Goal: Information Seeking & Learning: Learn about a topic

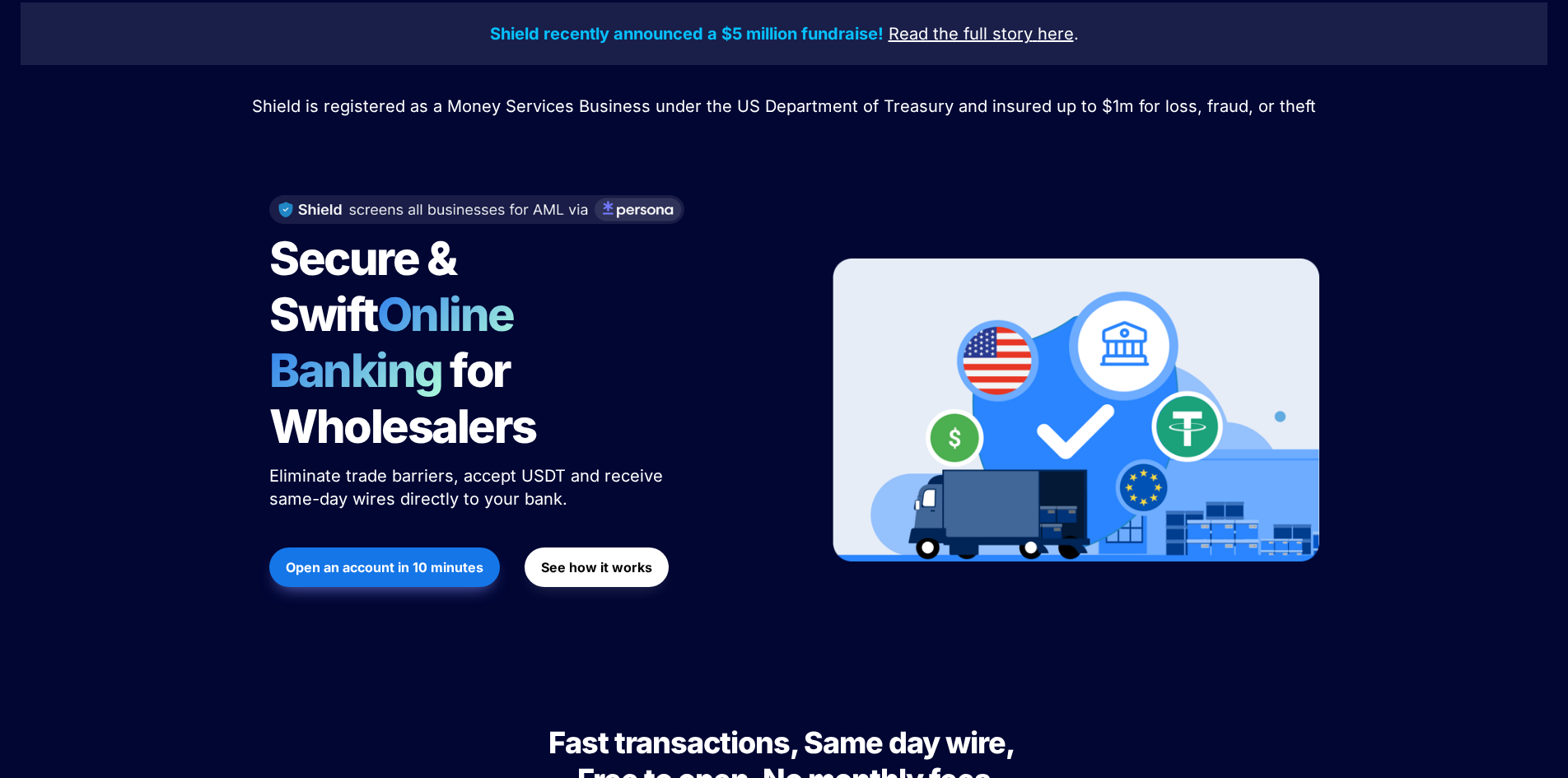
scroll to position [82, 0]
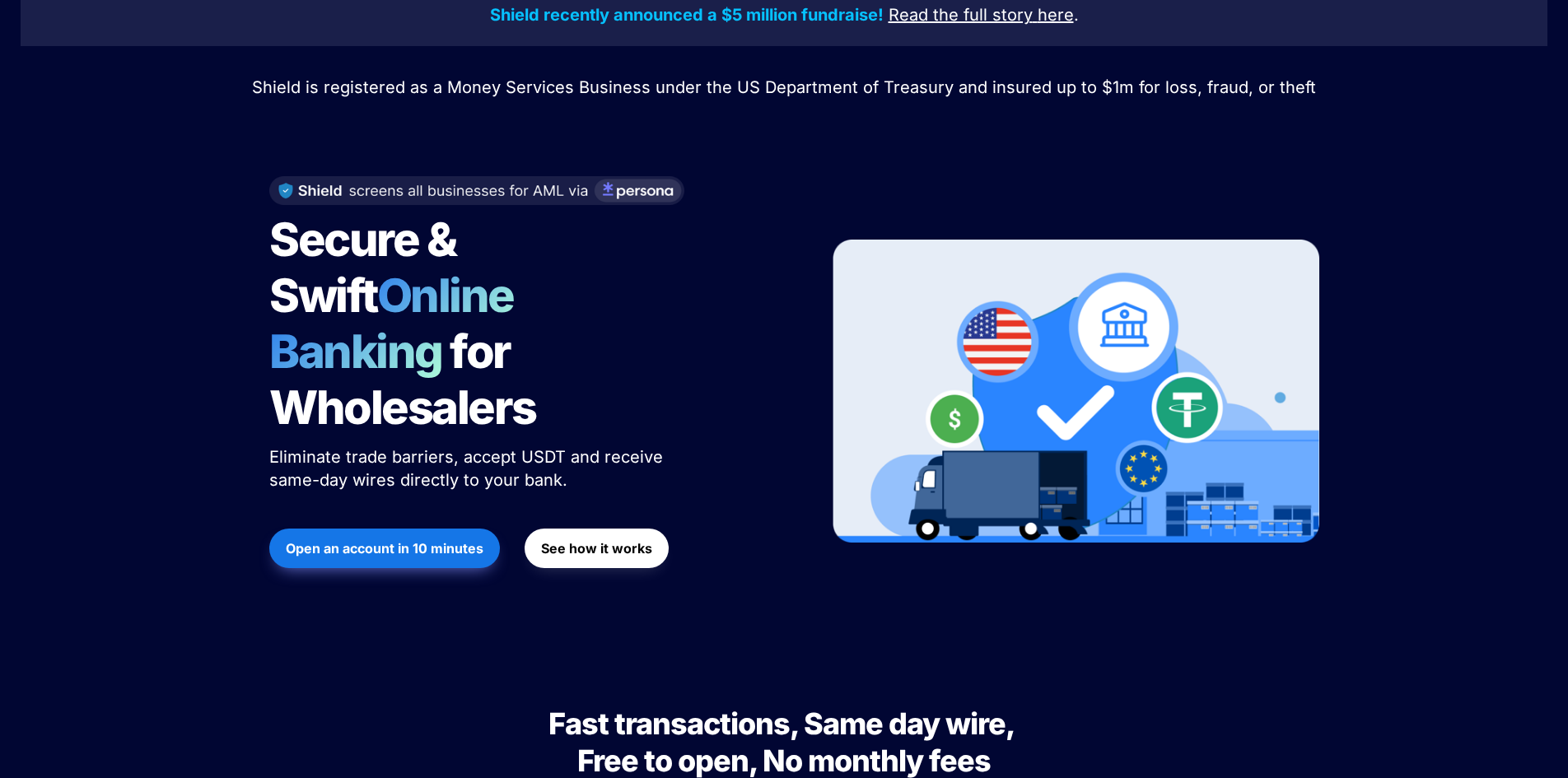
click at [530, 275] on span "Online Banking" at bounding box center [399, 323] width 261 height 112
click at [498, 348] on span "for Wholesalers" at bounding box center [402, 379] width 267 height 112
click at [500, 325] on span "for Wholesalers" at bounding box center [402, 379] width 267 height 112
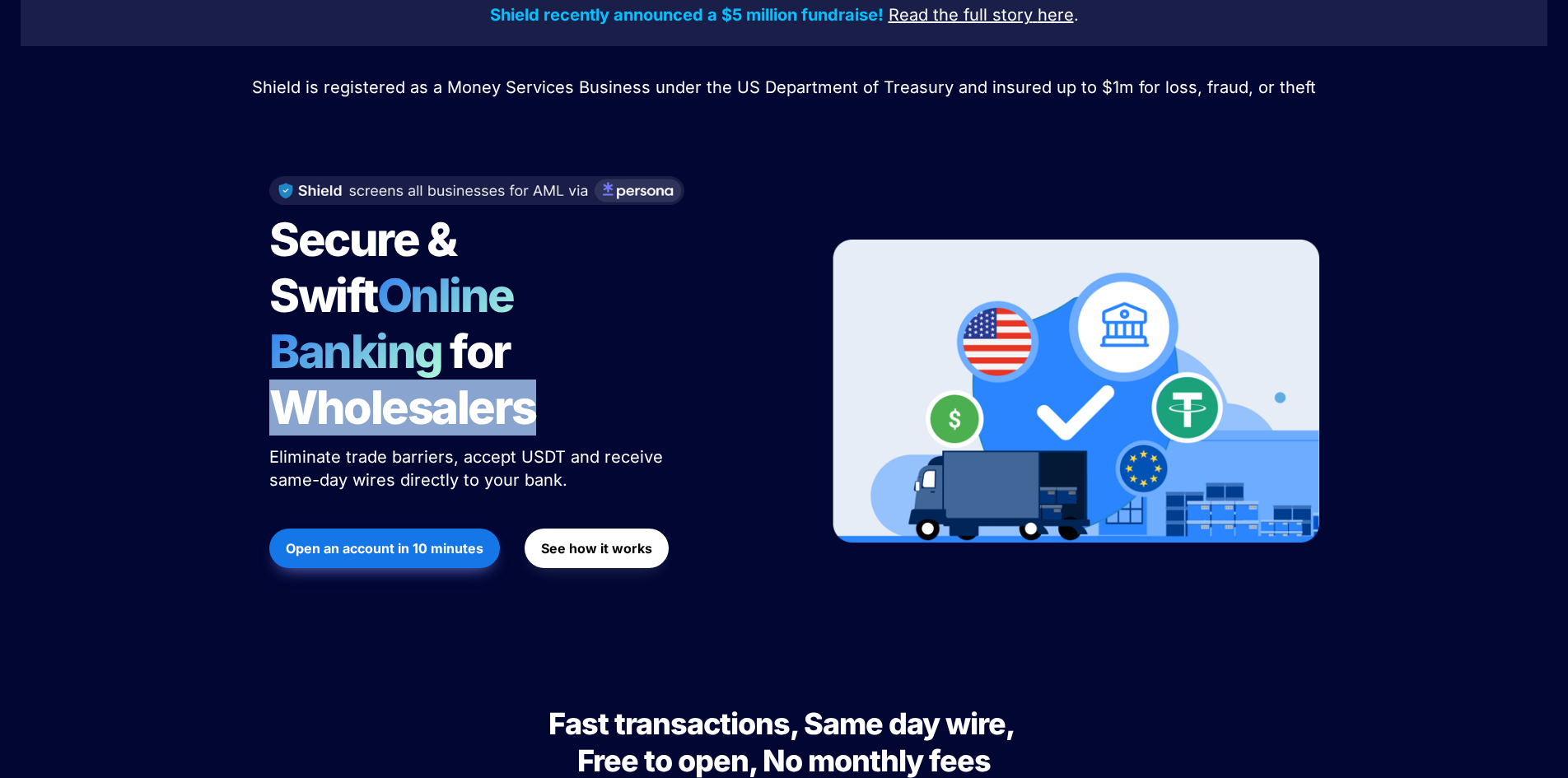
click at [500, 325] on span "for Wholesalers" at bounding box center [402, 379] width 267 height 112
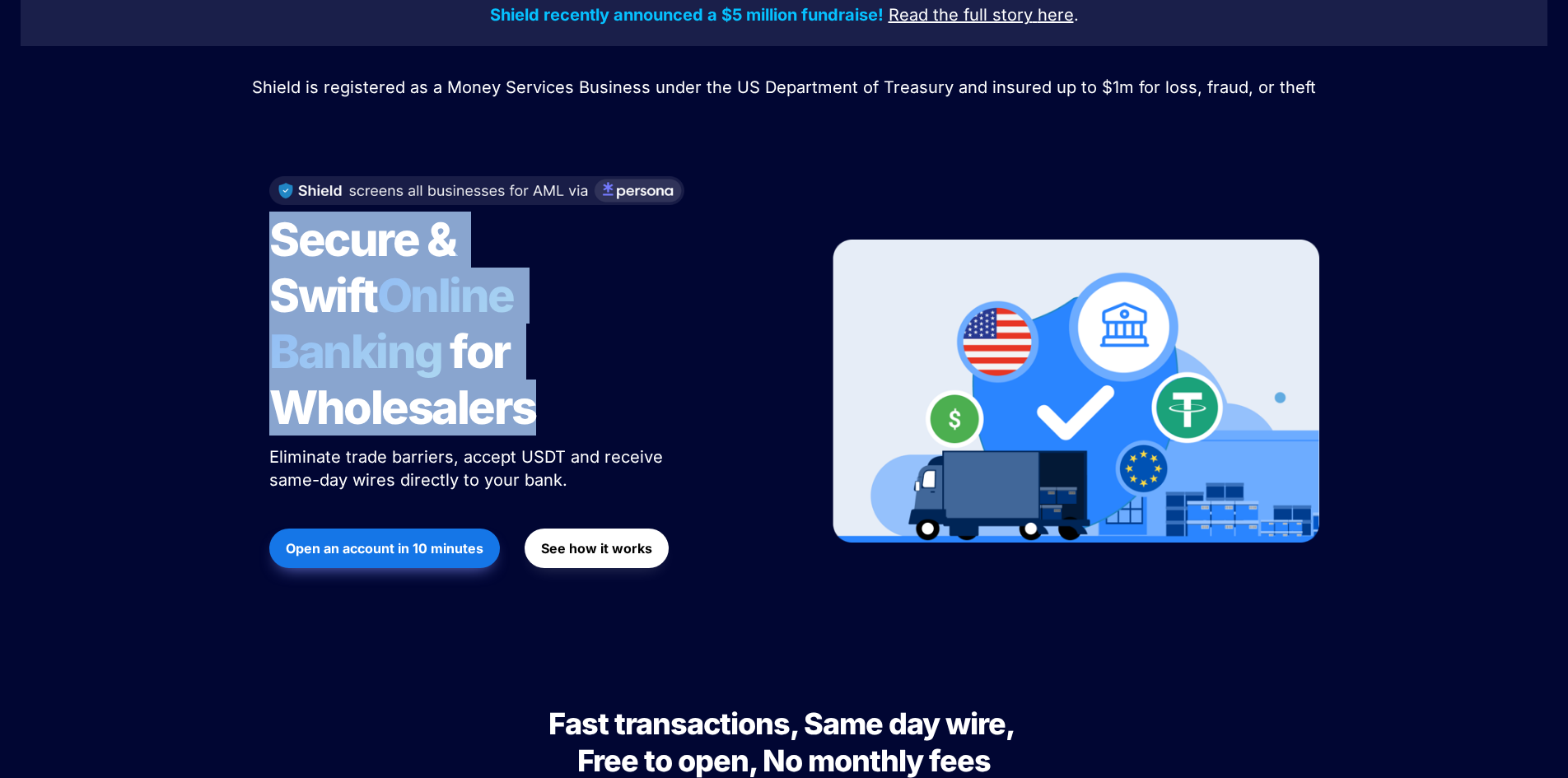
click at [500, 325] on span "for Wholesalers" at bounding box center [402, 379] width 267 height 112
click at [495, 361] on span "for Wholesalers" at bounding box center [402, 379] width 267 height 112
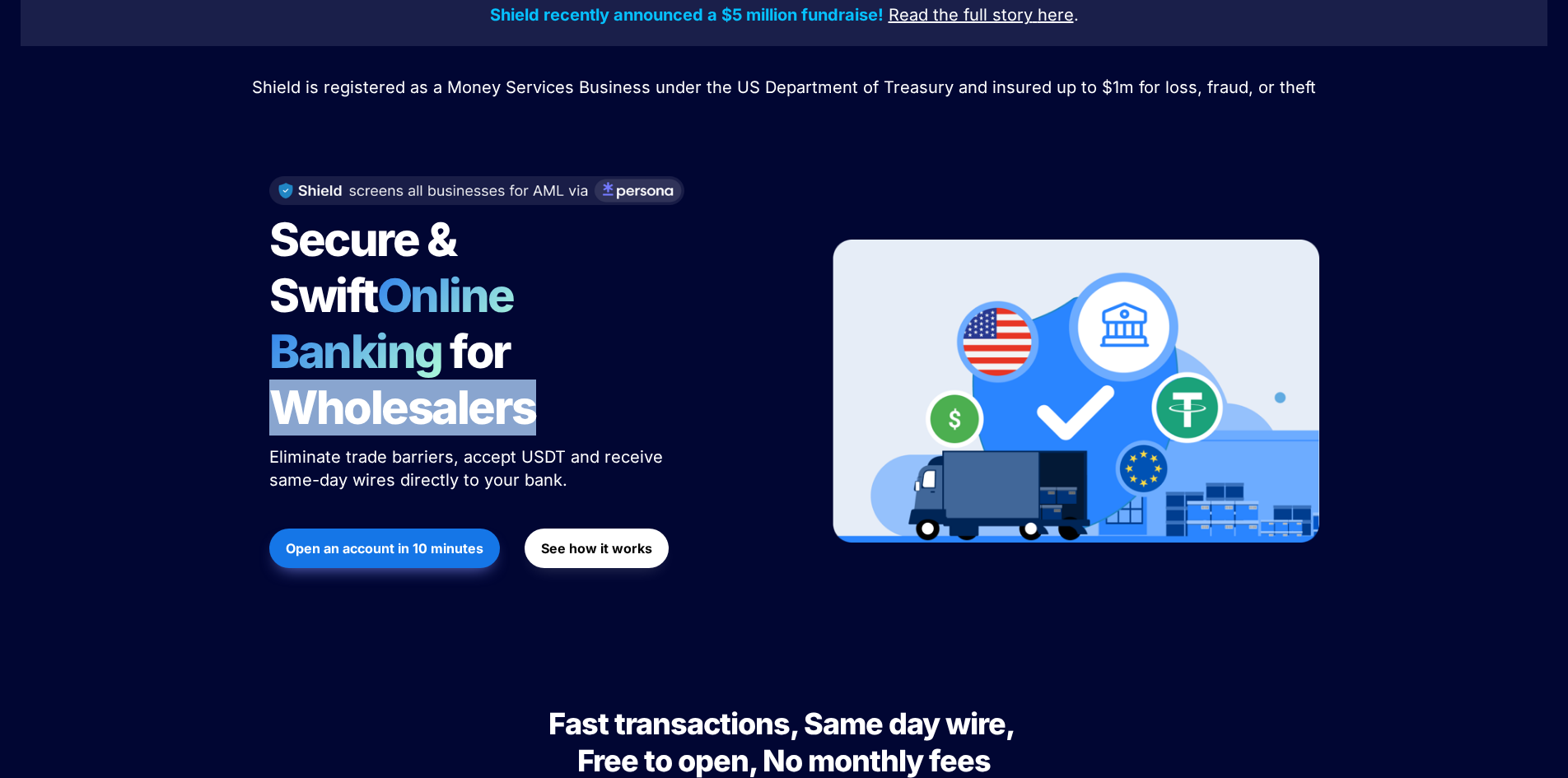
click at [495, 361] on span "for Wholesalers" at bounding box center [402, 379] width 267 height 112
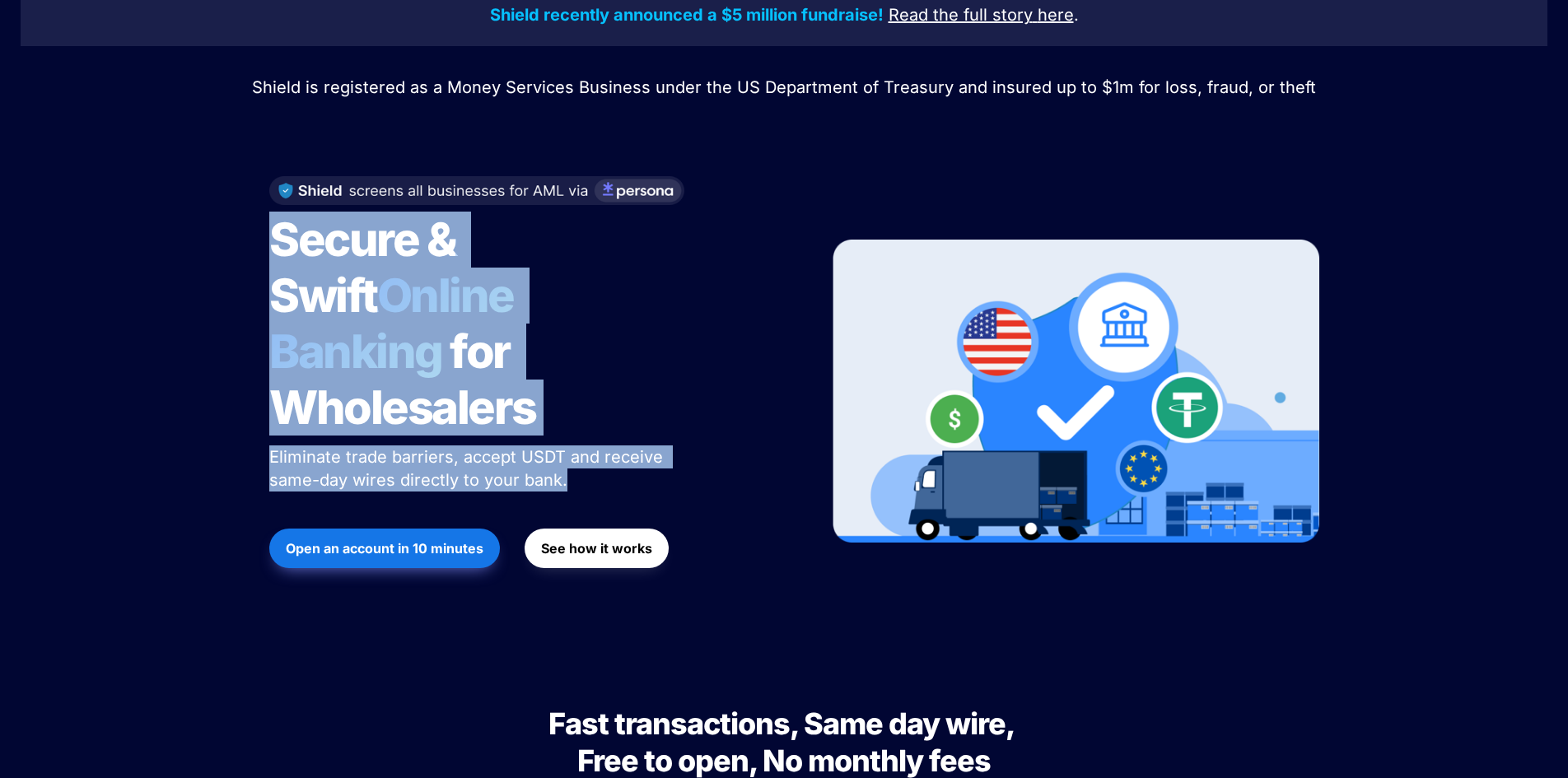
drag, startPoint x: 495, startPoint y: 361, endPoint x: 491, endPoint y: 397, distance: 36.2
click at [491, 397] on div "Secure & Swift Online Banking for Wholesalers Eliminate trade barriers, accept …" at bounding box center [528, 391] width 559 height 464
click at [491, 447] on span "Eliminate trade barriers, accept USDT and receive same-day wires directly to yo…" at bounding box center [469, 469] width 398 height 43
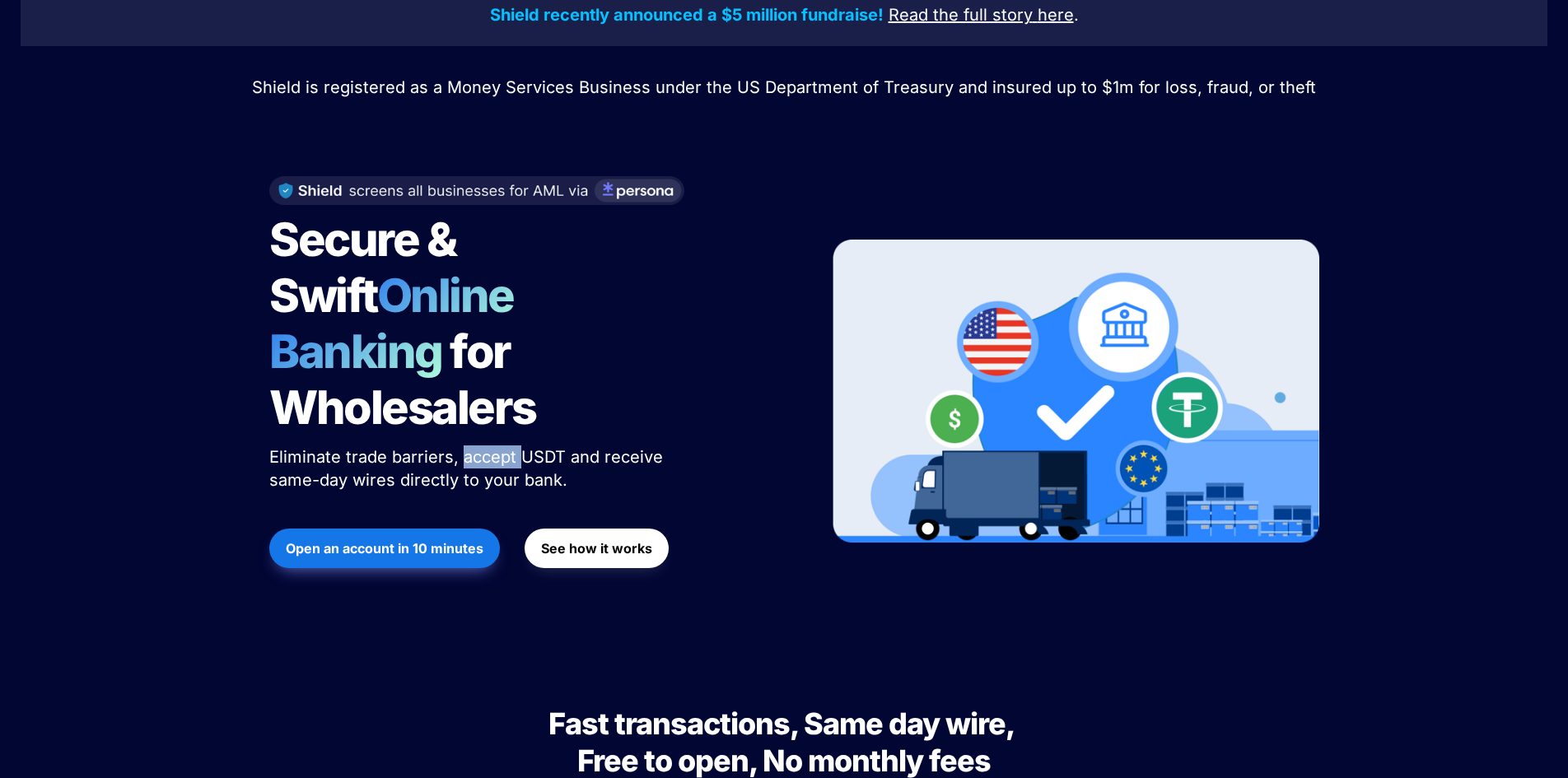
click at [491, 447] on span "Eliminate trade barriers, accept USDT and receive same-day wires directly to yo…" at bounding box center [469, 469] width 398 height 43
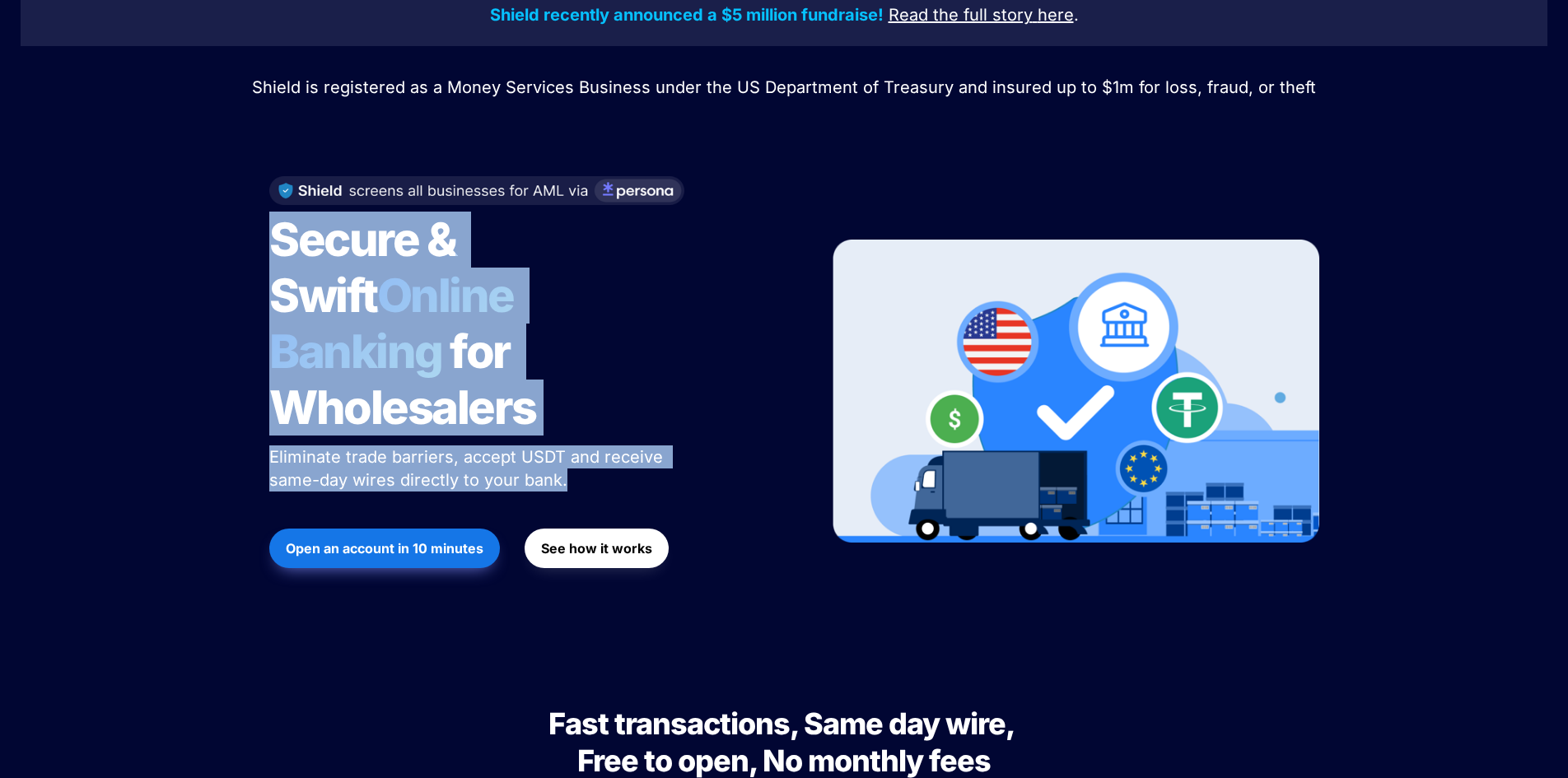
drag, startPoint x: 491, startPoint y: 397, endPoint x: 489, endPoint y: 318, distance: 79.0
click at [489, 319] on div "Secure & Swift Online Banking for Wholesalers Eliminate trade barriers, accept …" at bounding box center [528, 391] width 559 height 464
click at [489, 318] on span "Online Banking" at bounding box center [399, 323] width 261 height 112
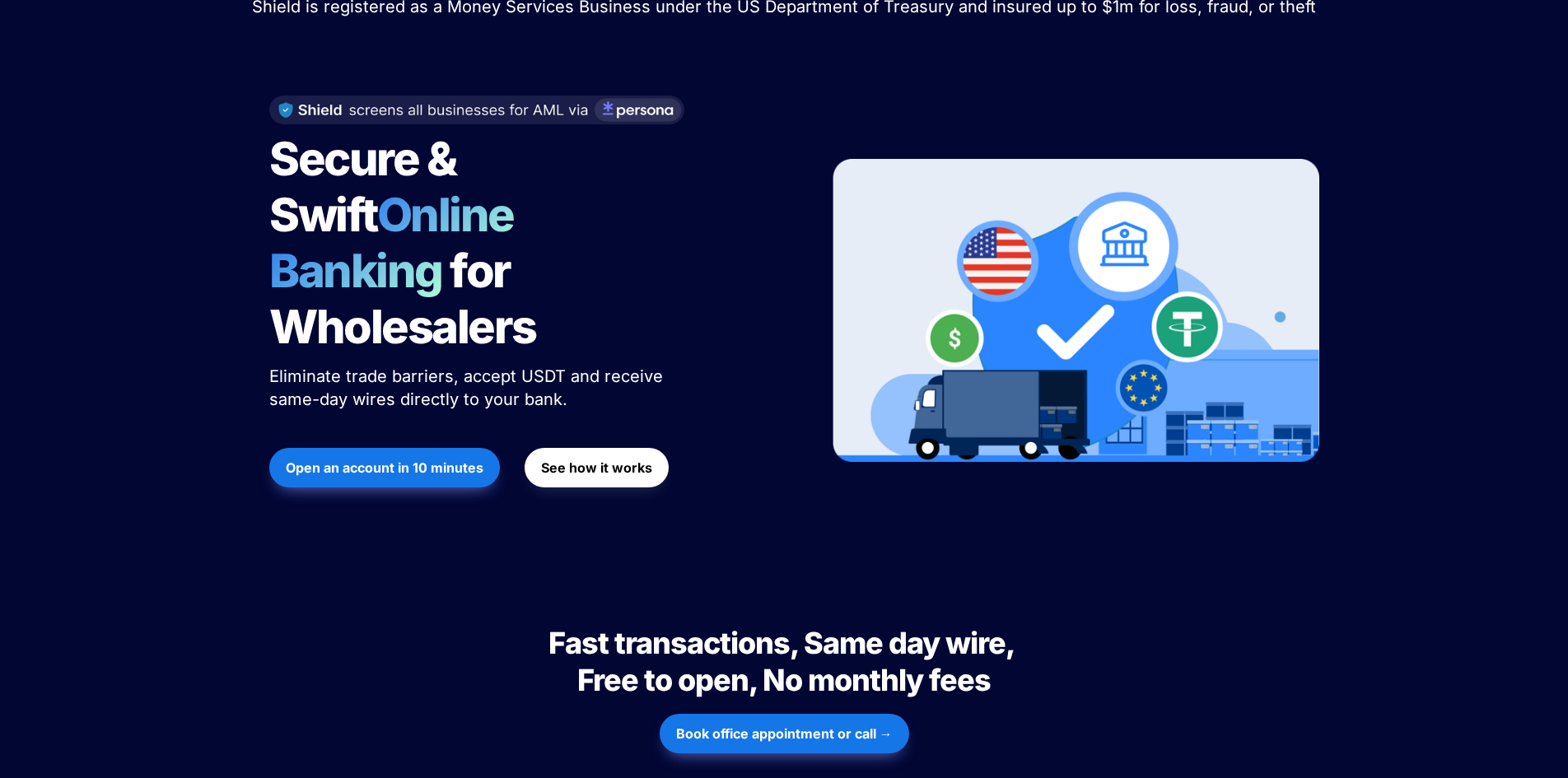
scroll to position [329, 0]
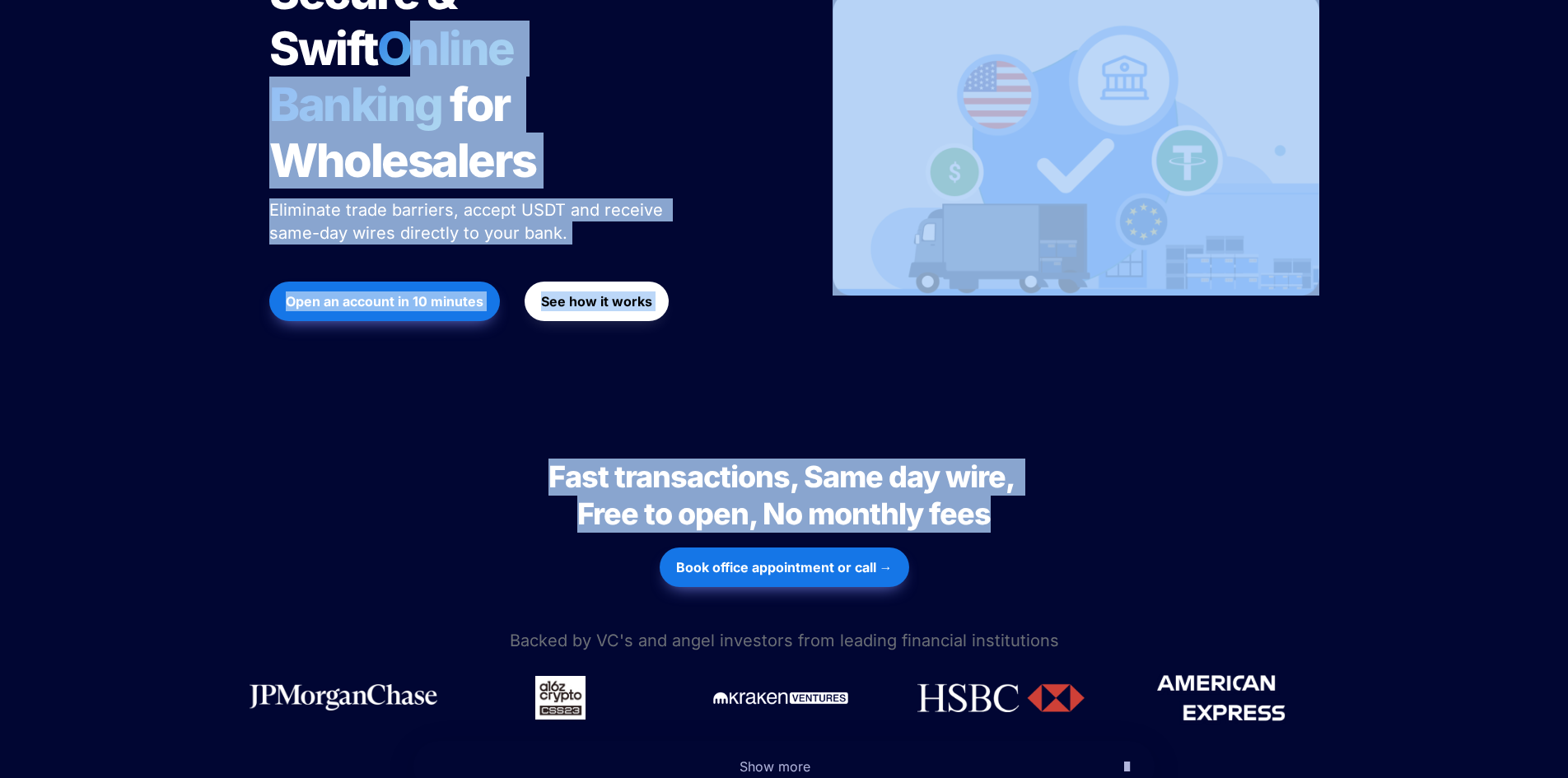
drag, startPoint x: 1038, startPoint y: 463, endPoint x: 145, endPoint y: 27, distance: 993.8
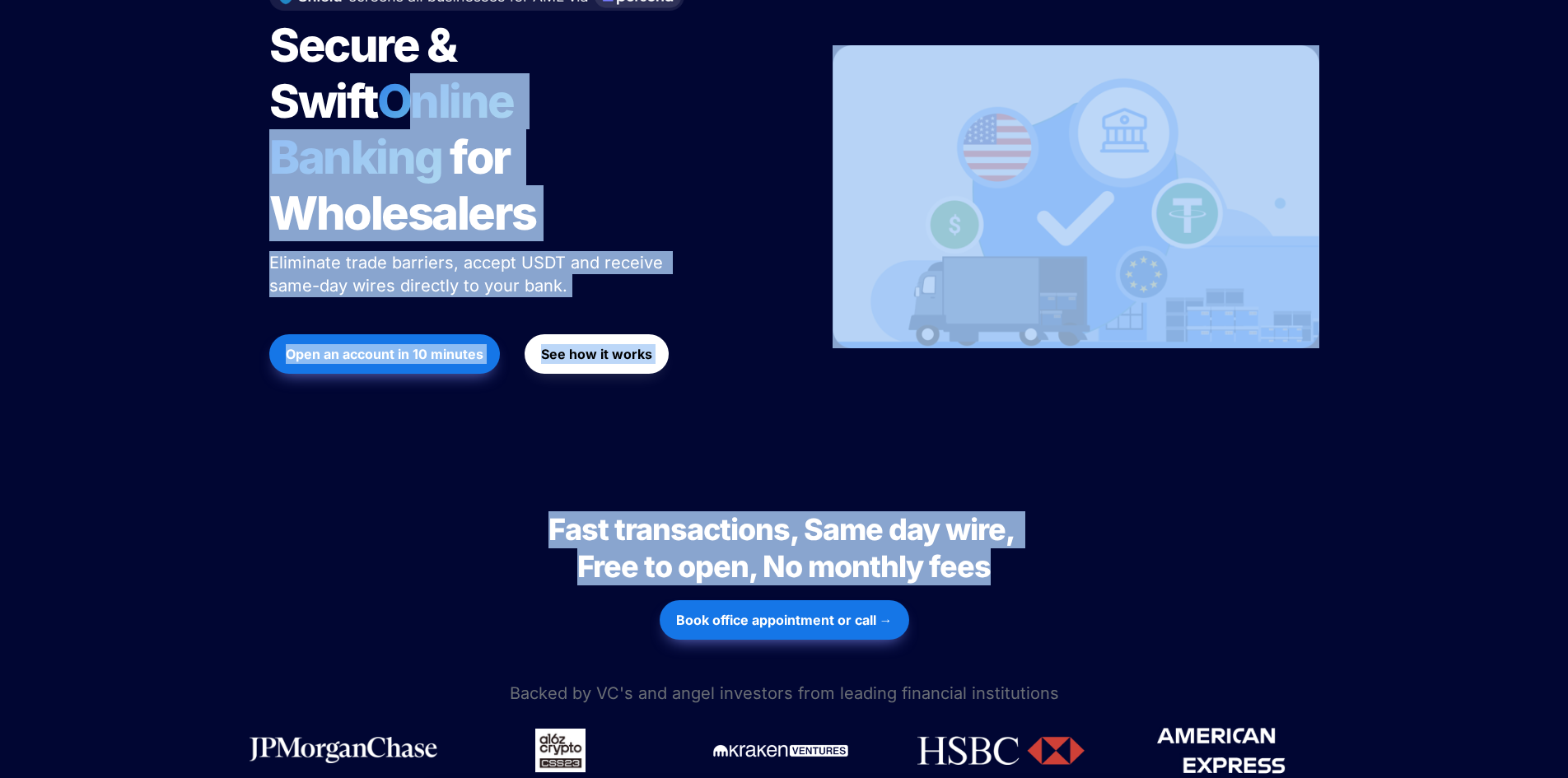
scroll to position [247, 0]
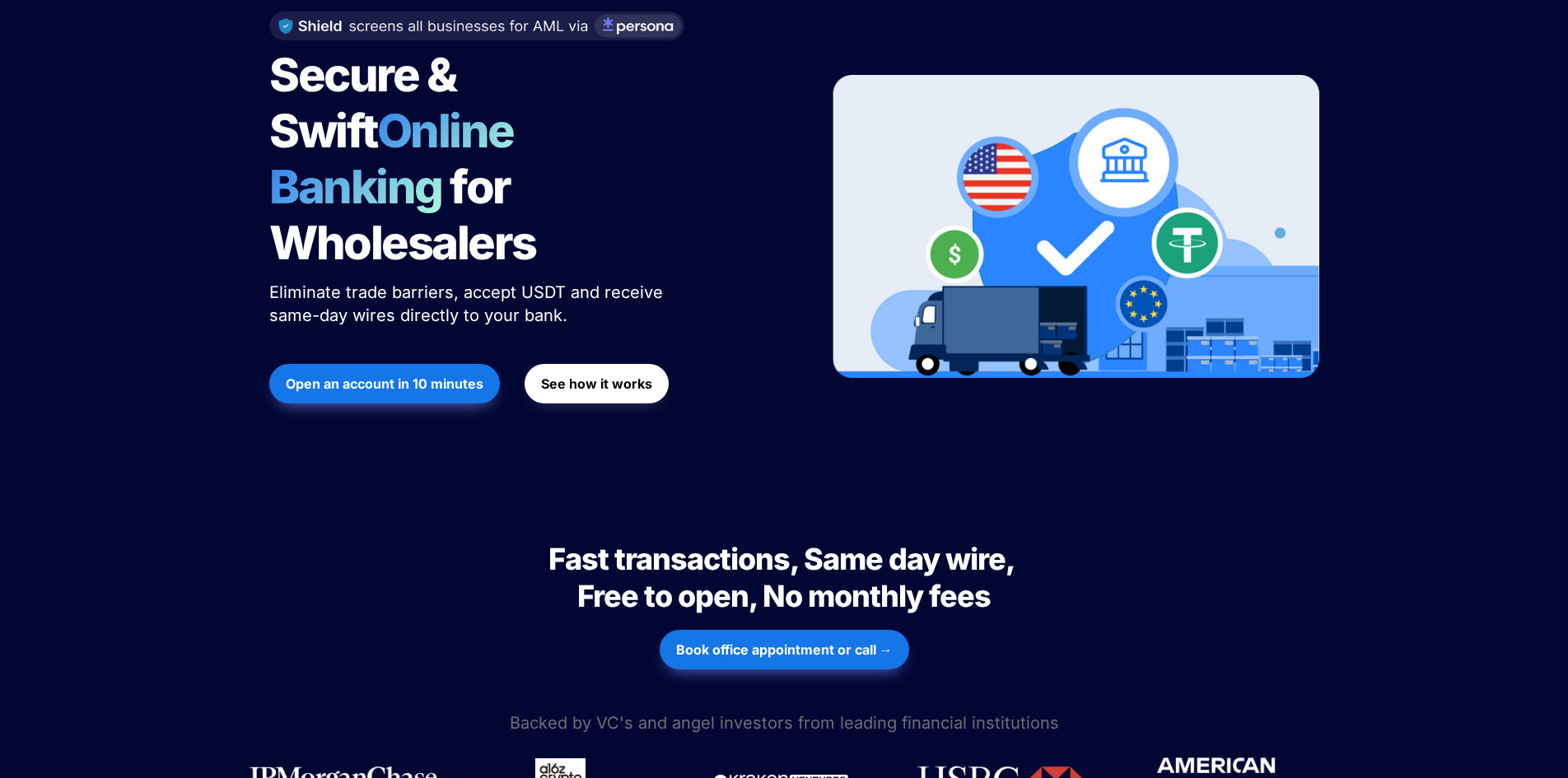
click at [275, 87] on span "Secure & Swift" at bounding box center [366, 102] width 194 height 112
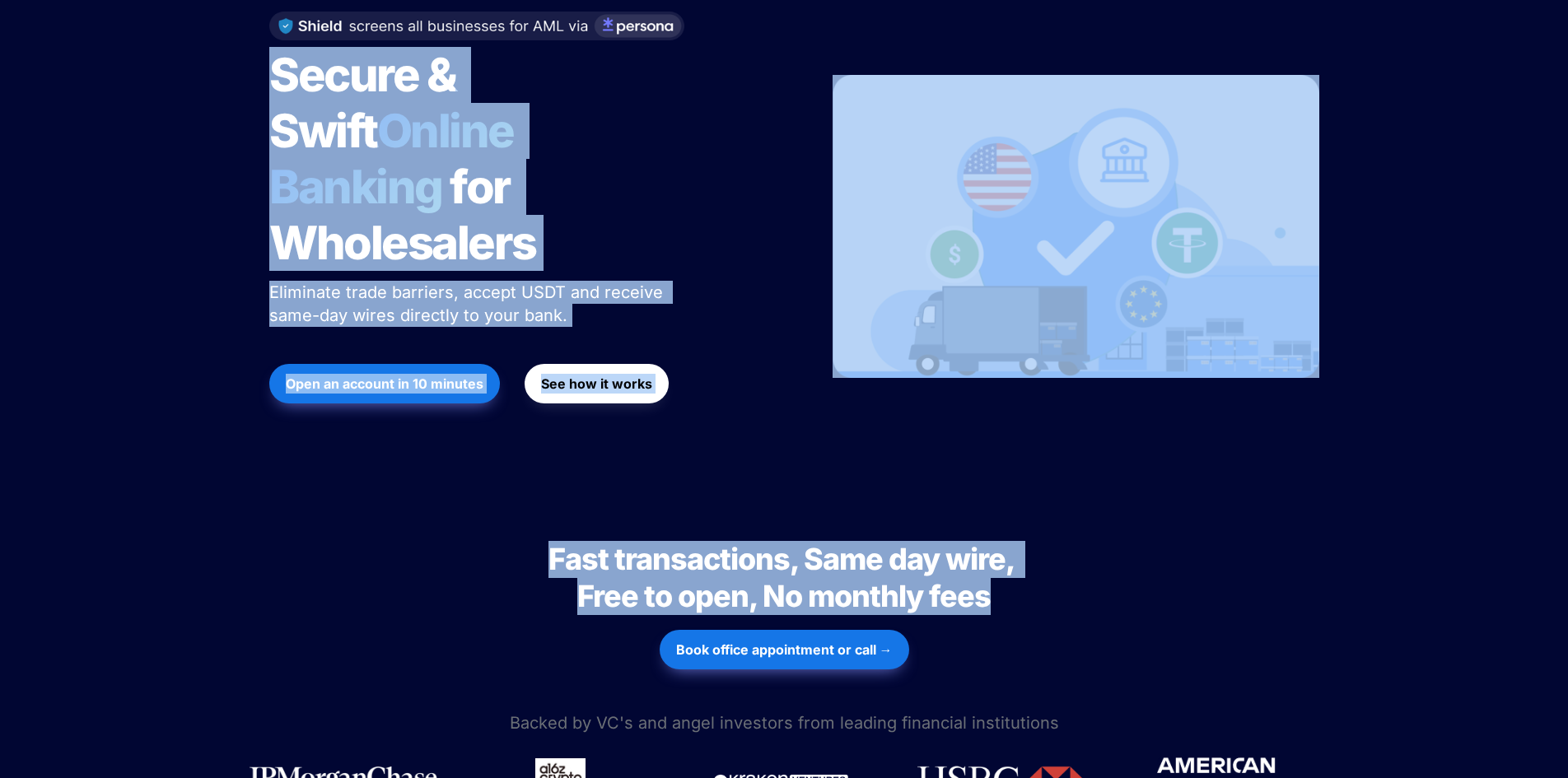
drag, startPoint x: 275, startPoint y: 87, endPoint x: 887, endPoint y: 556, distance: 771.0
click at [887, 556] on span "Fast transactions, Same day wire, Free to open, No monthly fees" at bounding box center [784, 577] width 471 height 73
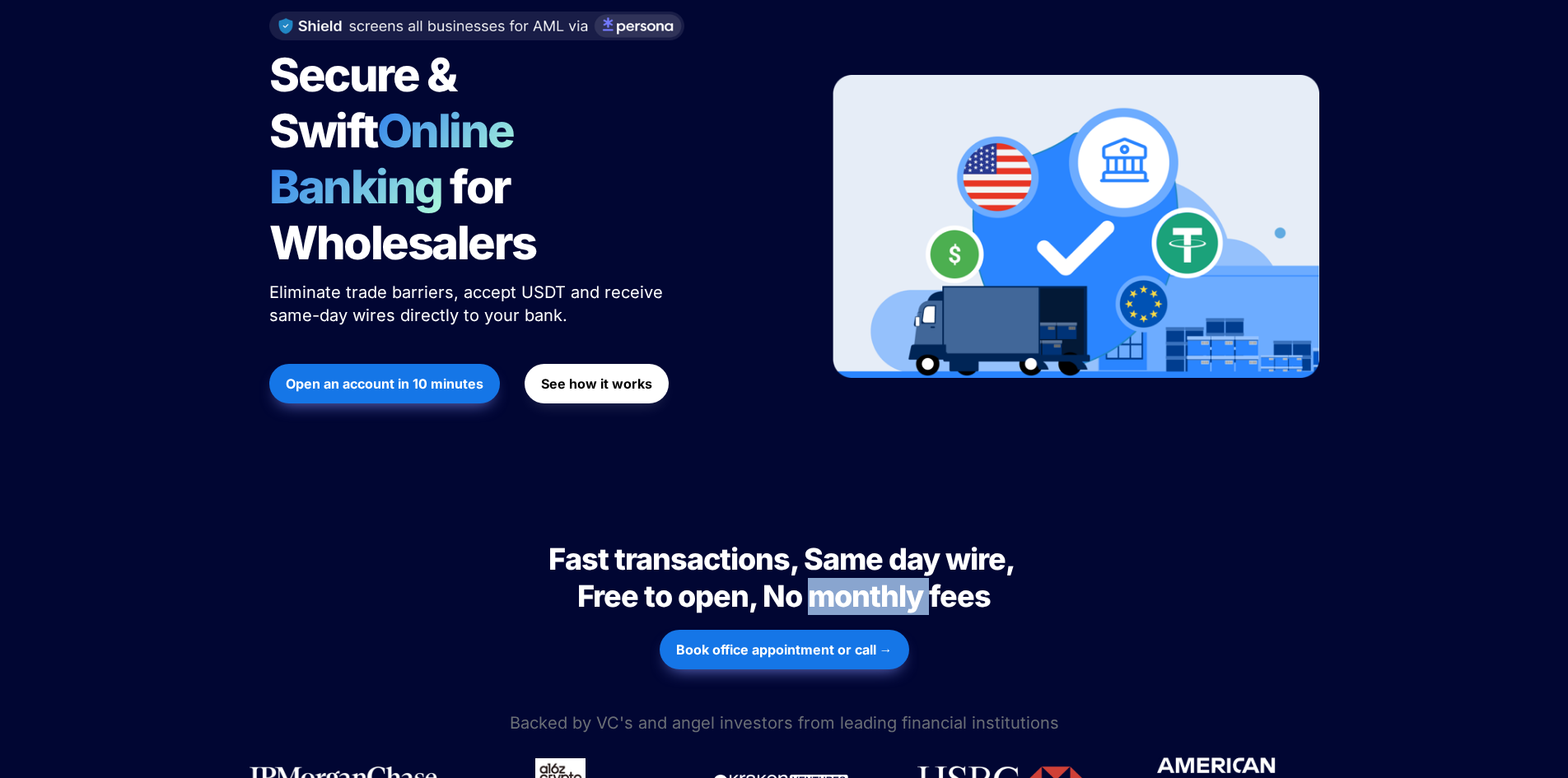
click at [887, 556] on span "Fast transactions, Same day wire, Free to open, No monthly fees" at bounding box center [784, 577] width 471 height 73
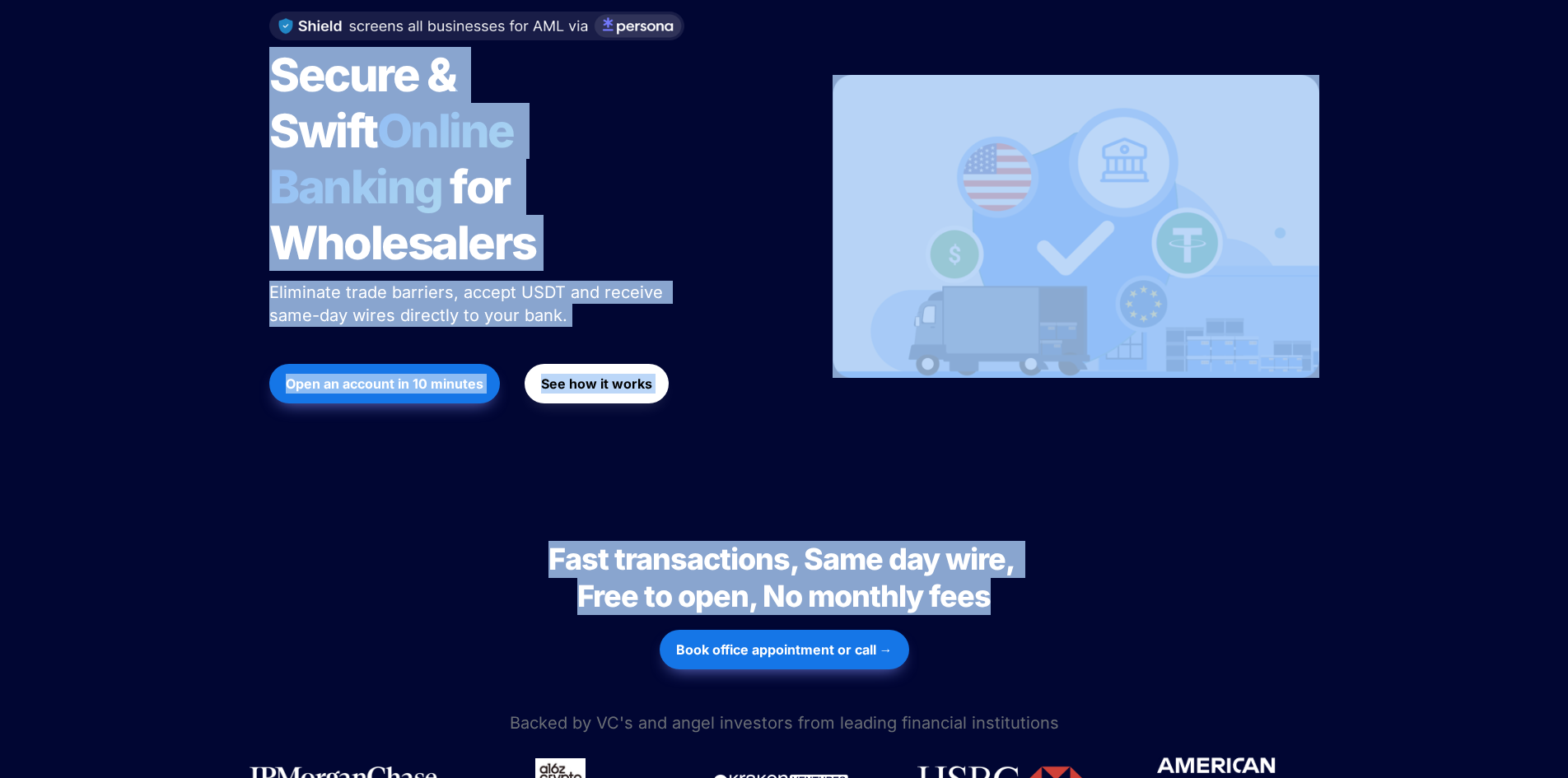
drag, startPoint x: 887, startPoint y: 556, endPoint x: 486, endPoint y: 49, distance: 646.4
click at [464, 49] on span "Secure & Swift" at bounding box center [366, 102] width 194 height 112
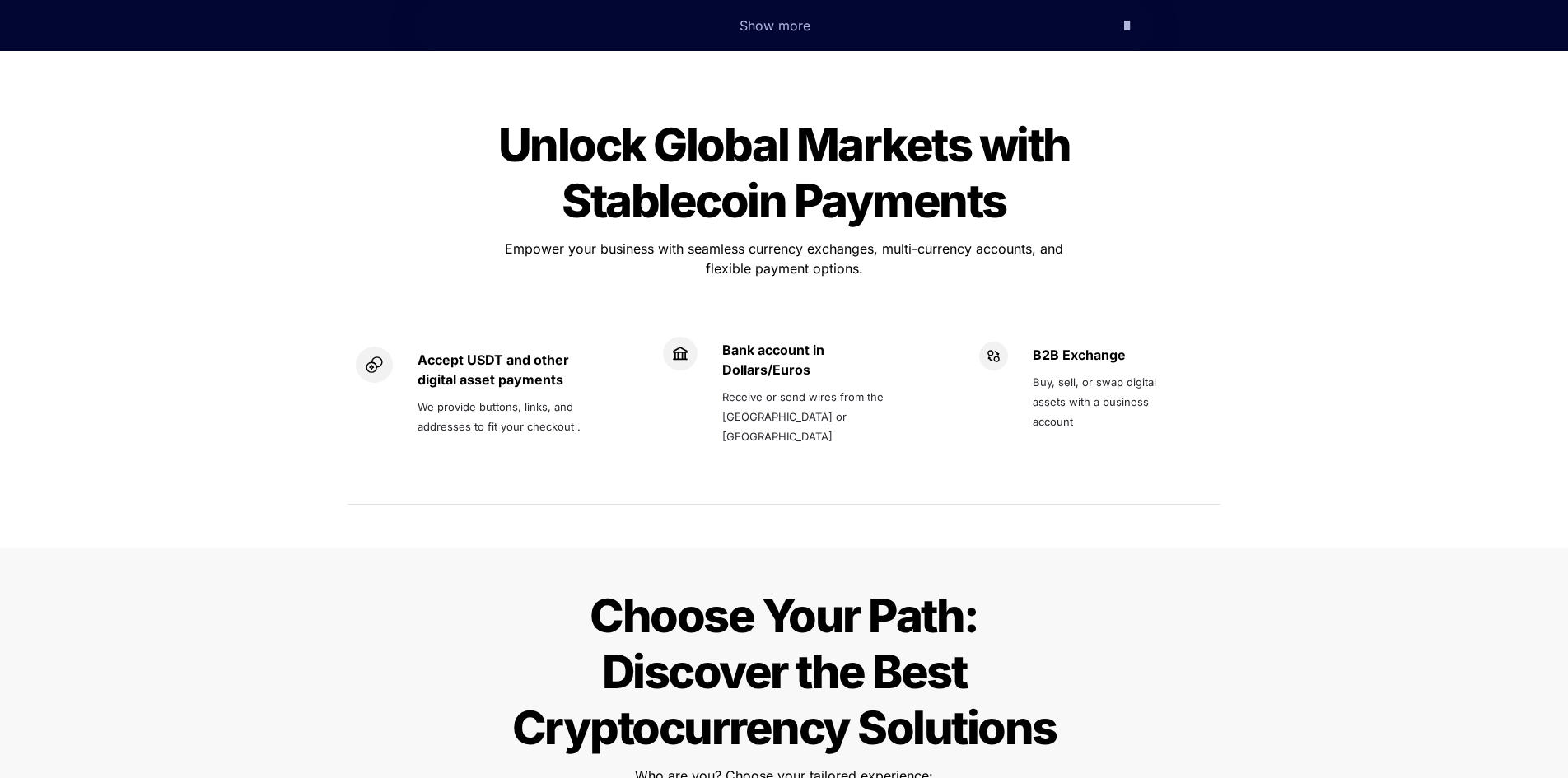
scroll to position [1317, 0]
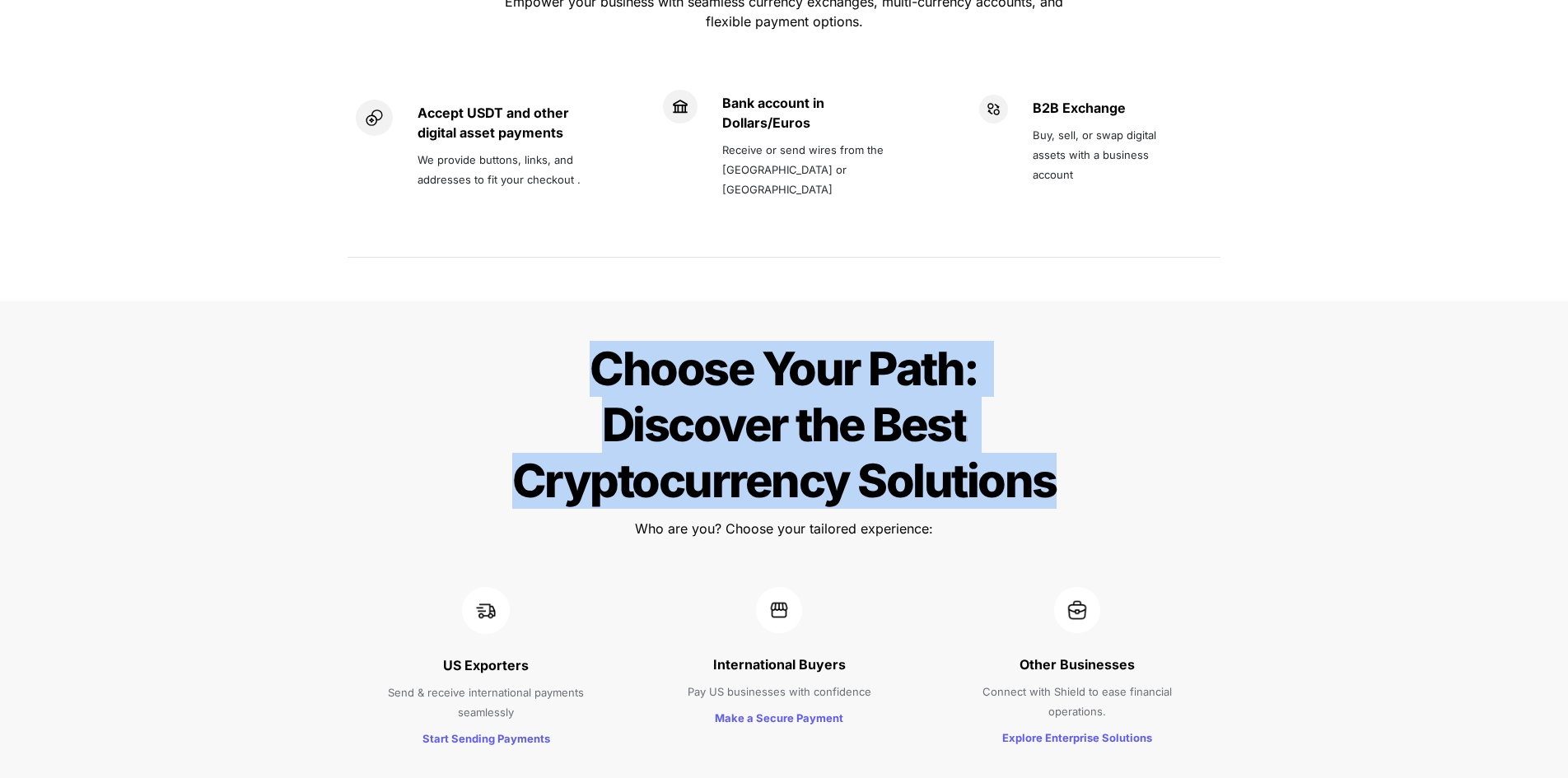
drag, startPoint x: 587, startPoint y: 314, endPoint x: 1081, endPoint y: 445, distance: 511.1
click at [1081, 445] on div "Choose Your Path: Discover the Best Cryptocurrency Solutions Choose Your Path: …" at bounding box center [784, 552] width 1568 height 500
drag, startPoint x: 1081, startPoint y: 445, endPoint x: 523, endPoint y: 328, distance: 570.1
click at [523, 328] on div "Choose Your Path: Discover the Best Cryptocurrency Solutions Choose Your Path: …" at bounding box center [784, 552] width 1568 height 500
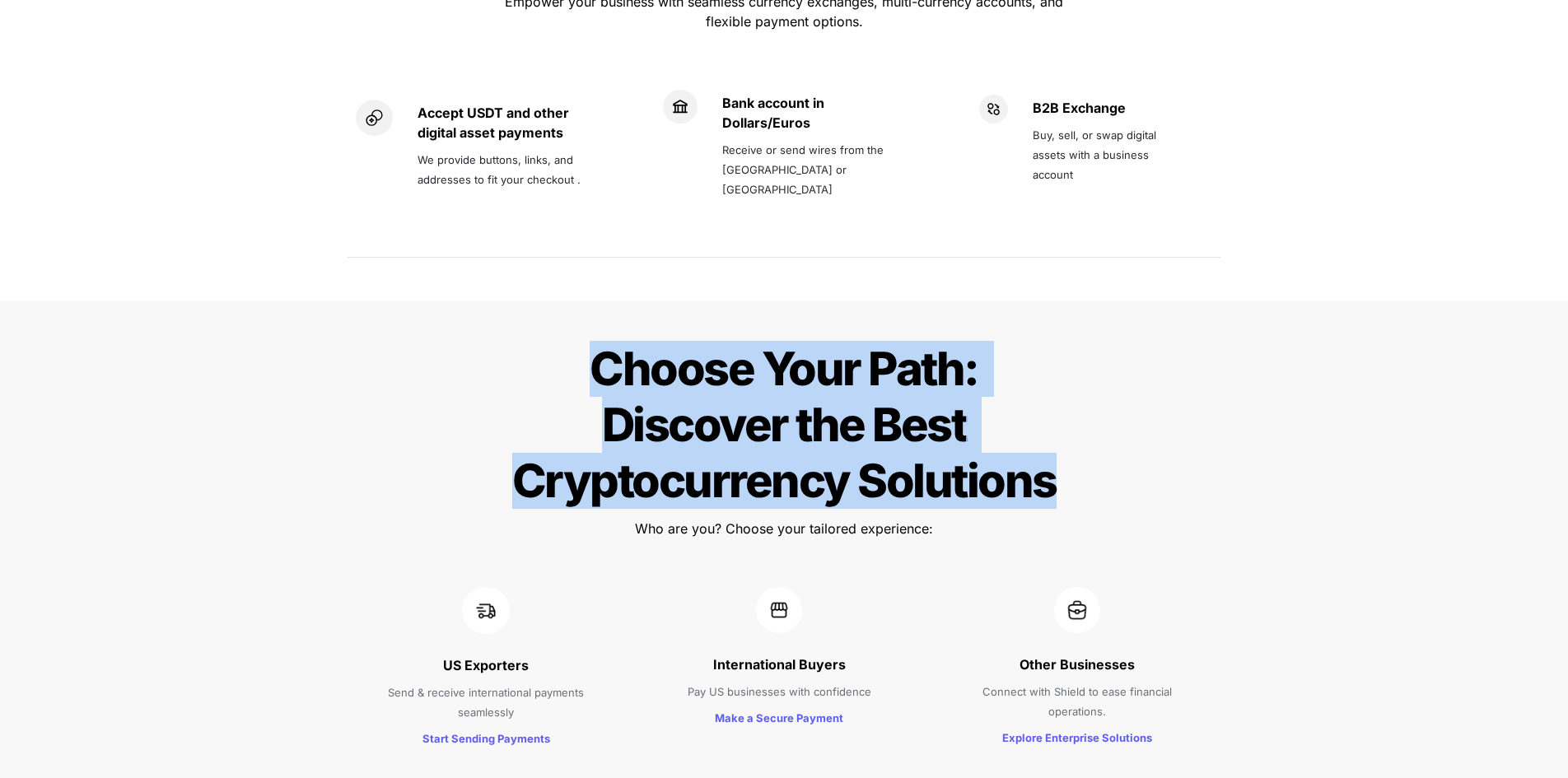
click at [523, 334] on h1 "Choose Your Path: Discover the Best Cryptocurrency Solutions" at bounding box center [784, 425] width 576 height 182
drag, startPoint x: 523, startPoint y: 328, endPoint x: 1074, endPoint y: 441, distance: 562.5
click at [1074, 441] on div "Choose Your Path: Discover the Best Cryptocurrency Solutions Choose Your Path: …" at bounding box center [784, 552] width 1568 height 500
drag, startPoint x: 1074, startPoint y: 441, endPoint x: 586, endPoint y: 245, distance: 525.9
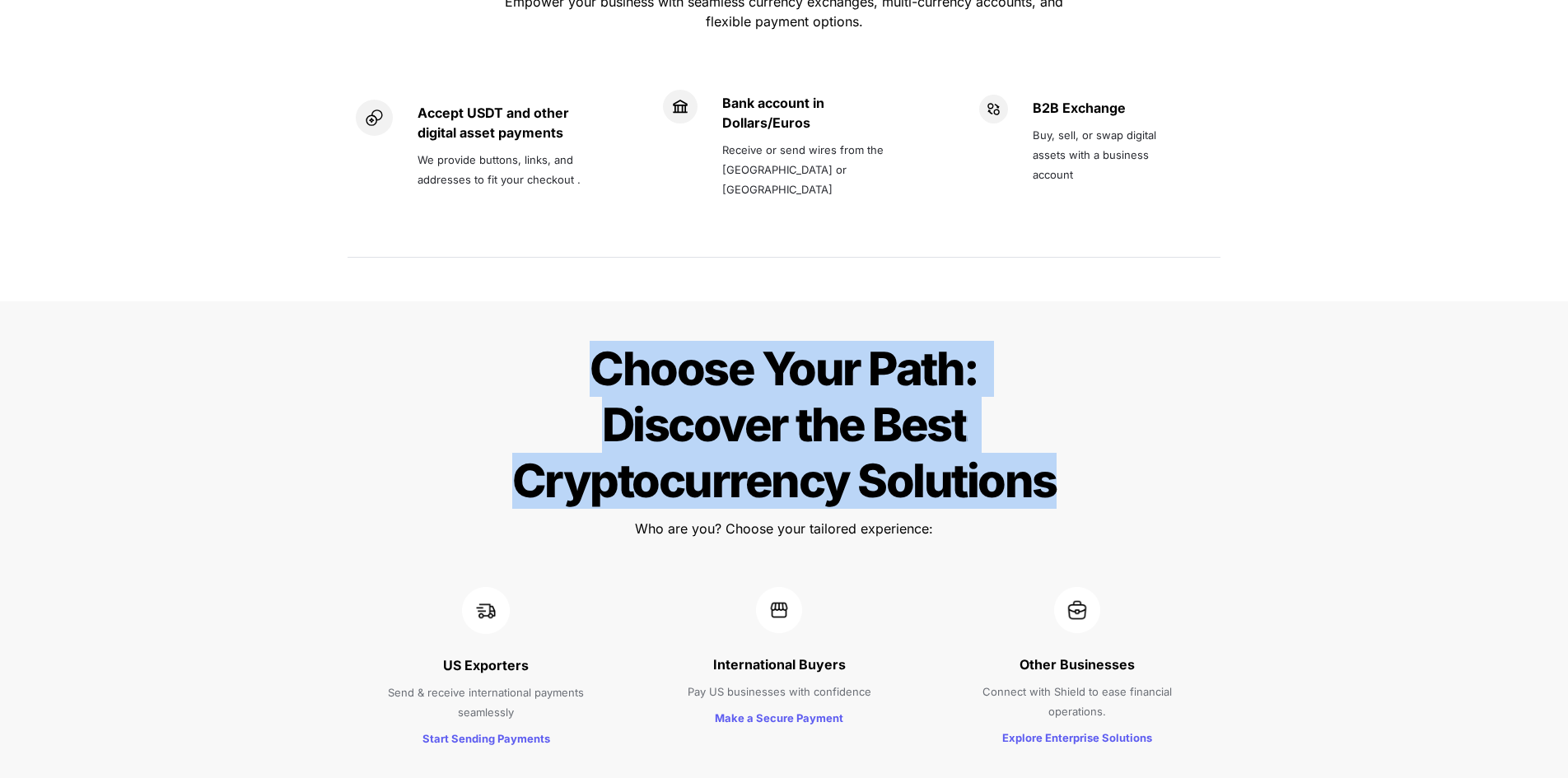
click at [586, 302] on div "Choose Your Path: Discover the Best Cryptocurrency Solutions Choose Your Path: …" at bounding box center [784, 552] width 1568 height 500
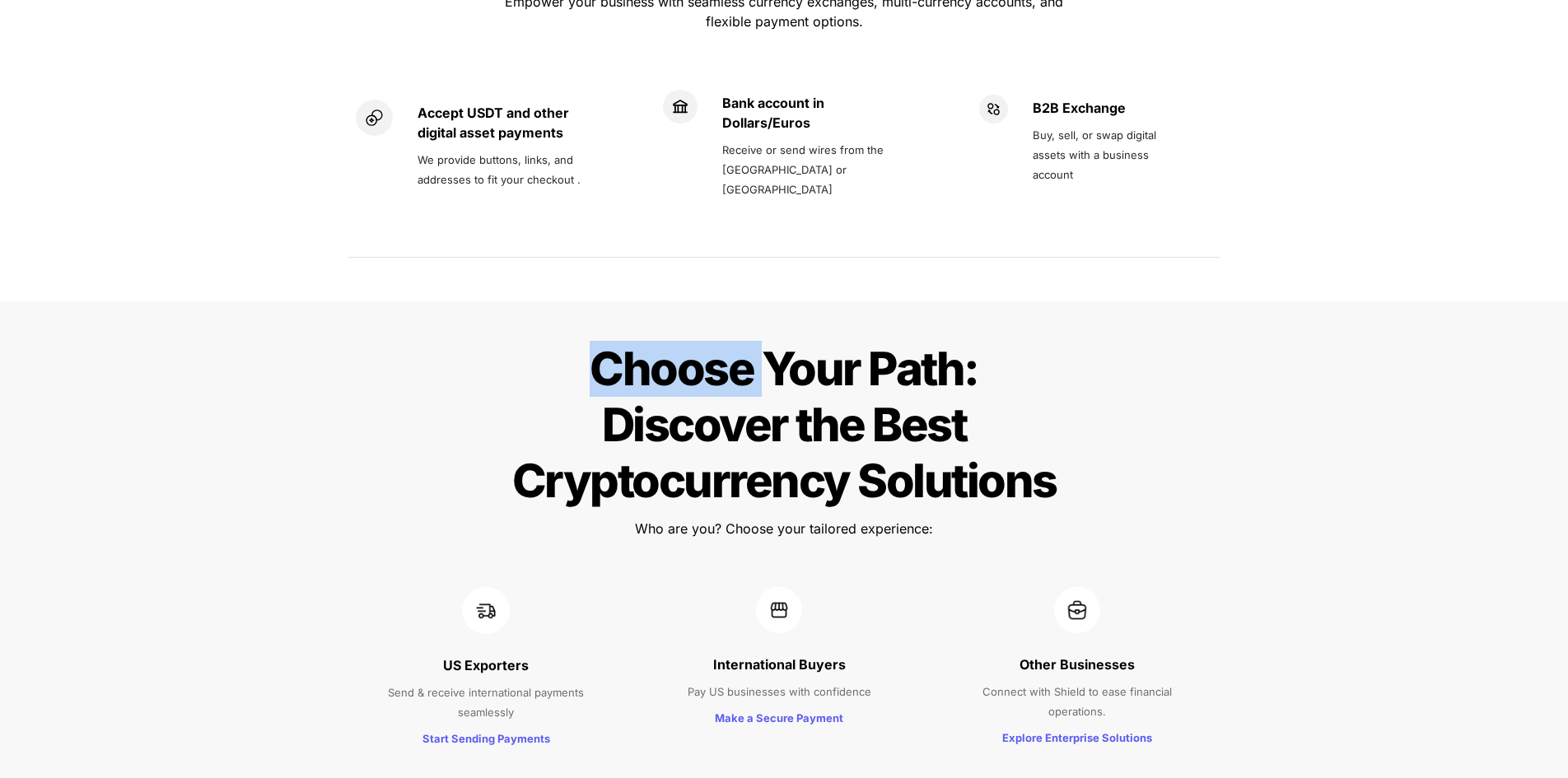
click at [586, 302] on div "Choose Your Path: Discover the Best Cryptocurrency Solutions Choose Your Path: …" at bounding box center [784, 552] width 1568 height 500
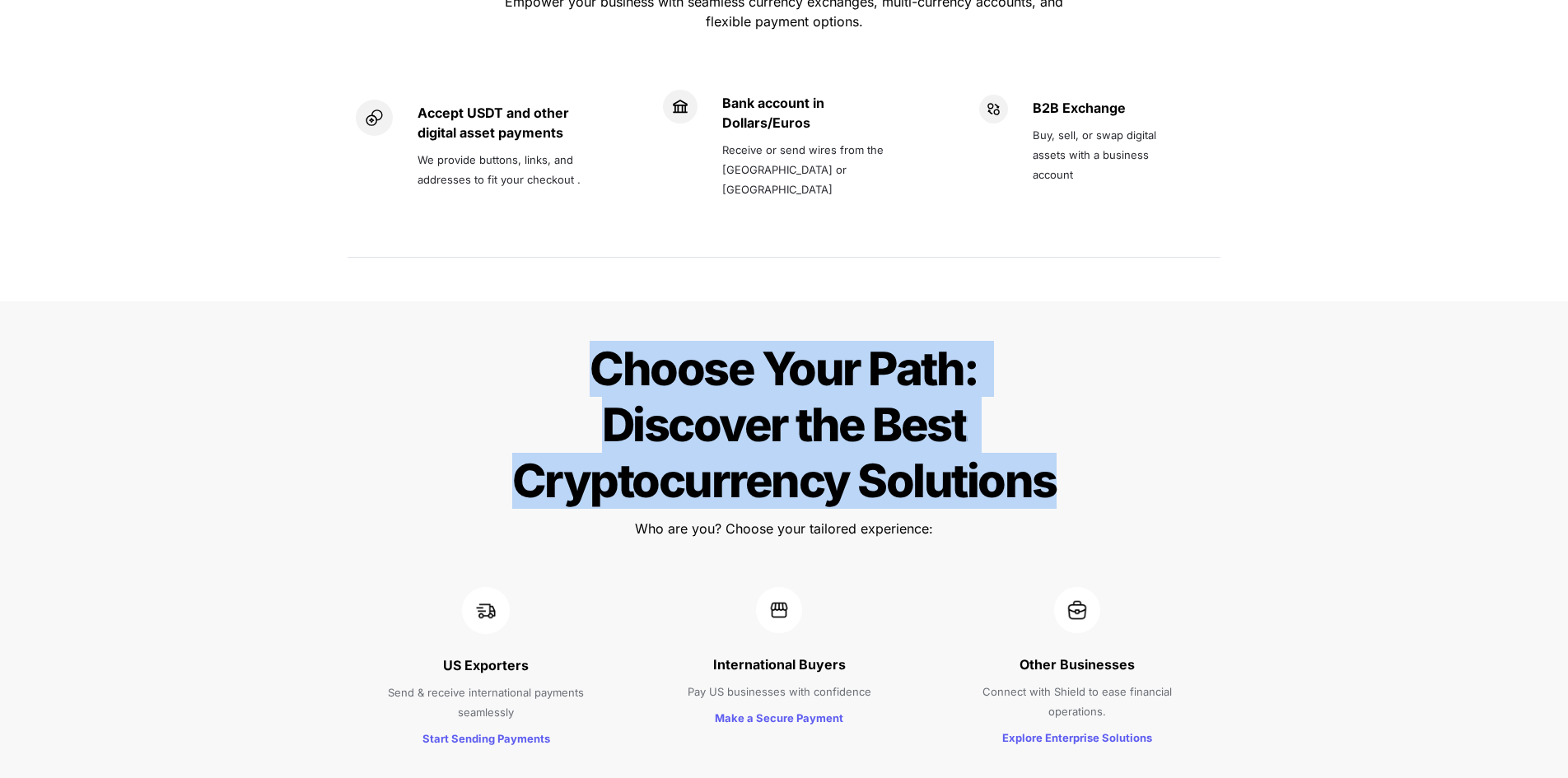
drag, startPoint x: 586, startPoint y: 245, endPoint x: 1011, endPoint y: 409, distance: 455.5
click at [1011, 409] on div "Choose Your Path: Discover the Best Cryptocurrency Solutions Choose Your Path: …" at bounding box center [784, 552] width 1568 height 500
click at [1011, 409] on span "Choose Your Path: Discover the Best Cryptocurrency Solutions" at bounding box center [784, 425] width 544 height 168
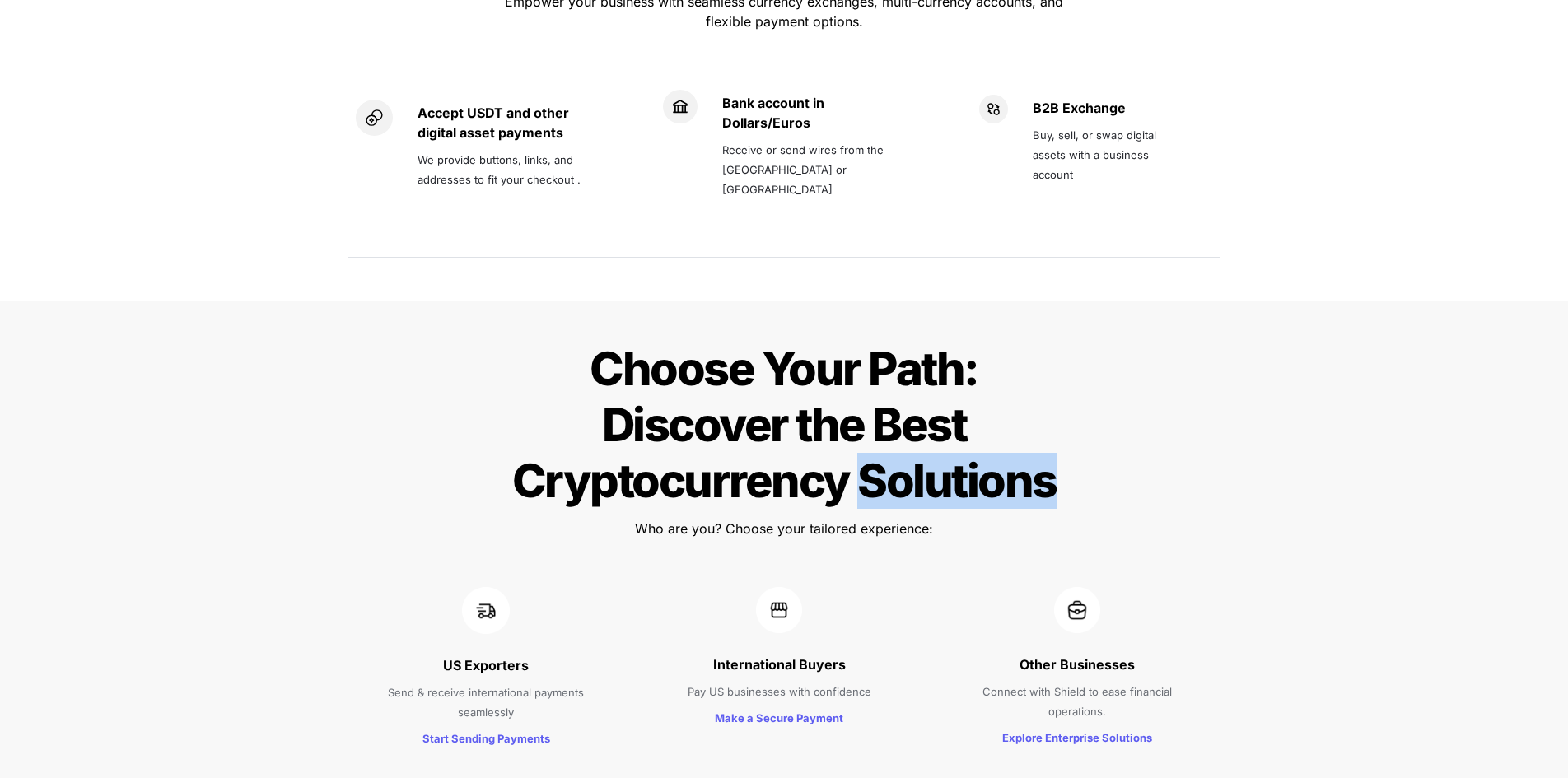
click at [1011, 409] on span "Choose Your Path: Discover the Best Cryptocurrency Solutions" at bounding box center [784, 425] width 544 height 168
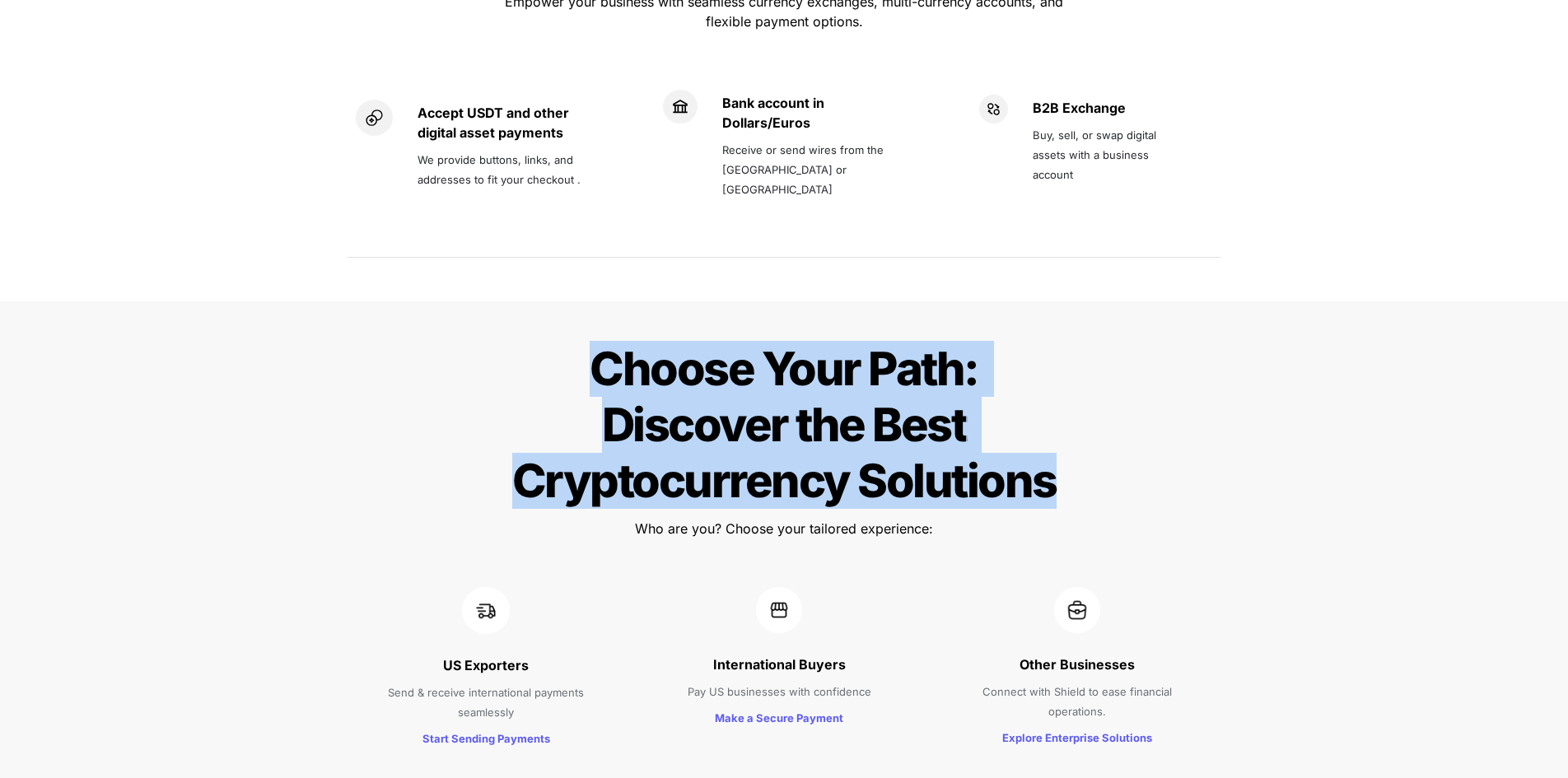
drag, startPoint x: 1011, startPoint y: 409, endPoint x: 869, endPoint y: 312, distance: 172.0
click at [869, 341] on span "Choose Your Path: Discover the Best Cryptocurrency Solutions" at bounding box center [784, 425] width 544 height 168
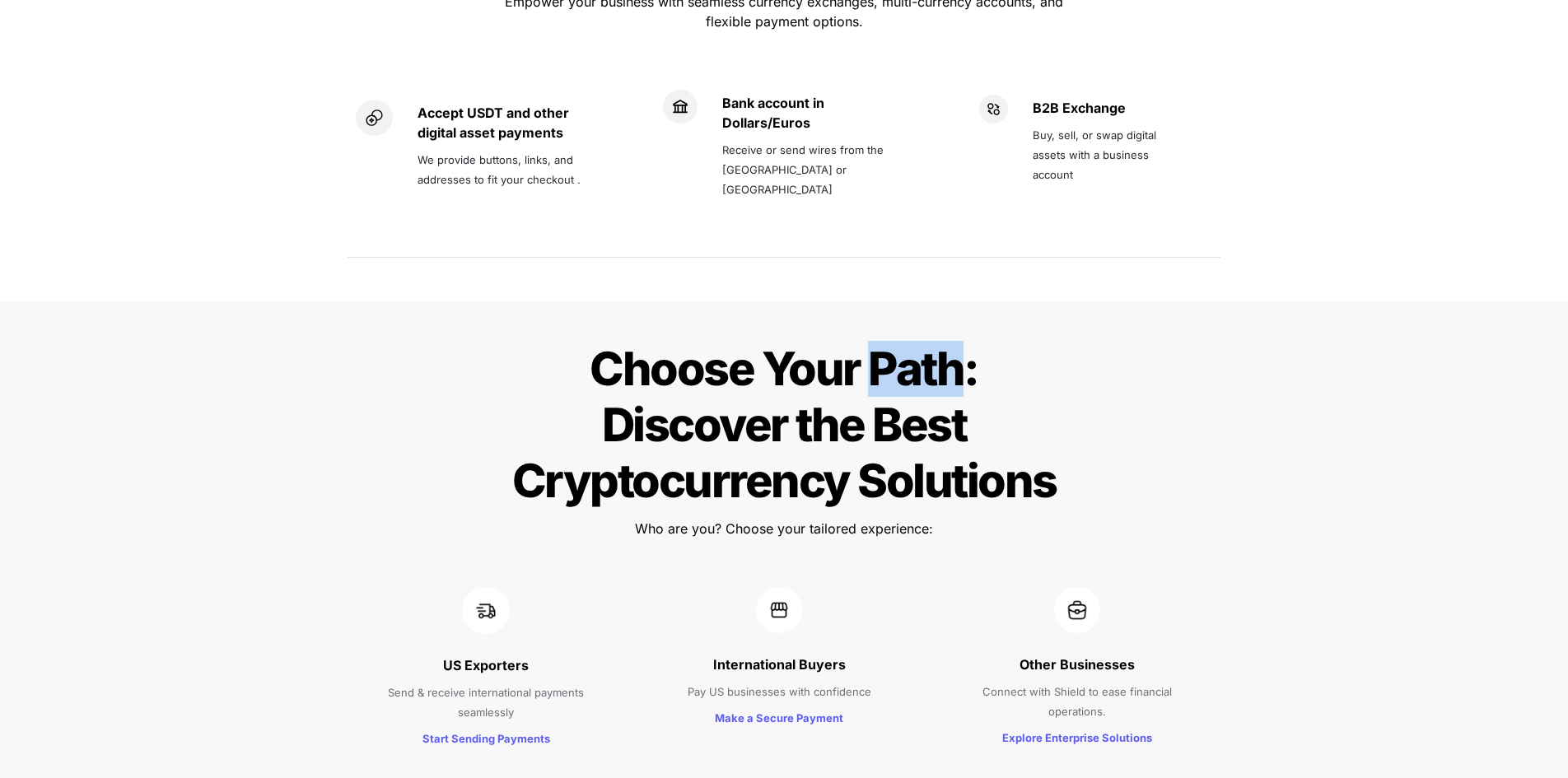
click at [869, 341] on span "Choose Your Path: Discover the Best Cryptocurrency Solutions" at bounding box center [784, 425] width 544 height 168
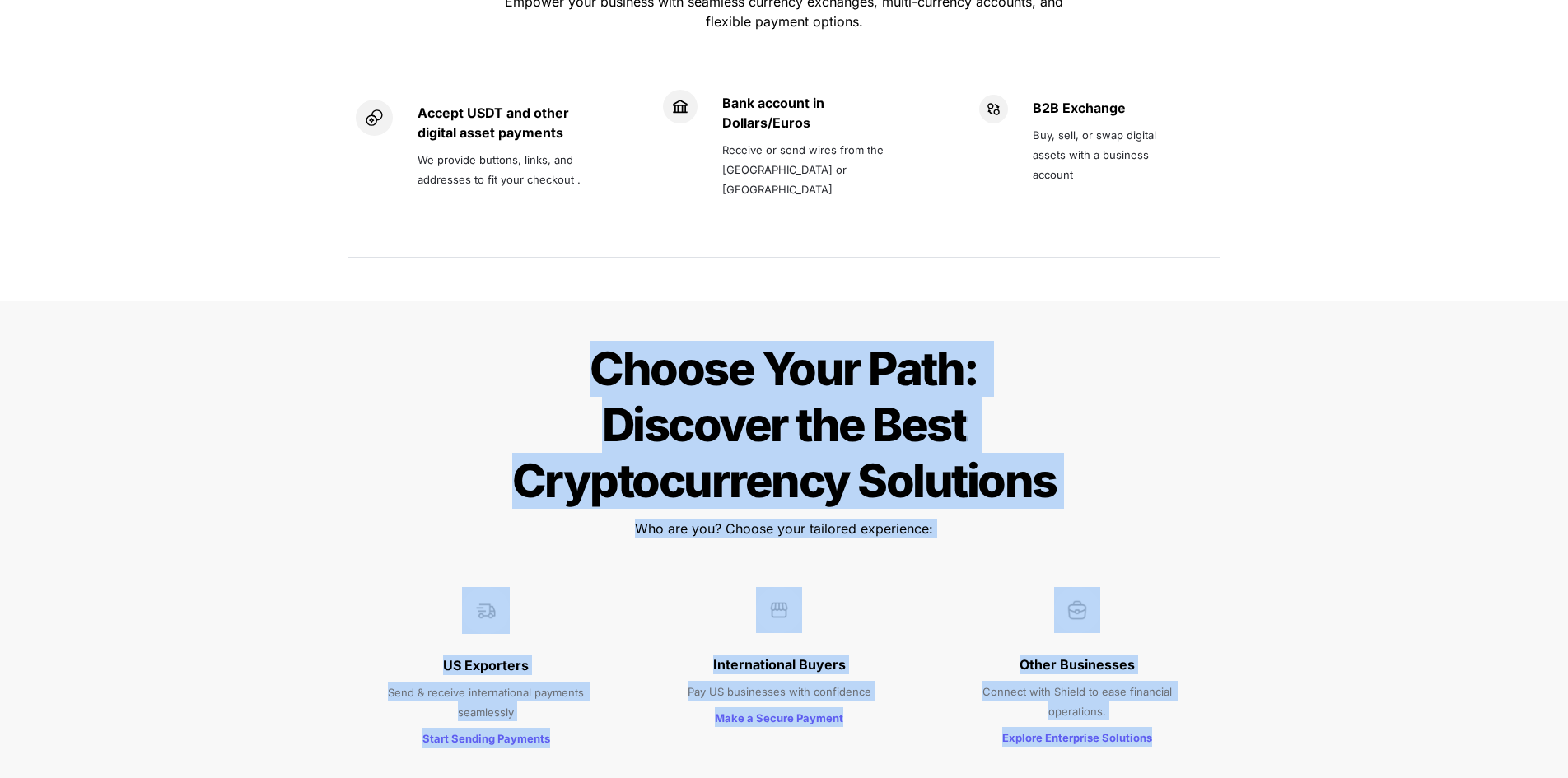
drag, startPoint x: 869, startPoint y: 312, endPoint x: 1157, endPoint y: 693, distance: 477.6
click at [1152, 693] on div "Choose Your Path: Discover the Best Cryptocurrency Solutions Choose Your Path: …" at bounding box center [784, 552] width 1568 height 500
click at [1157, 723] on p "Explore Enterprise Solutions" at bounding box center [1077, 736] width 242 height 26
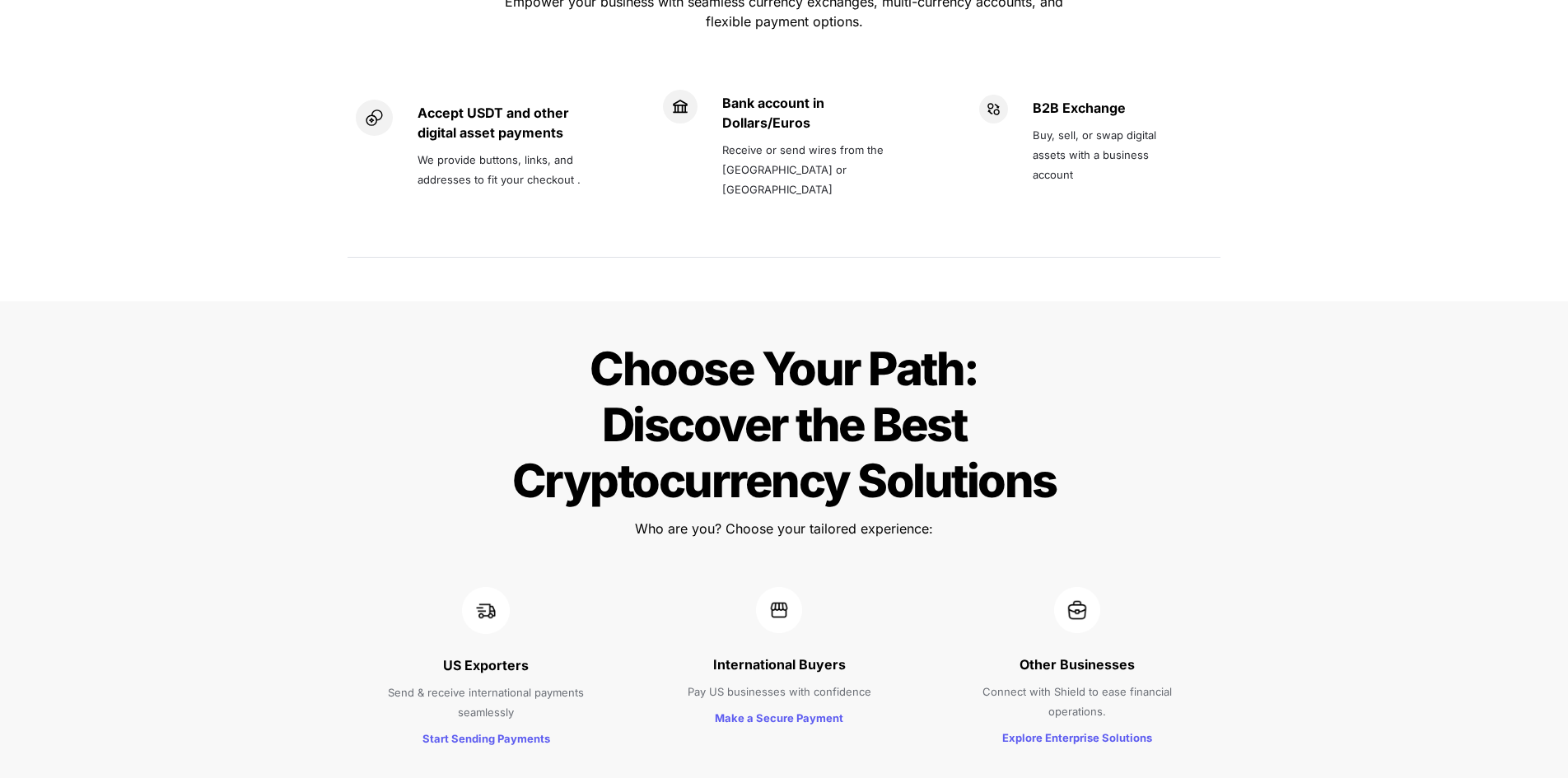
click at [1157, 723] on p "Explore Enterprise Solutions" at bounding box center [1077, 736] width 242 height 26
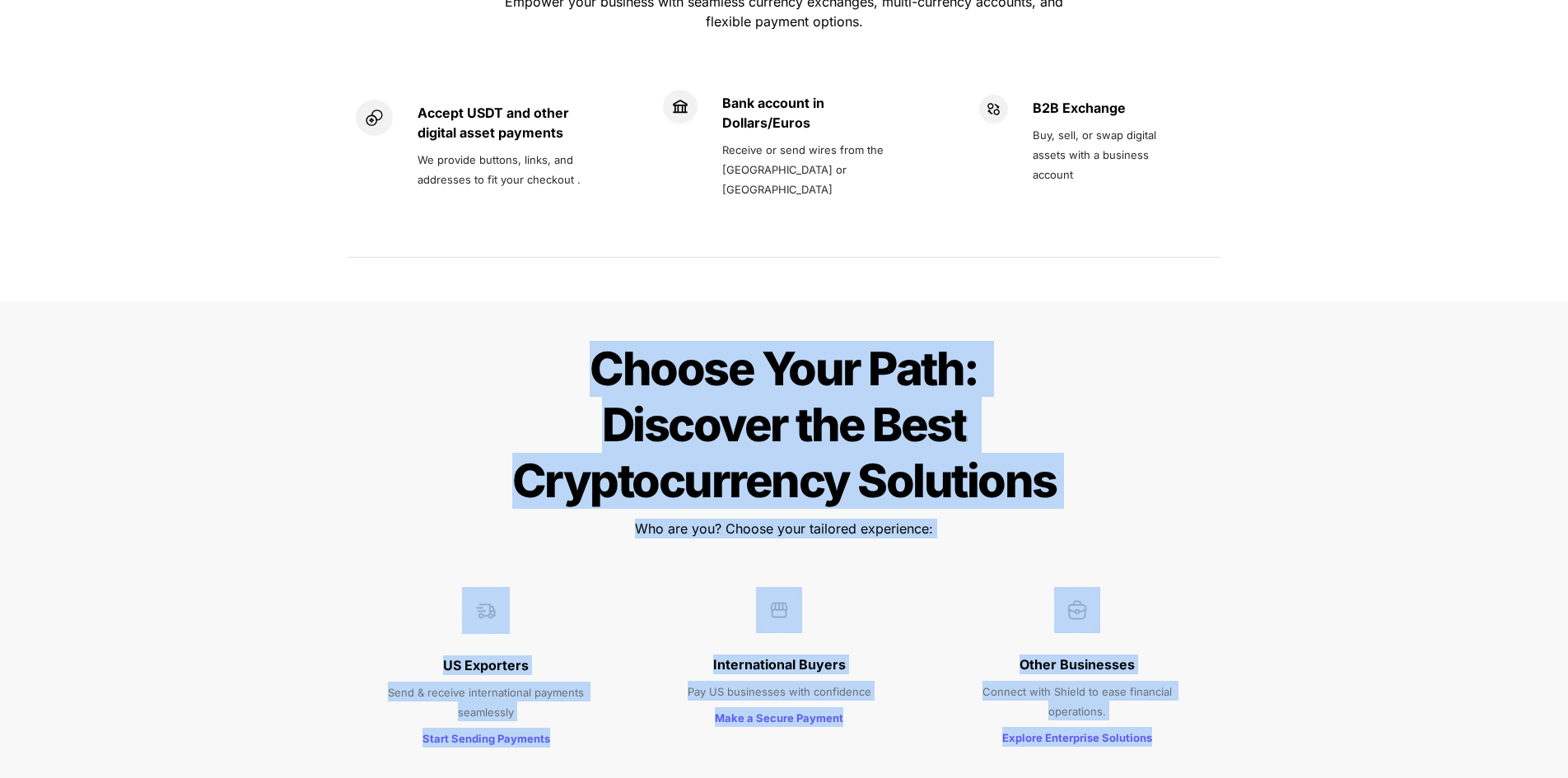
drag, startPoint x: 1157, startPoint y: 693, endPoint x: 628, endPoint y: 247, distance: 691.9
click at [628, 302] on div "Choose Your Path: Discover the Best Cryptocurrency Solutions Choose Your Path: …" at bounding box center [784, 552] width 1568 height 500
drag, startPoint x: 628, startPoint y: 247, endPoint x: 1162, endPoint y: 677, distance: 685.6
click at [1162, 677] on div "Choose Your Path: Discover the Best Cryptocurrency Solutions Choose Your Path: …" at bounding box center [784, 552] width 1568 height 500
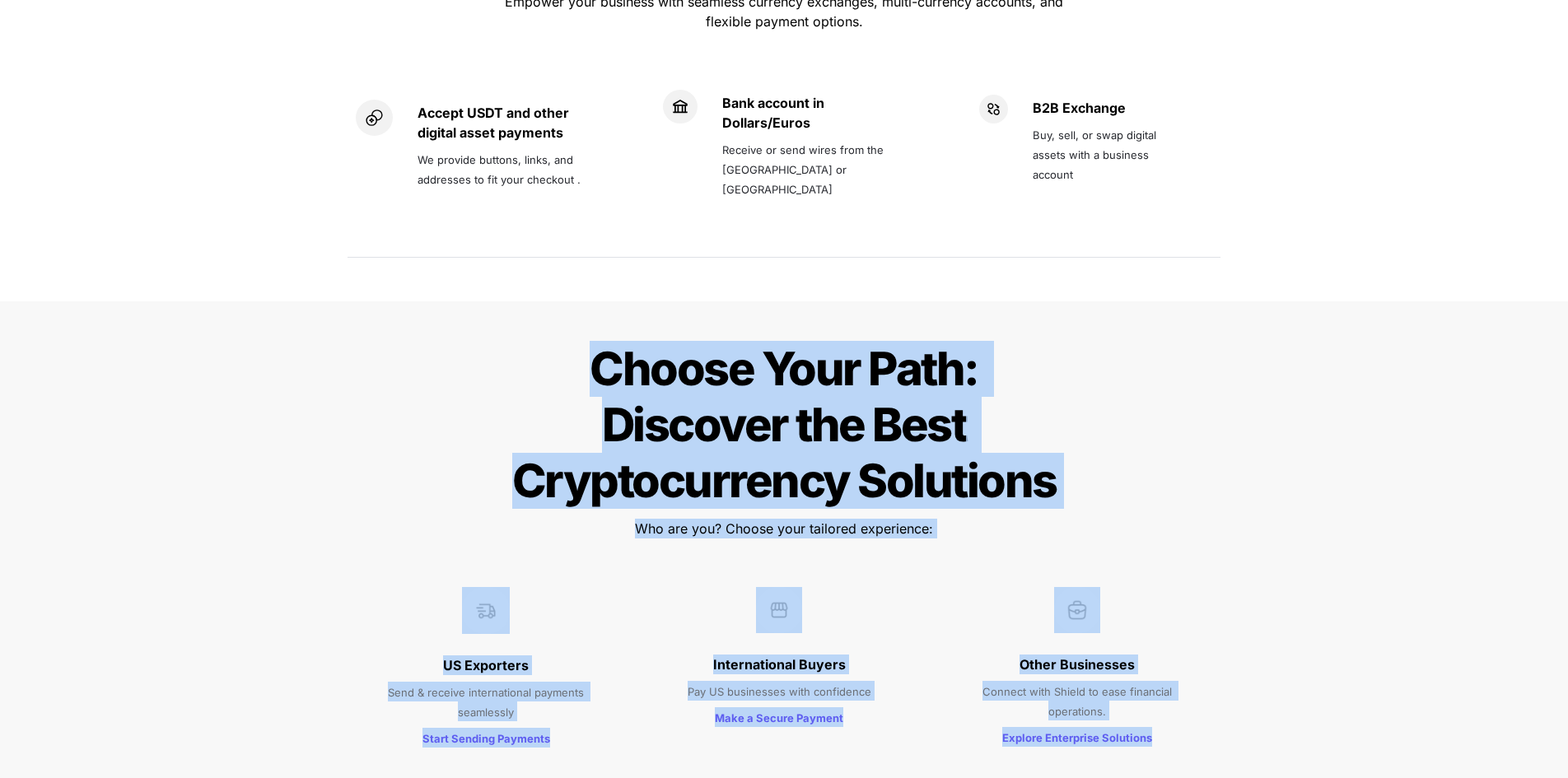
click at [1162, 723] on p "Explore Enterprise Solutions" at bounding box center [1077, 736] width 242 height 26
drag, startPoint x: 1162, startPoint y: 677, endPoint x: 553, endPoint y: 221, distance: 760.8
click at [553, 221] on div "Unlock Global Markets with Stablecoin Payments Unlock Global Markets with Stabl…" at bounding box center [784, 65] width 906 height 438
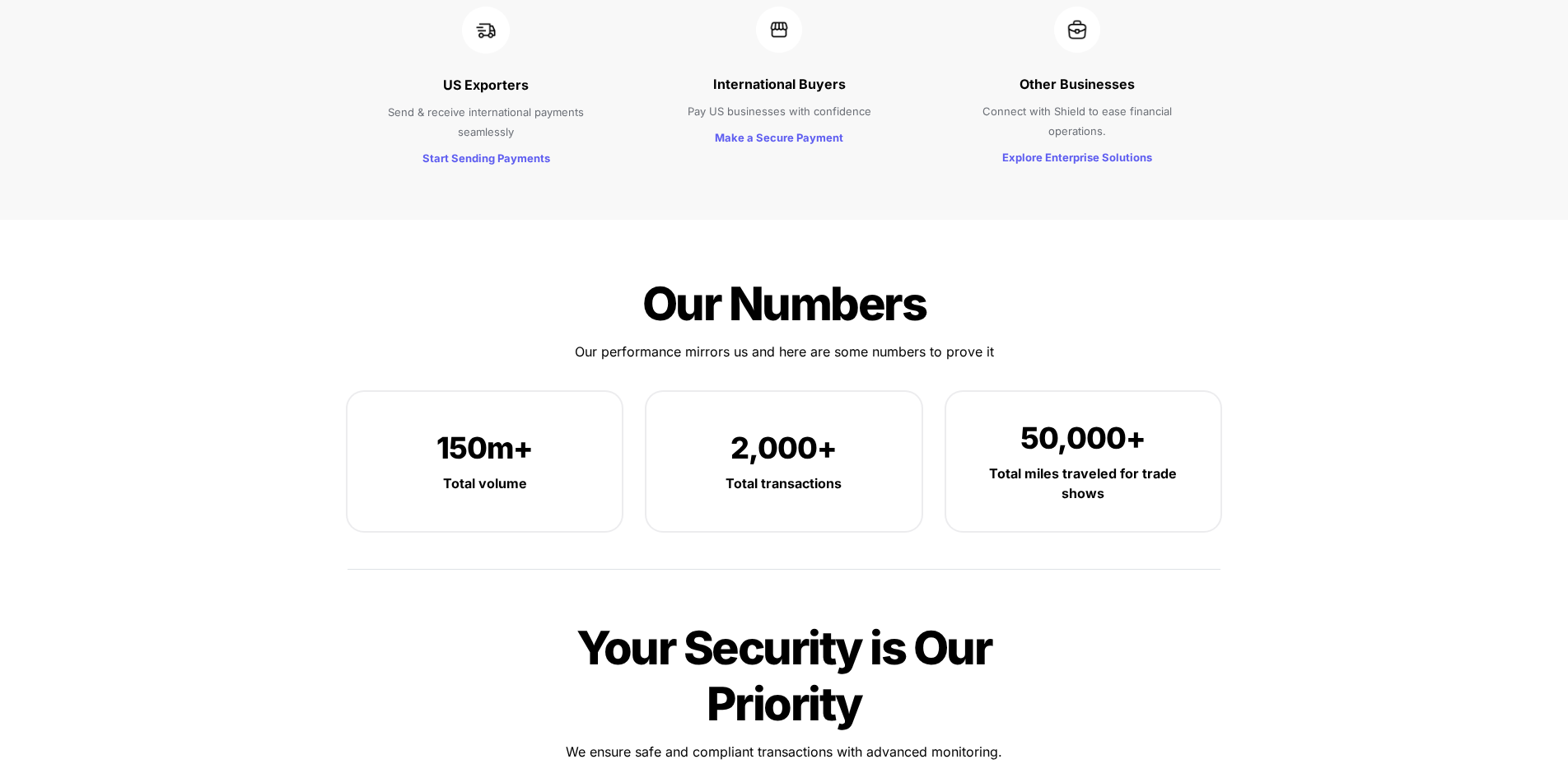
scroll to position [1894, 0]
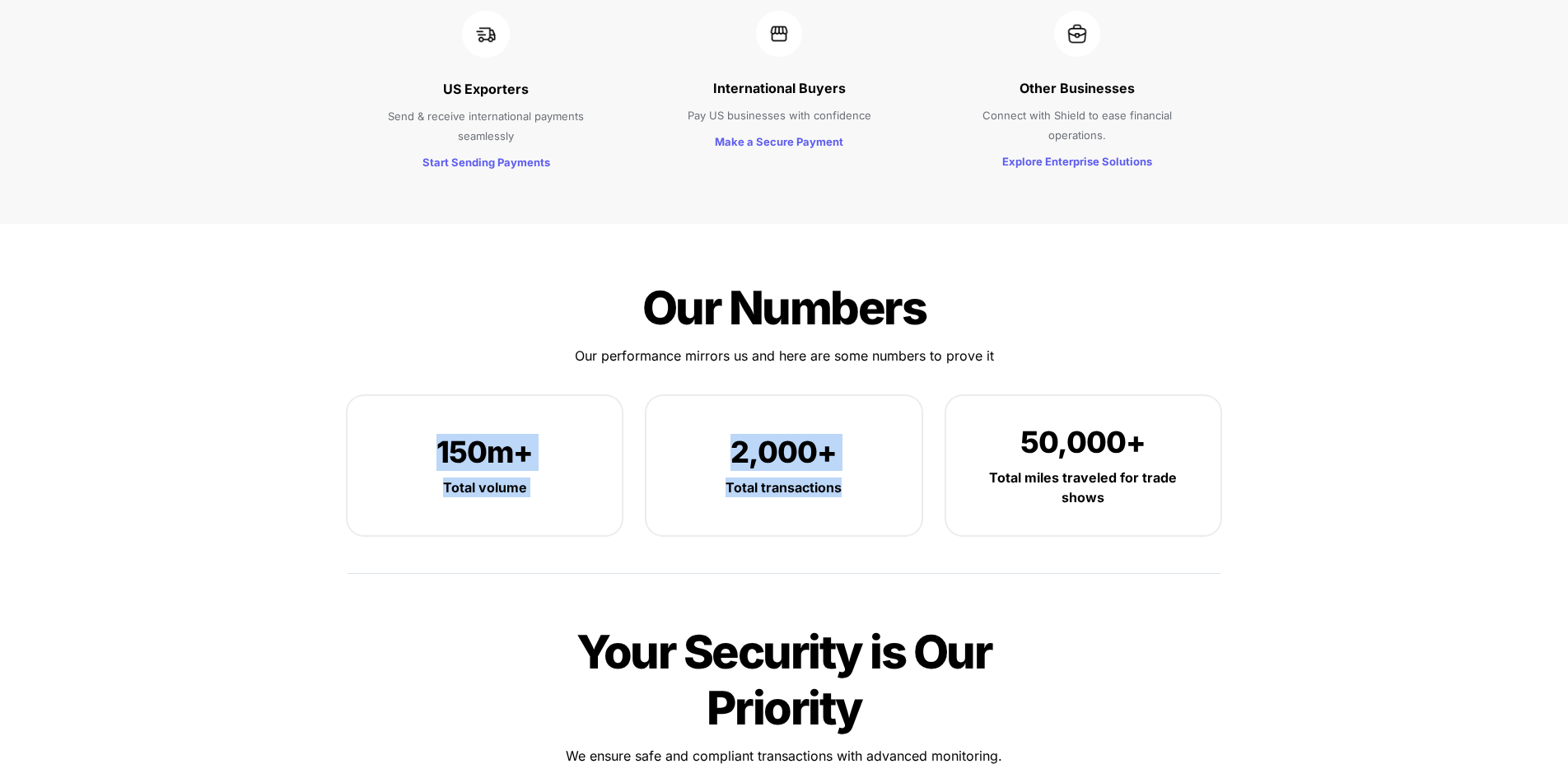
drag, startPoint x: 412, startPoint y: 307, endPoint x: 983, endPoint y: 396, distance: 577.9
click at [983, 396] on div "Our Numbers Our Numbers Our performance mirrors us and here are some numbers to…" at bounding box center [784, 429] width 906 height 344
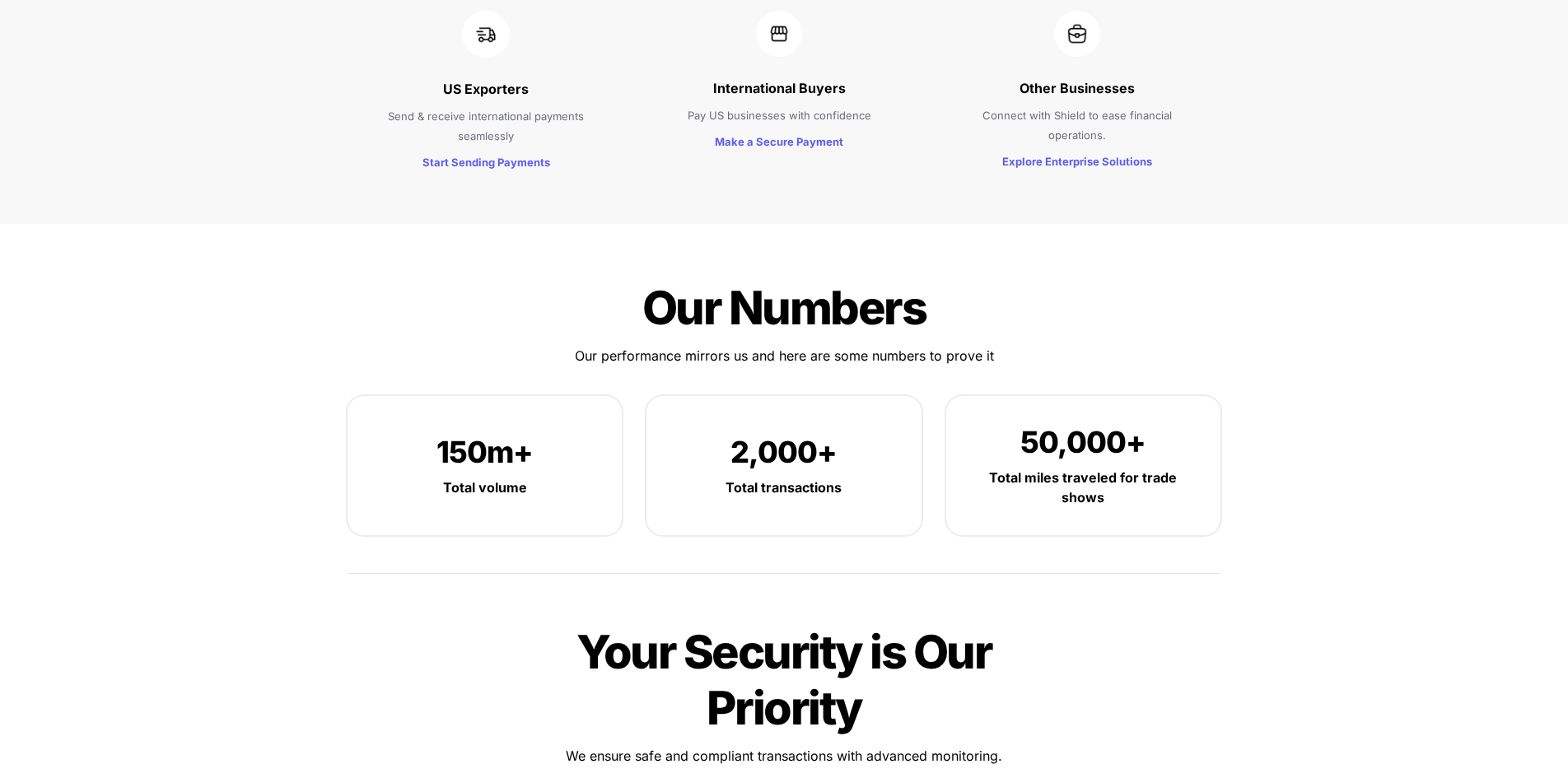
click at [991, 465] on p "Total miles traveled for trade shows" at bounding box center [1083, 487] width 225 height 46
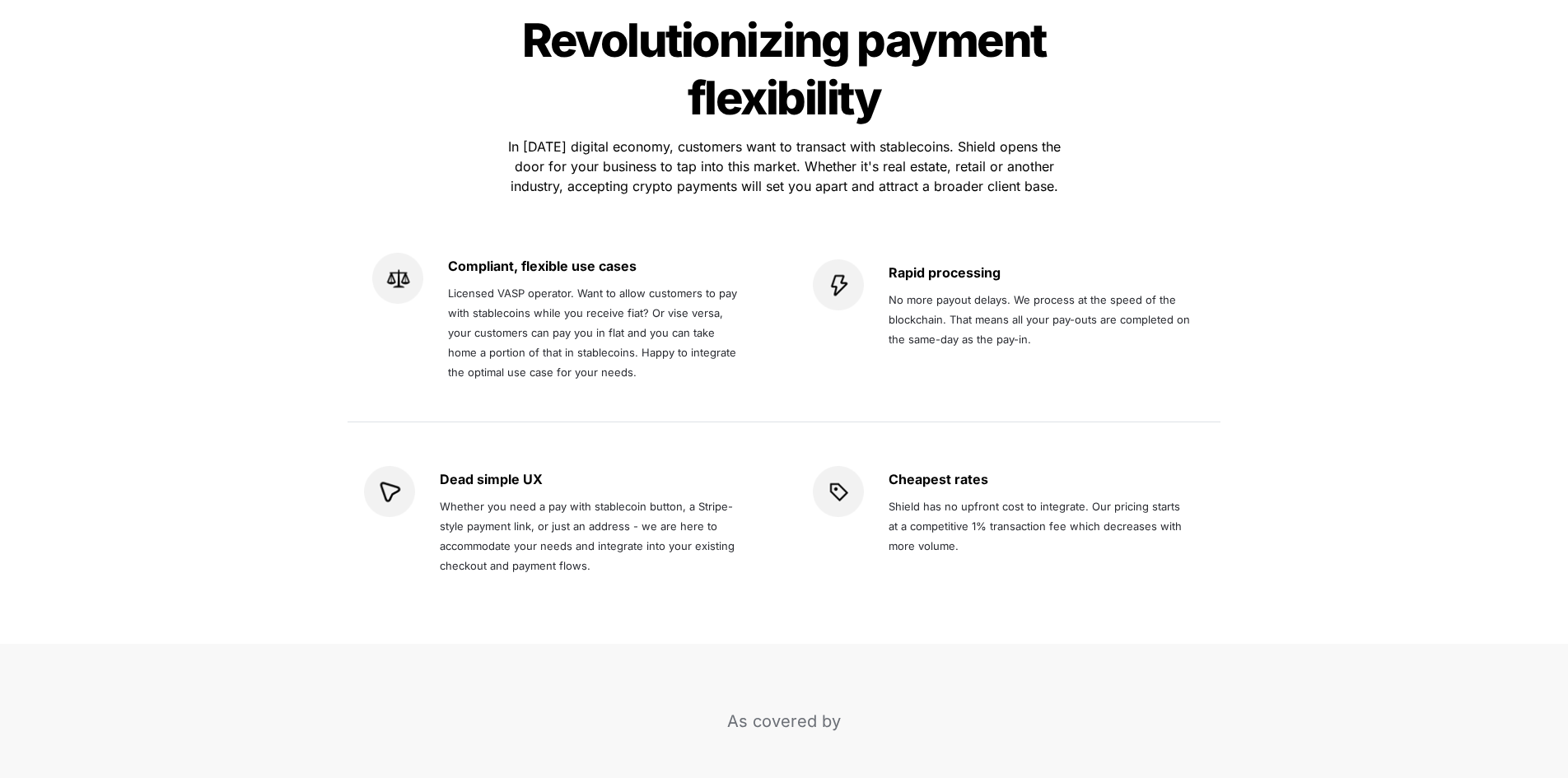
scroll to position [2881, 0]
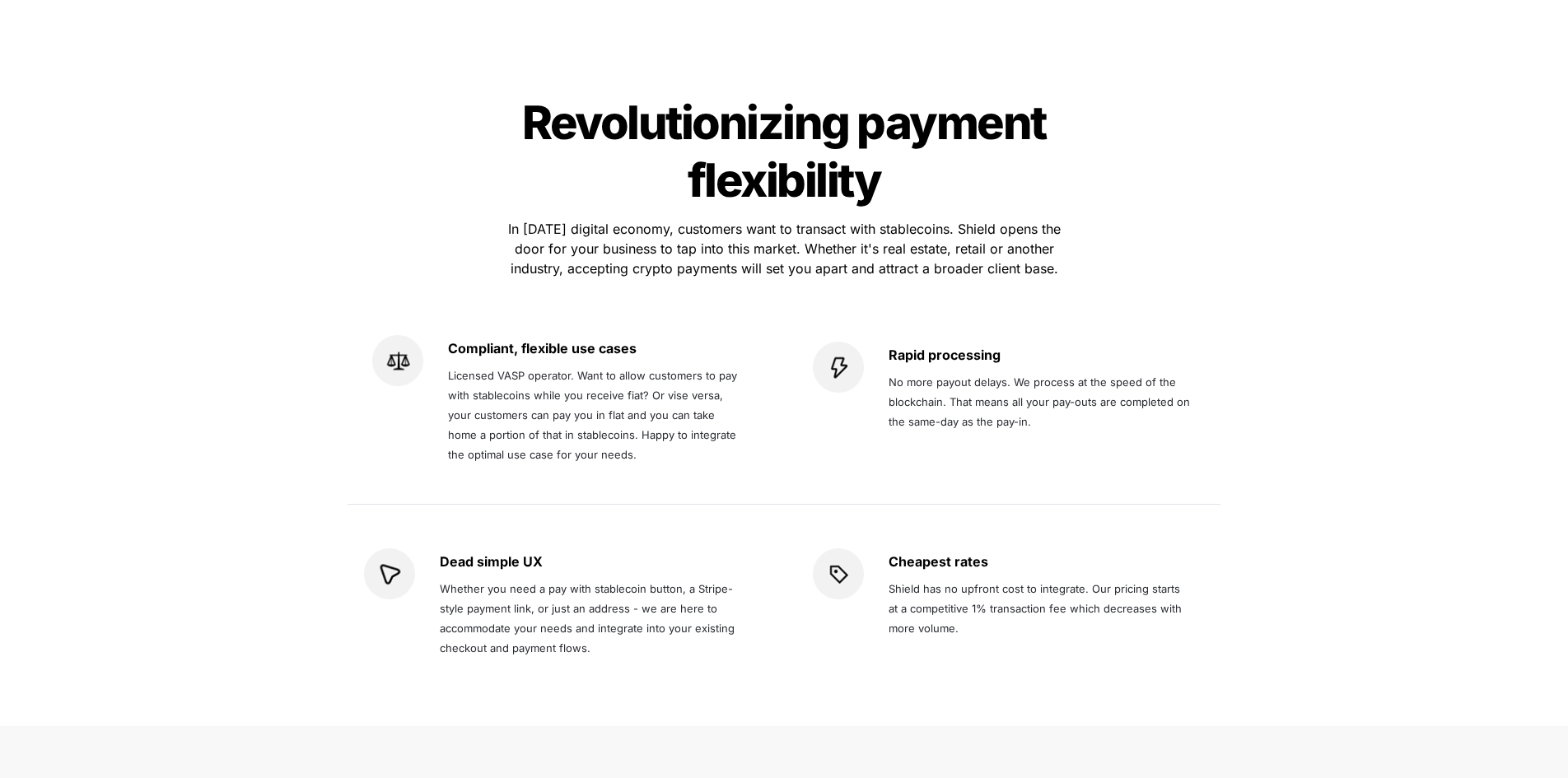
click at [502, 369] on span "Licensed VASP operator. Want to allow customers to pay with stablecoins while y…" at bounding box center [594, 415] width 292 height 92
drag, startPoint x: 502, startPoint y: 319, endPoint x: 533, endPoint y: 319, distance: 31.0
click at [531, 369] on span "Licensed VASP operator. Want to allow customers to pay with stablecoins while y…" at bounding box center [594, 415] width 292 height 92
copy span "VASP operator"
click at [449, 515] on div "Dead simple UX Whether you need a pay with stablecoin button, a Stripe-style pa…" at bounding box center [559, 604] width 424 height 178
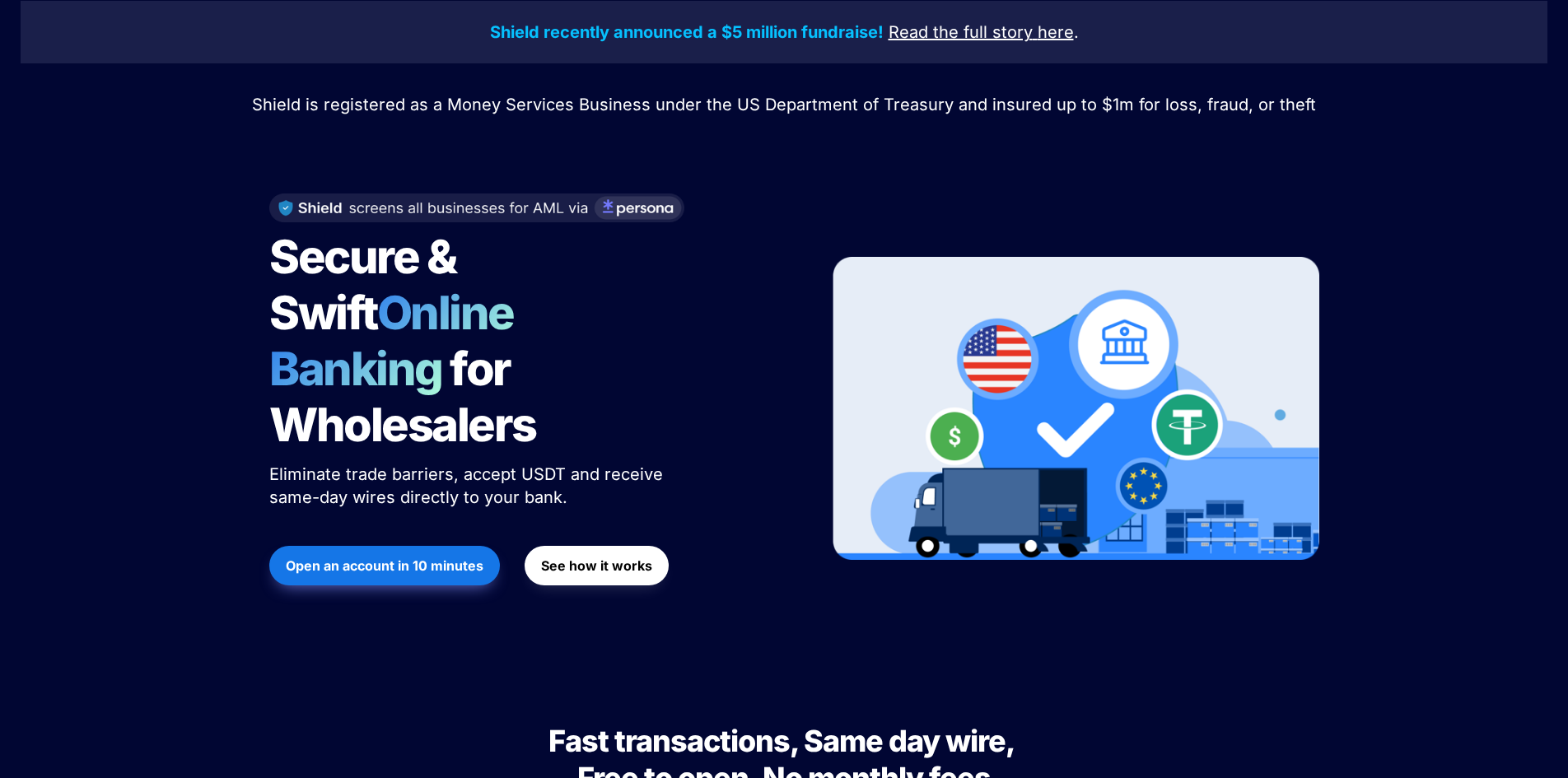
scroll to position [0, 0]
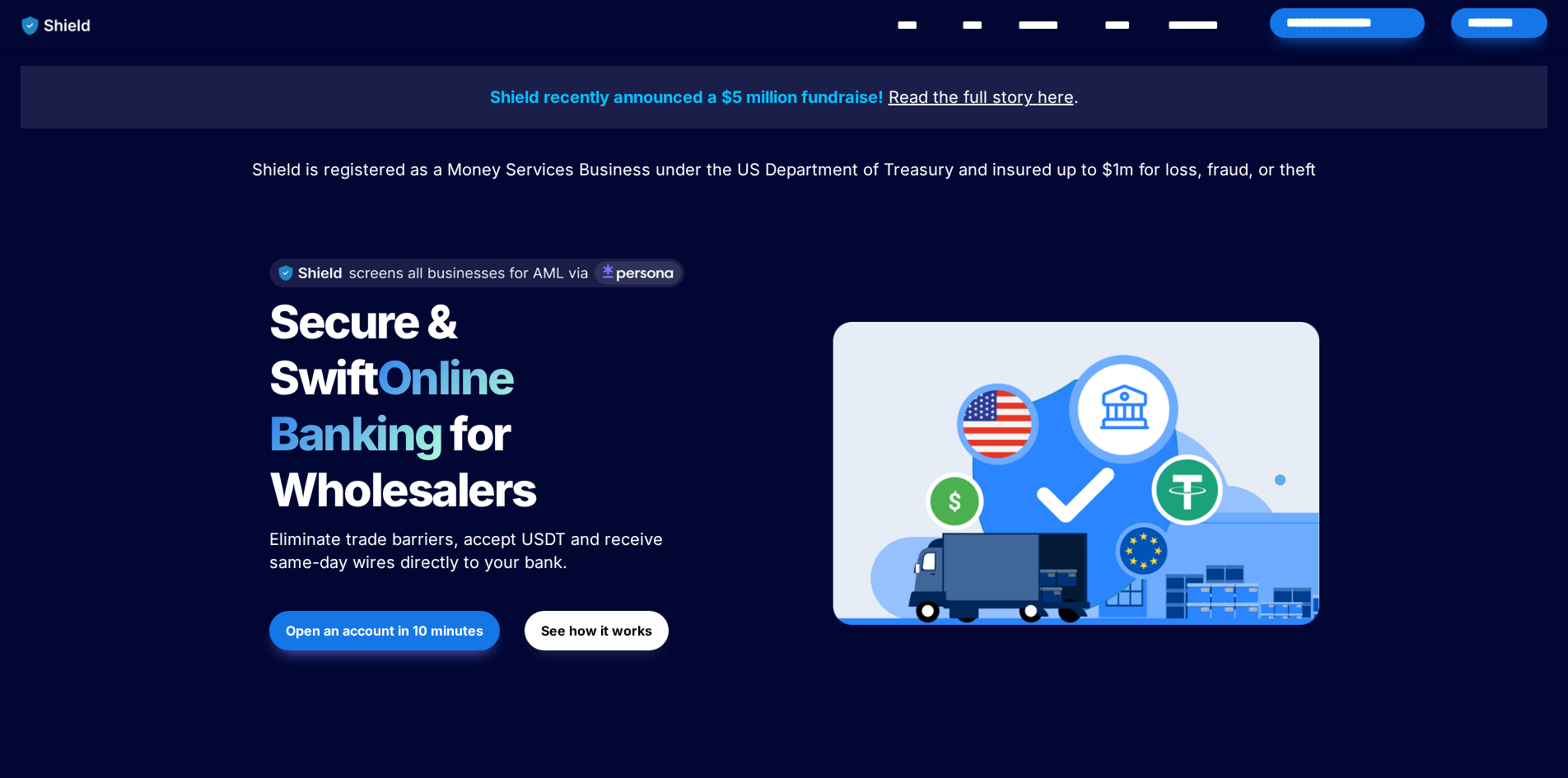
click at [1043, 29] on link "********" at bounding box center [1047, 25] width 59 height 20
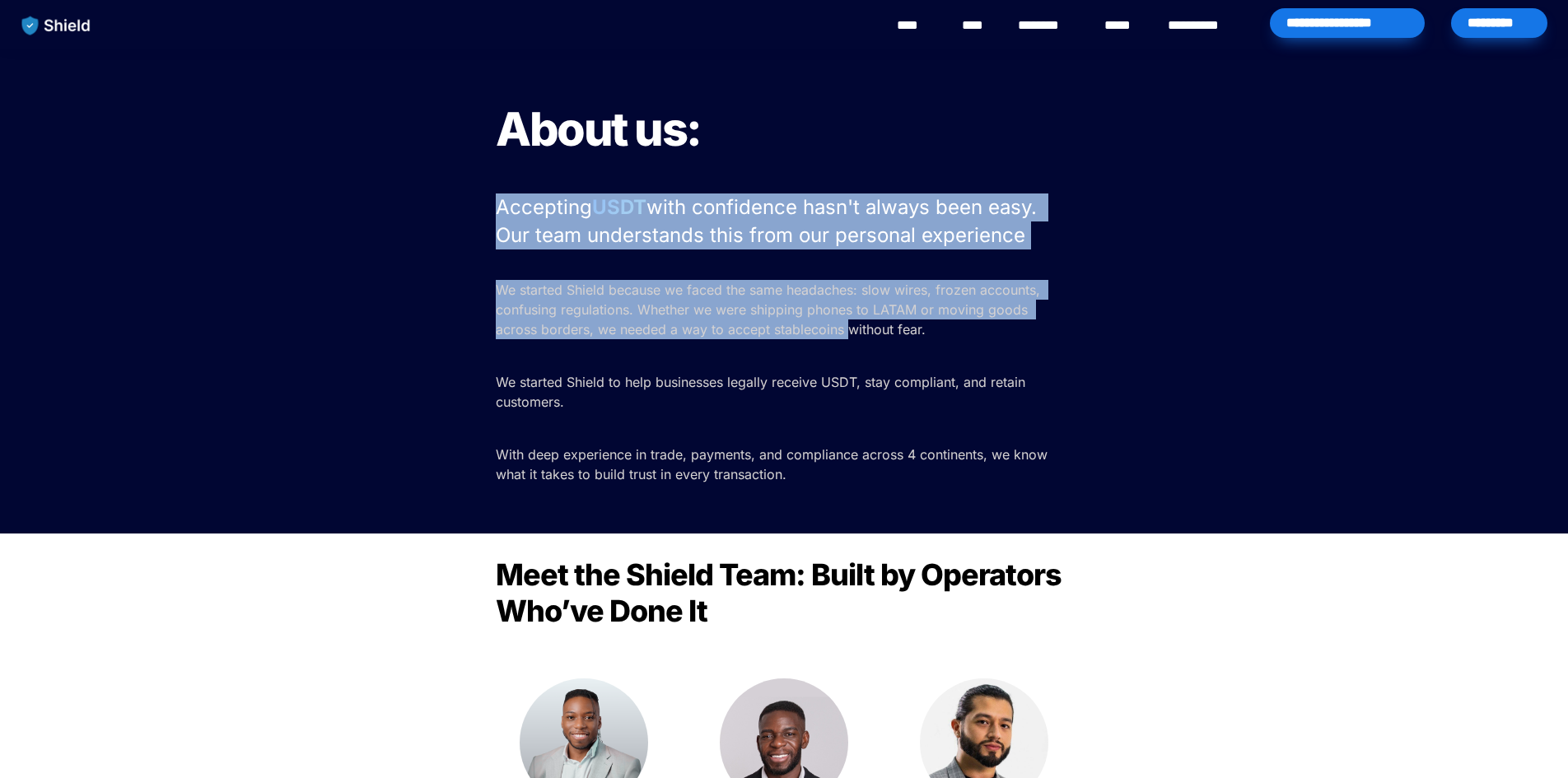
drag, startPoint x: 745, startPoint y: 162, endPoint x: 804, endPoint y: 334, distance: 181.8
click at [804, 334] on div "About us: Accepting USDT with confidence hasn't always been easy. Our team unde…" at bounding box center [784, 292] width 1568 height 484
click at [817, 225] on span "with confidence hasn't always been easy. Our team understands this from our per…" at bounding box center [769, 221] width 547 height 52
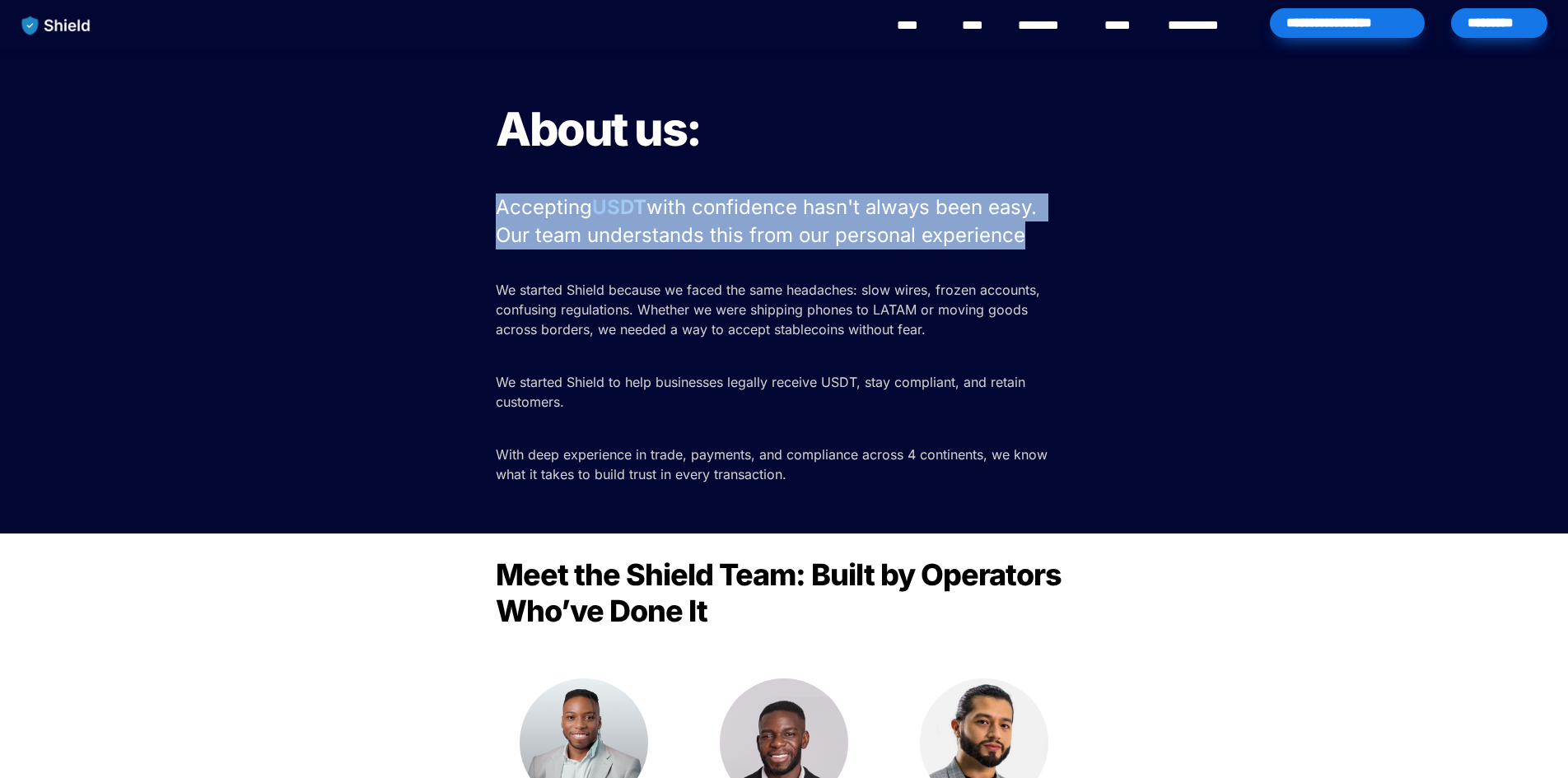
click at [817, 225] on span "with confidence hasn't always been easy. Our team understands this from our per…" at bounding box center [769, 221] width 547 height 52
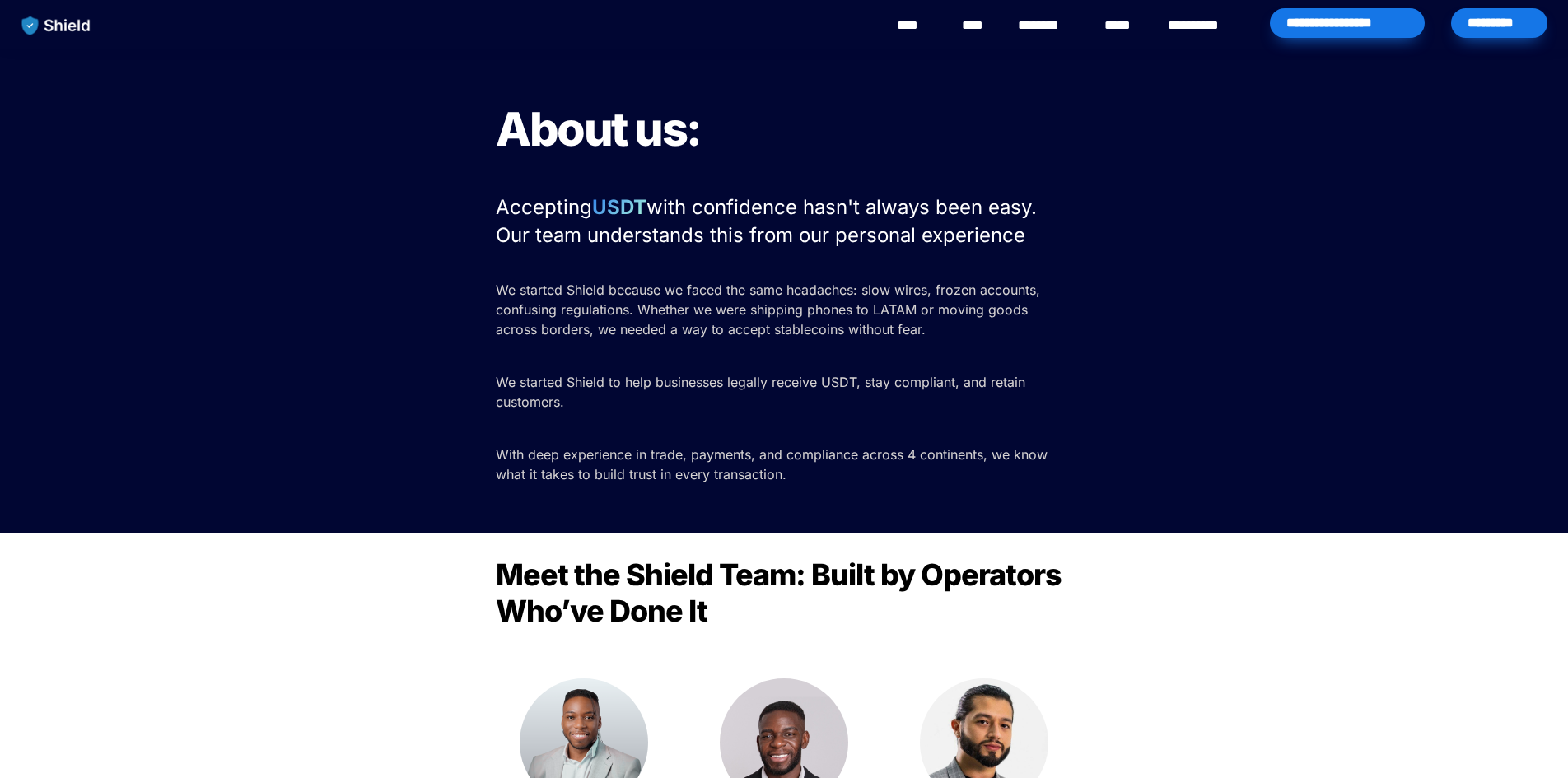
click at [817, 214] on span "with confidence hasn't always been easy. Our team understands this from our per…" at bounding box center [769, 221] width 547 height 52
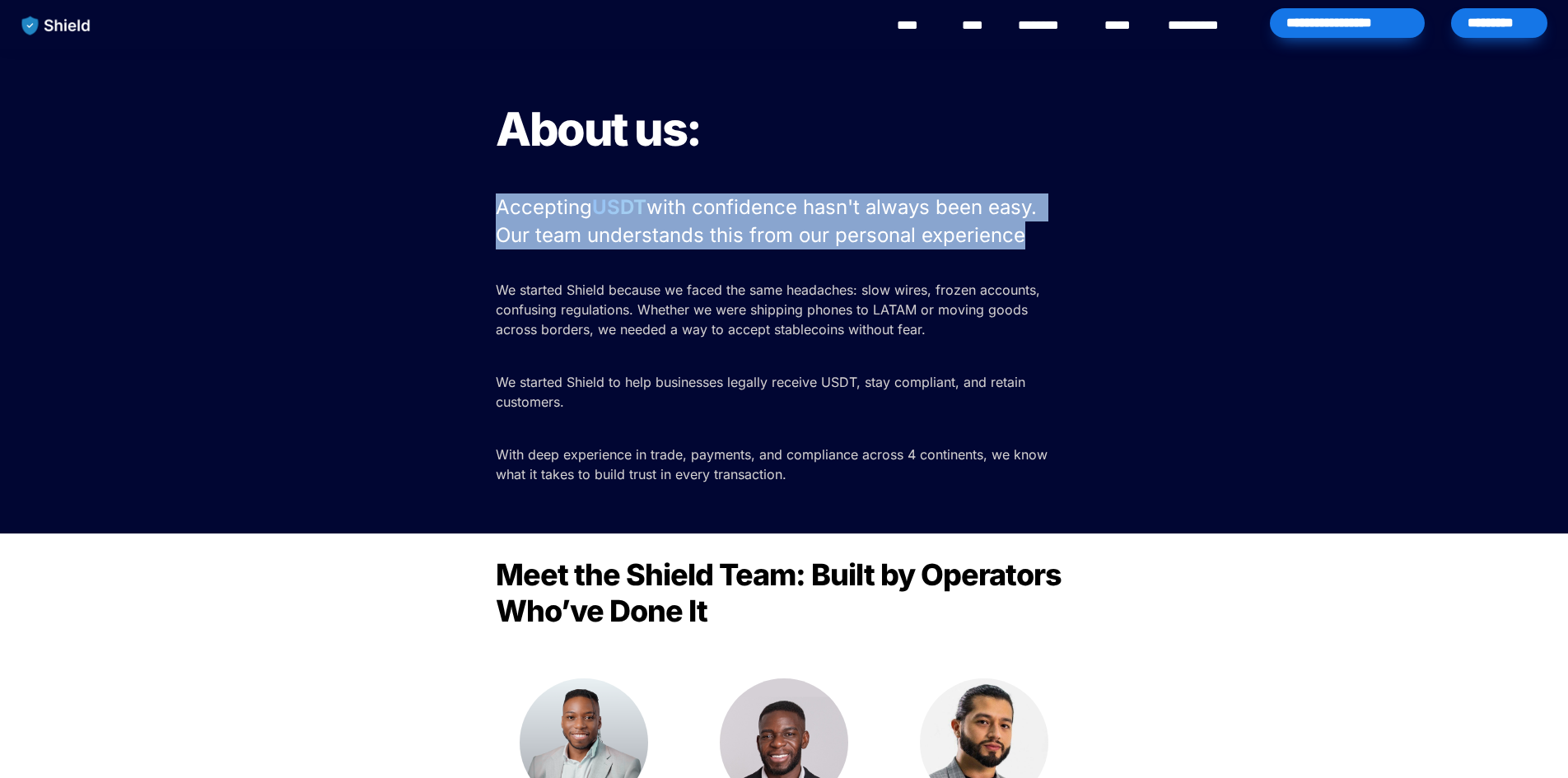
click at [817, 214] on span "with confidence hasn't always been easy. Our team understands this from our per…" at bounding box center [769, 221] width 547 height 52
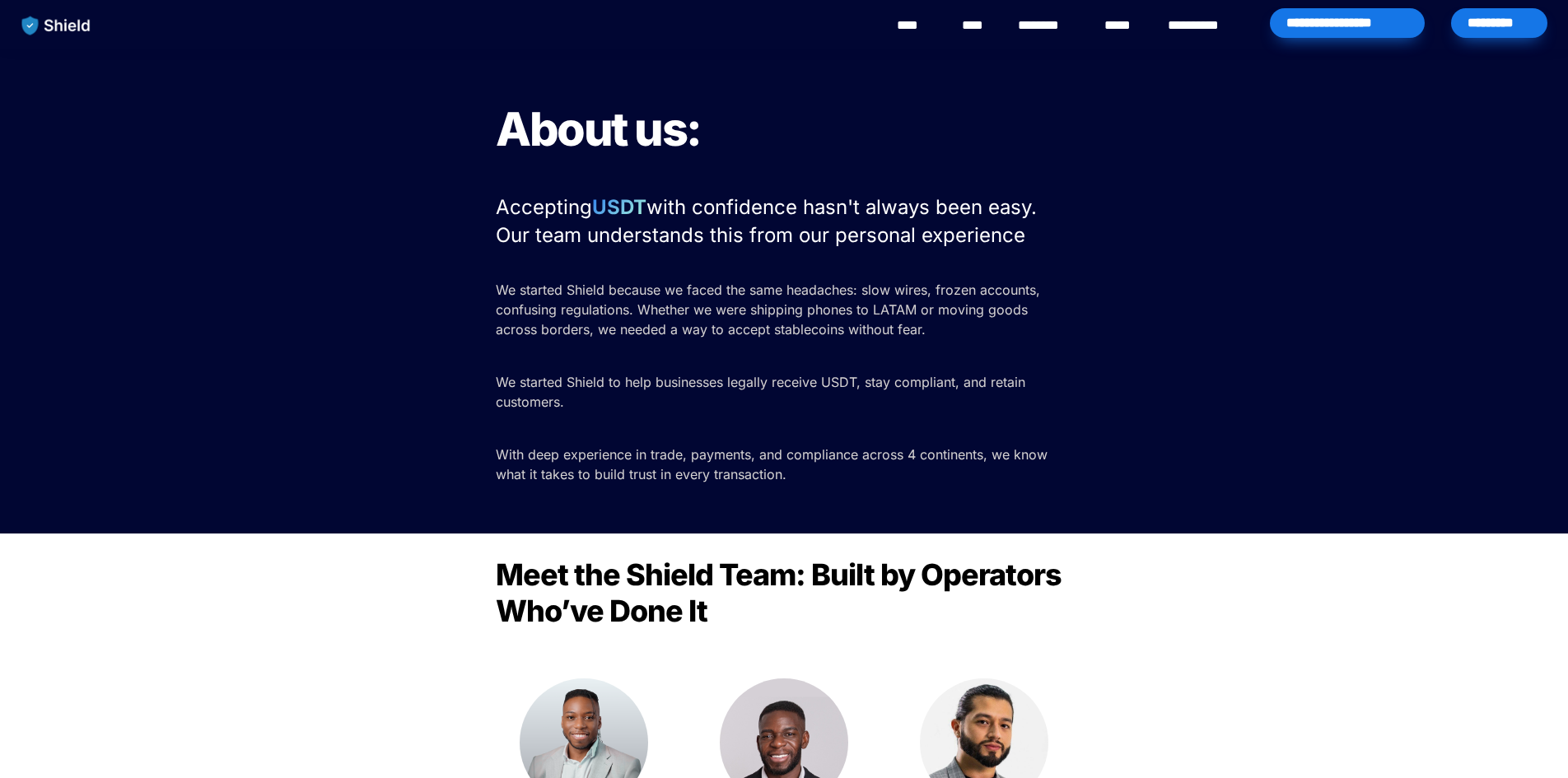
click at [780, 302] on span "We started Shield because we faced the same headaches: slow wires, frozen accou…" at bounding box center [770, 308] width 549 height 56
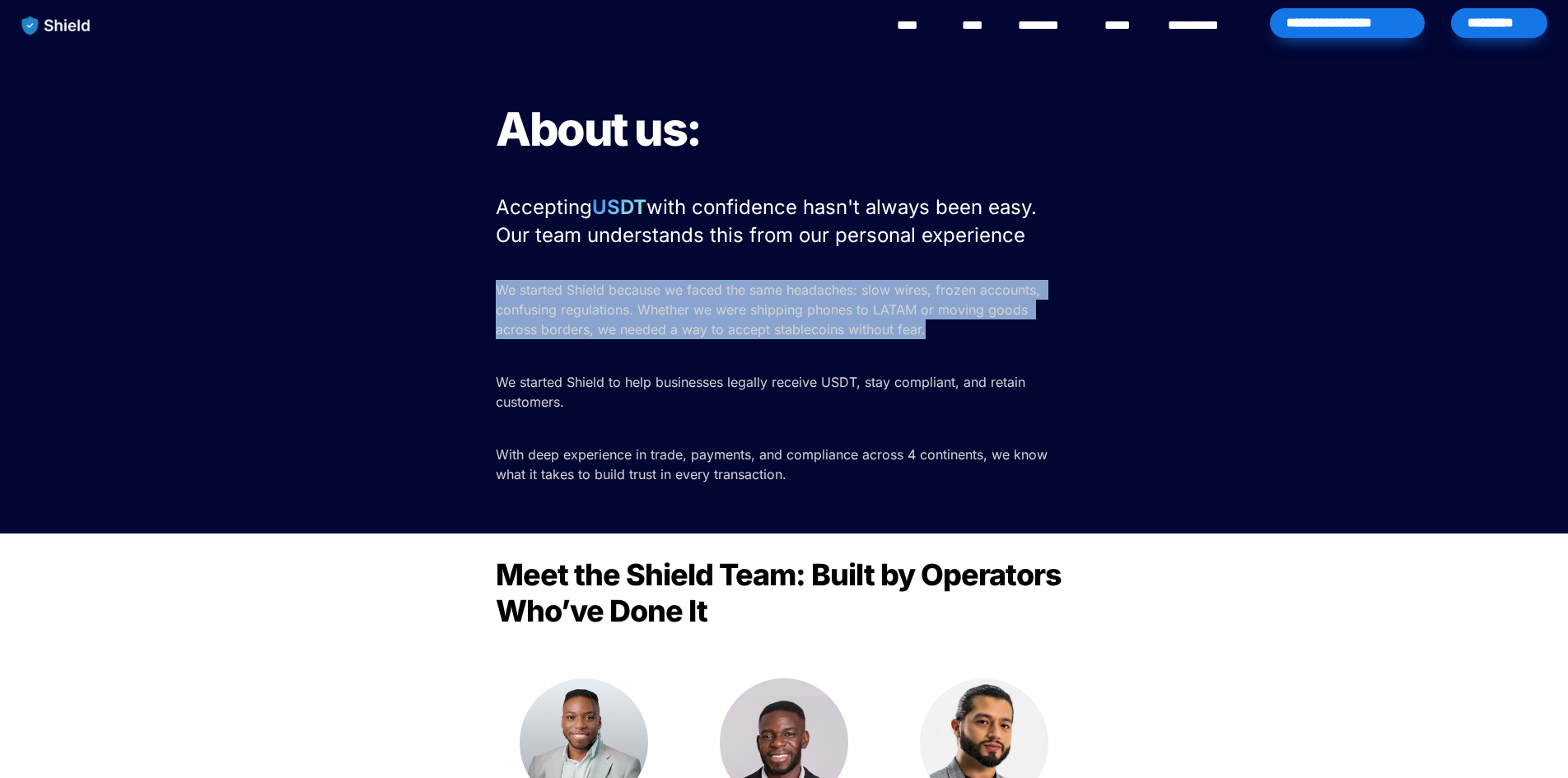
drag, startPoint x: 780, startPoint y: 302, endPoint x: 783, endPoint y: 241, distance: 61.1
click at [783, 249] on div "About us: Accepting USDT with confidence hasn't always been easy. Our team unde…" at bounding box center [784, 292] width 1568 height 484
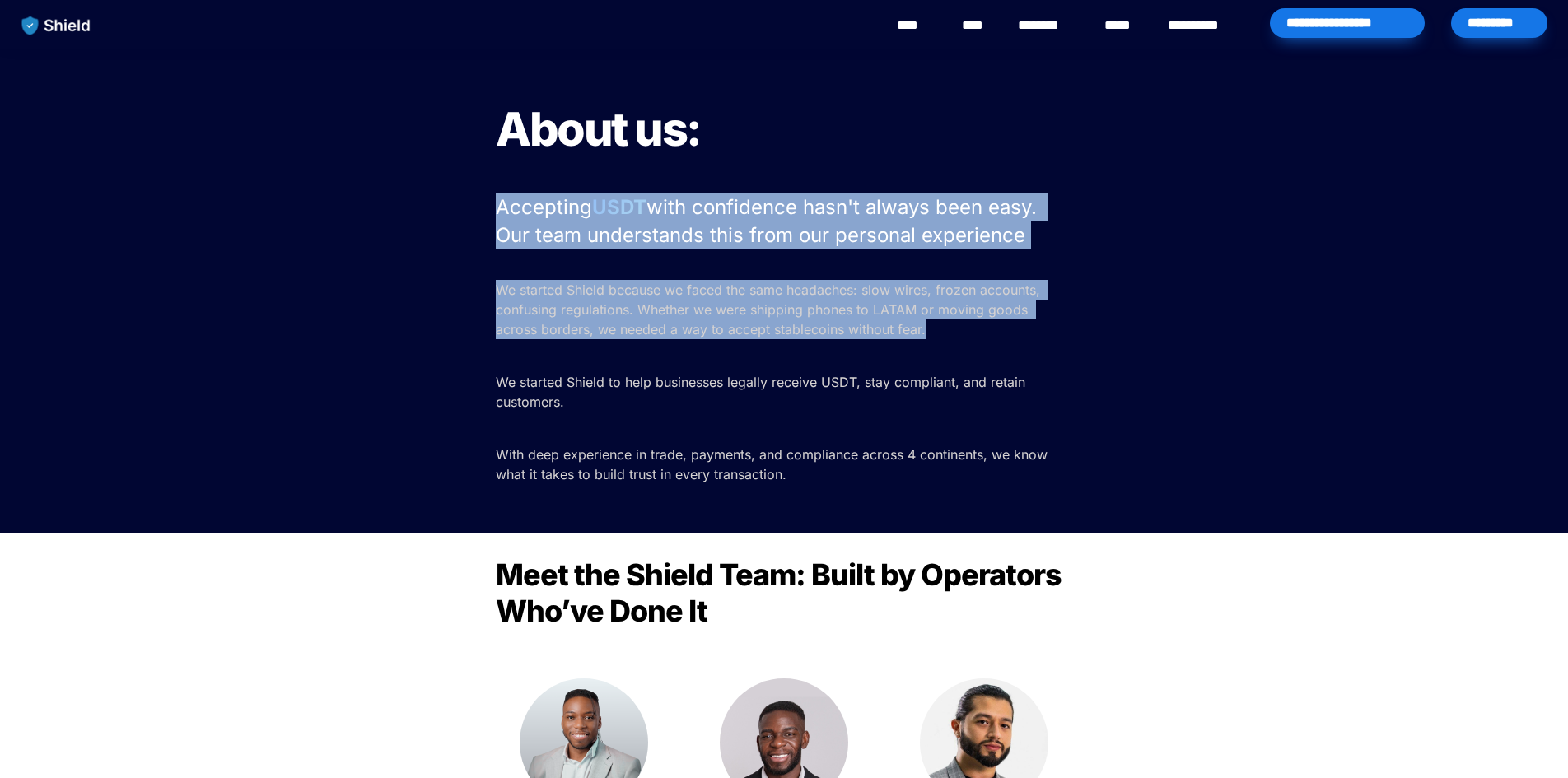
click at [783, 239] on span "with confidence hasn't always been easy. Our team understands this from our per…" at bounding box center [769, 221] width 547 height 52
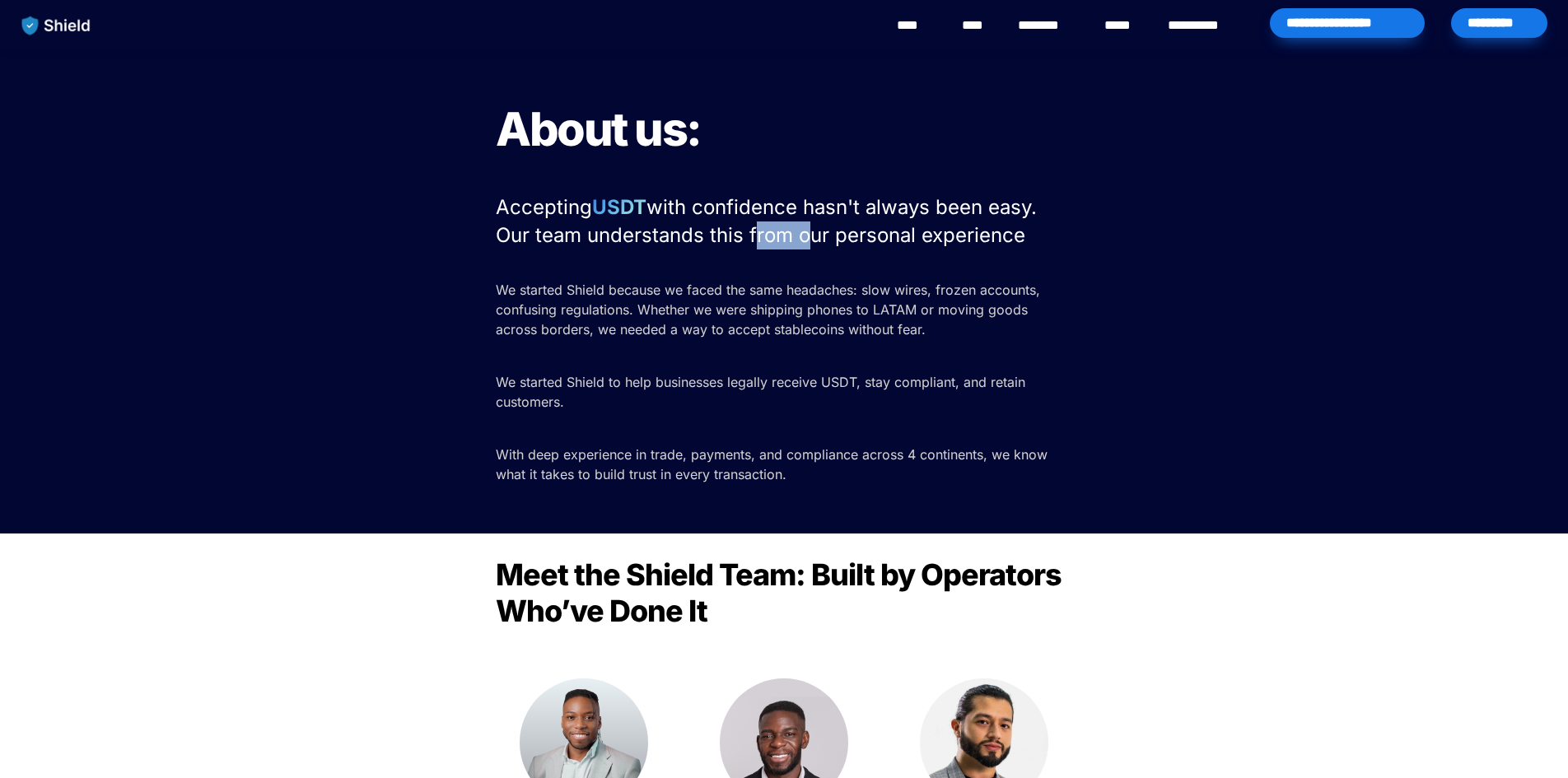
click at [783, 239] on span "with confidence hasn't always been easy. Our team understands this from our per…" at bounding box center [769, 221] width 547 height 52
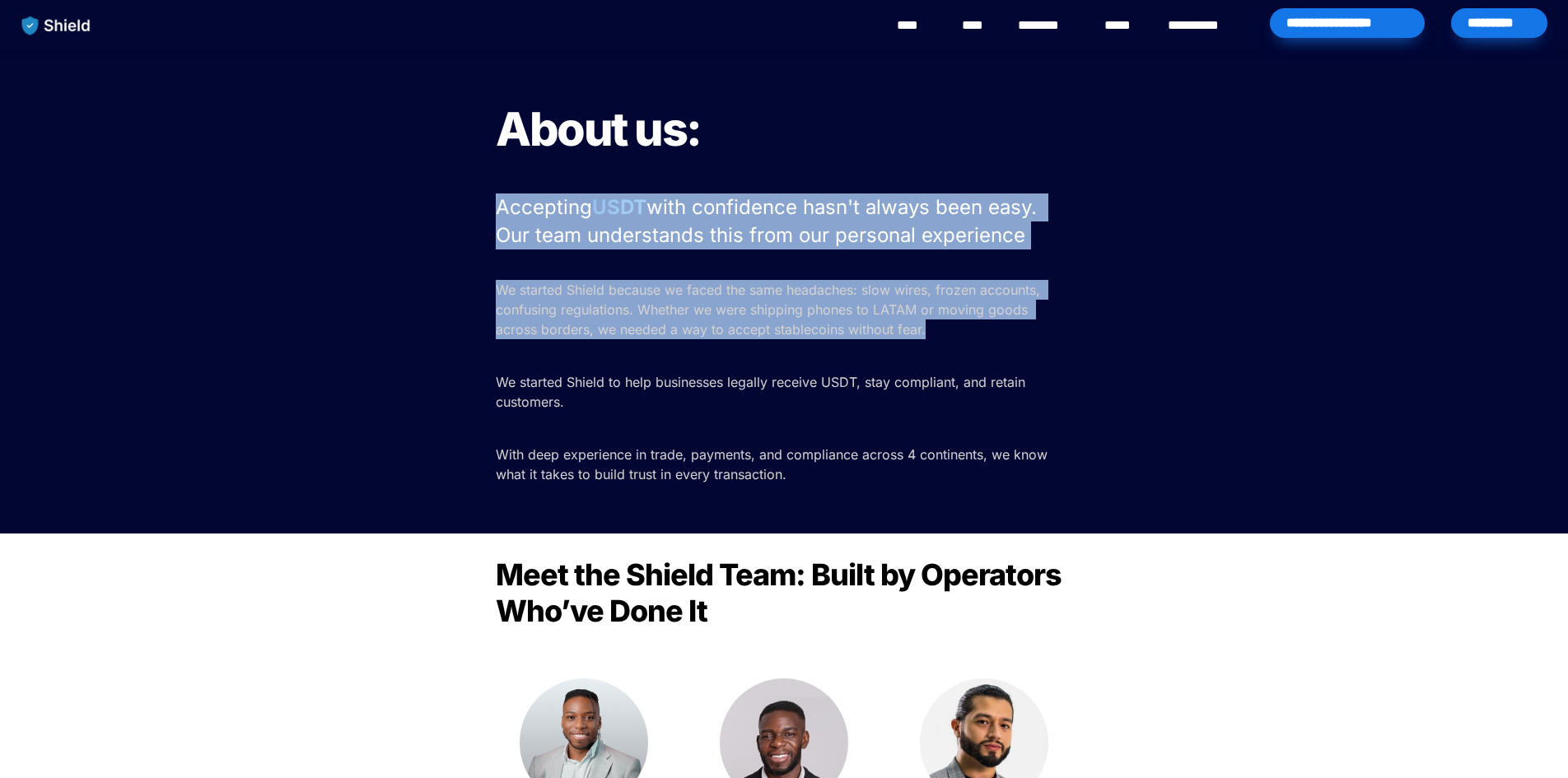
drag, startPoint x: 783, startPoint y: 239, endPoint x: 783, endPoint y: 322, distance: 83.0
click at [783, 322] on div "About us: Accepting USDT with confidence hasn't always been easy. Our team unde…" at bounding box center [784, 292] width 1568 height 484
click at [783, 322] on span "We started Shield because we faced the same headaches: slow wires, frozen accou…" at bounding box center [770, 308] width 549 height 56
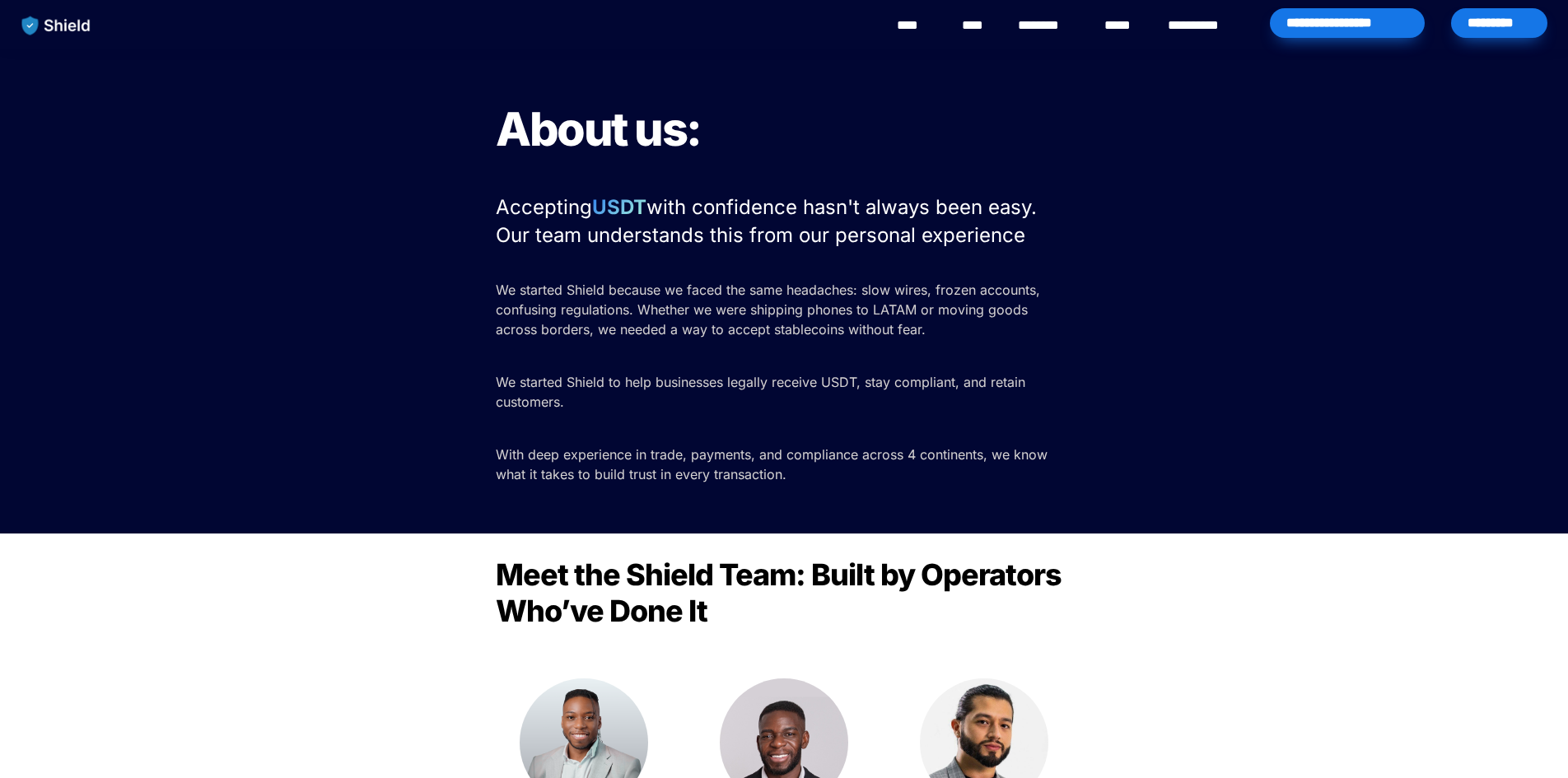
click at [768, 228] on span "with confidence hasn't always been easy. Our team understands this from our per…" at bounding box center [769, 221] width 547 height 52
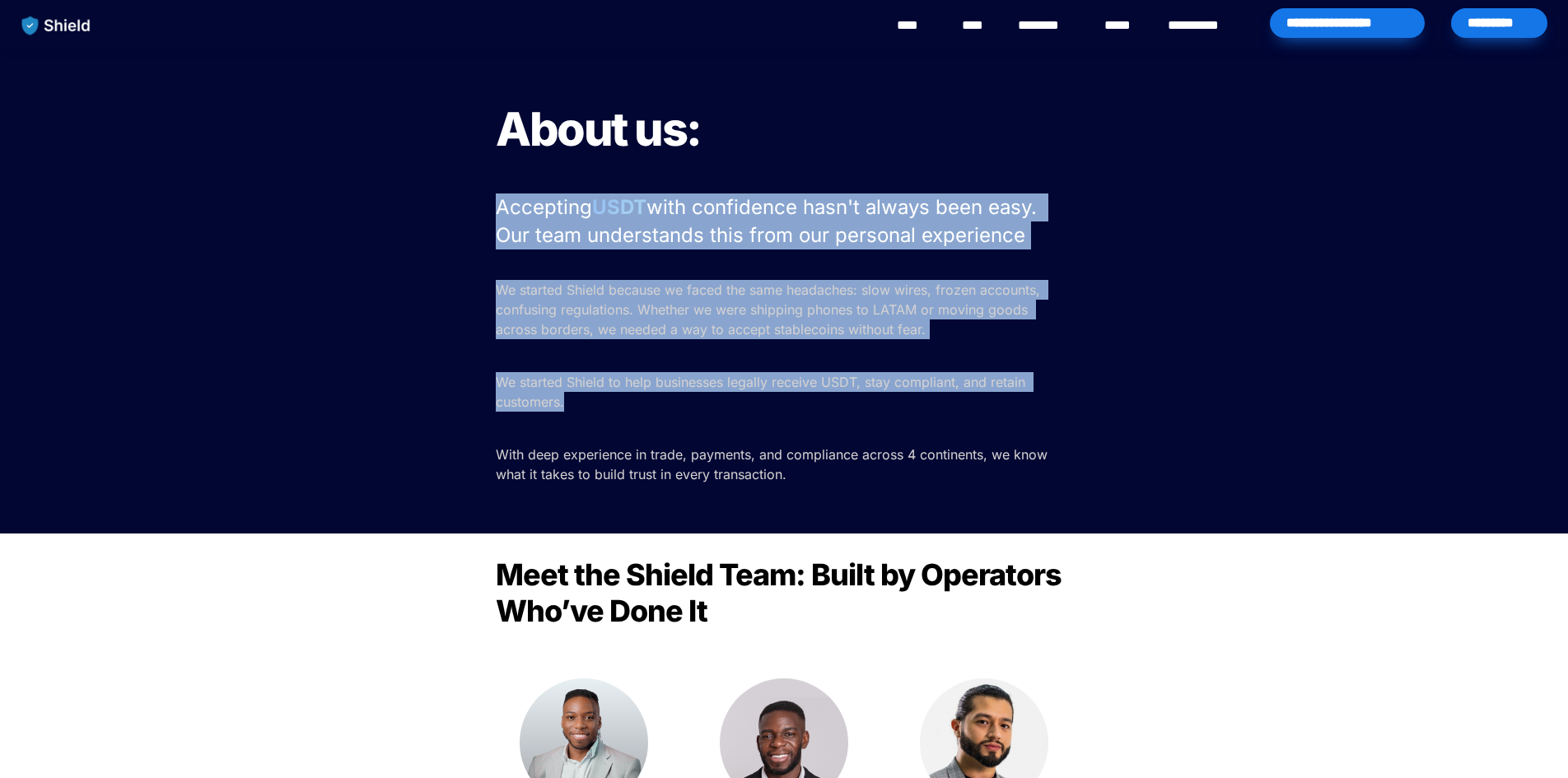
drag, startPoint x: 768, startPoint y: 228, endPoint x: 768, endPoint y: 433, distance: 205.0
click at [768, 433] on div "About us: Accepting USDT with confidence hasn't always been easy. Our team unde…" at bounding box center [784, 292] width 1568 height 484
click at [768, 433] on p at bounding box center [784, 428] width 576 height 26
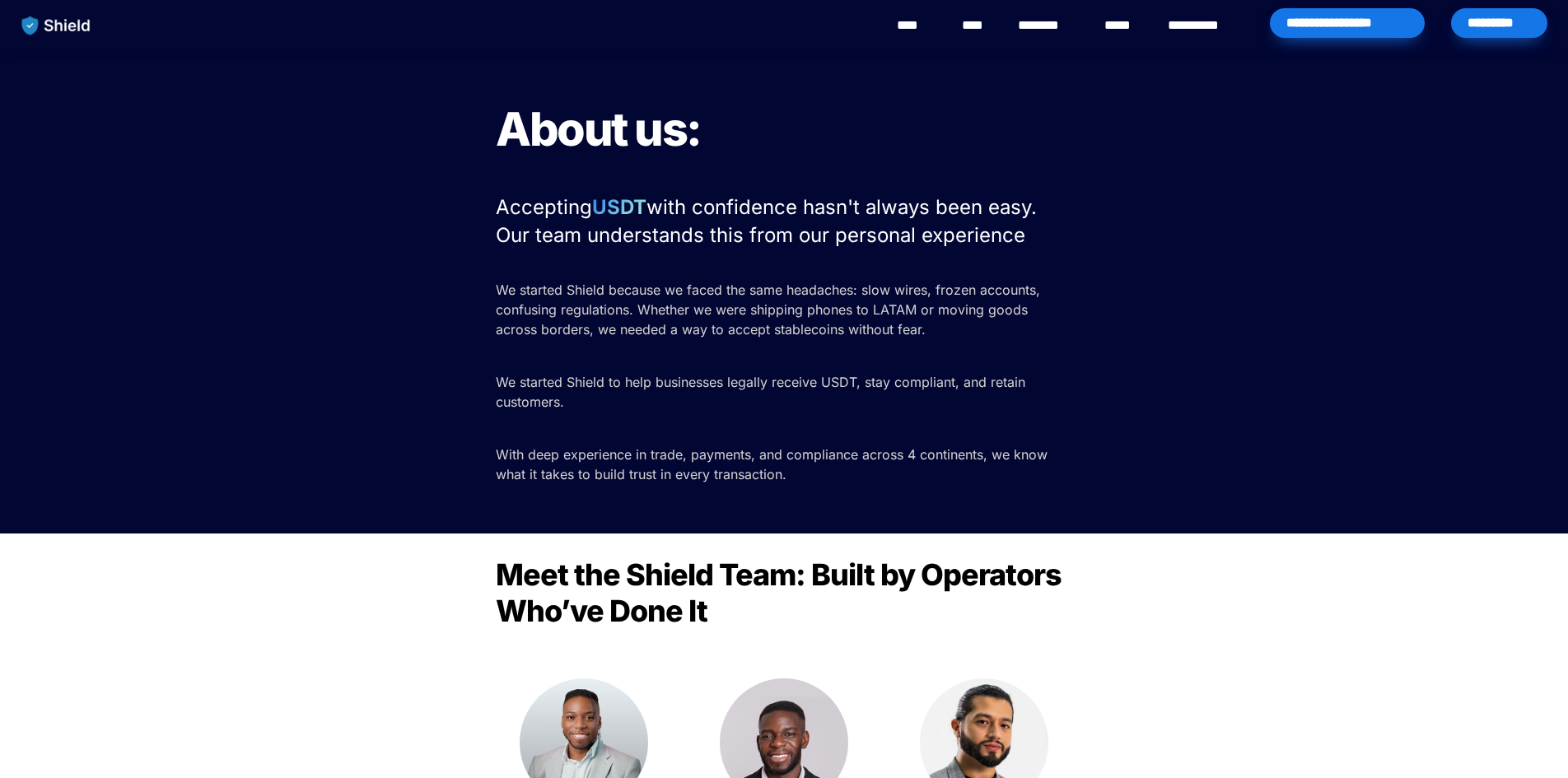
click at [768, 433] on p at bounding box center [784, 428] width 576 height 26
click at [768, 441] on div "About us: Accepting USDT with confidence hasn't always been easy. Our team unde…" at bounding box center [784, 292] width 1568 height 484
click at [768, 441] on p "With deep experience in trade, payments, and compliance across 4 continents, we…" at bounding box center [784, 464] width 576 height 46
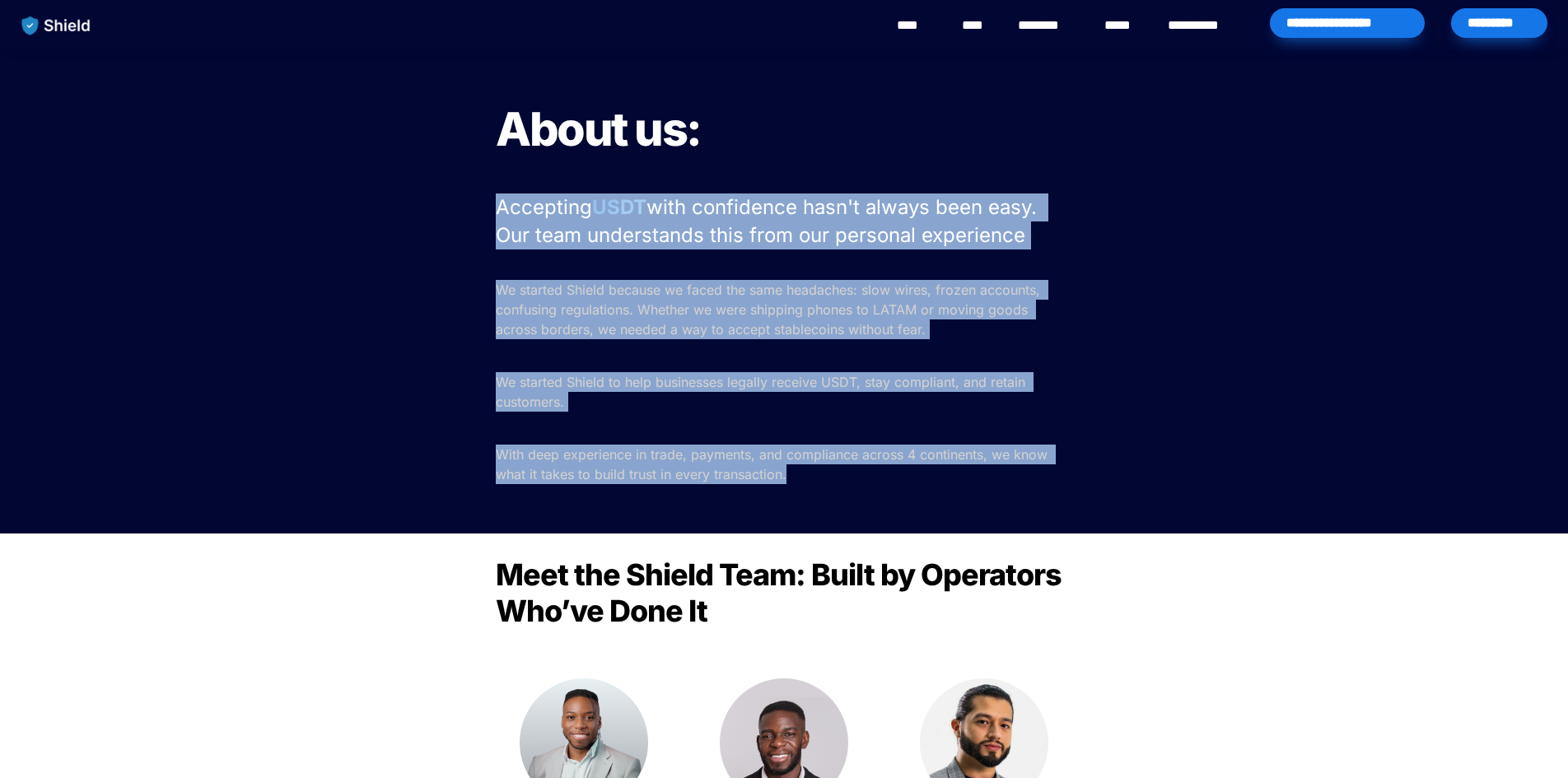
drag, startPoint x: 768, startPoint y: 441, endPoint x: 789, endPoint y: 239, distance: 203.1
click at [789, 239] on div "About us: Accepting USDT with confidence hasn't always been easy. Our team unde…" at bounding box center [784, 292] width 1568 height 484
click at [789, 239] on span "with confidence hasn't always been easy. Our team understands this from our per…" at bounding box center [769, 221] width 547 height 52
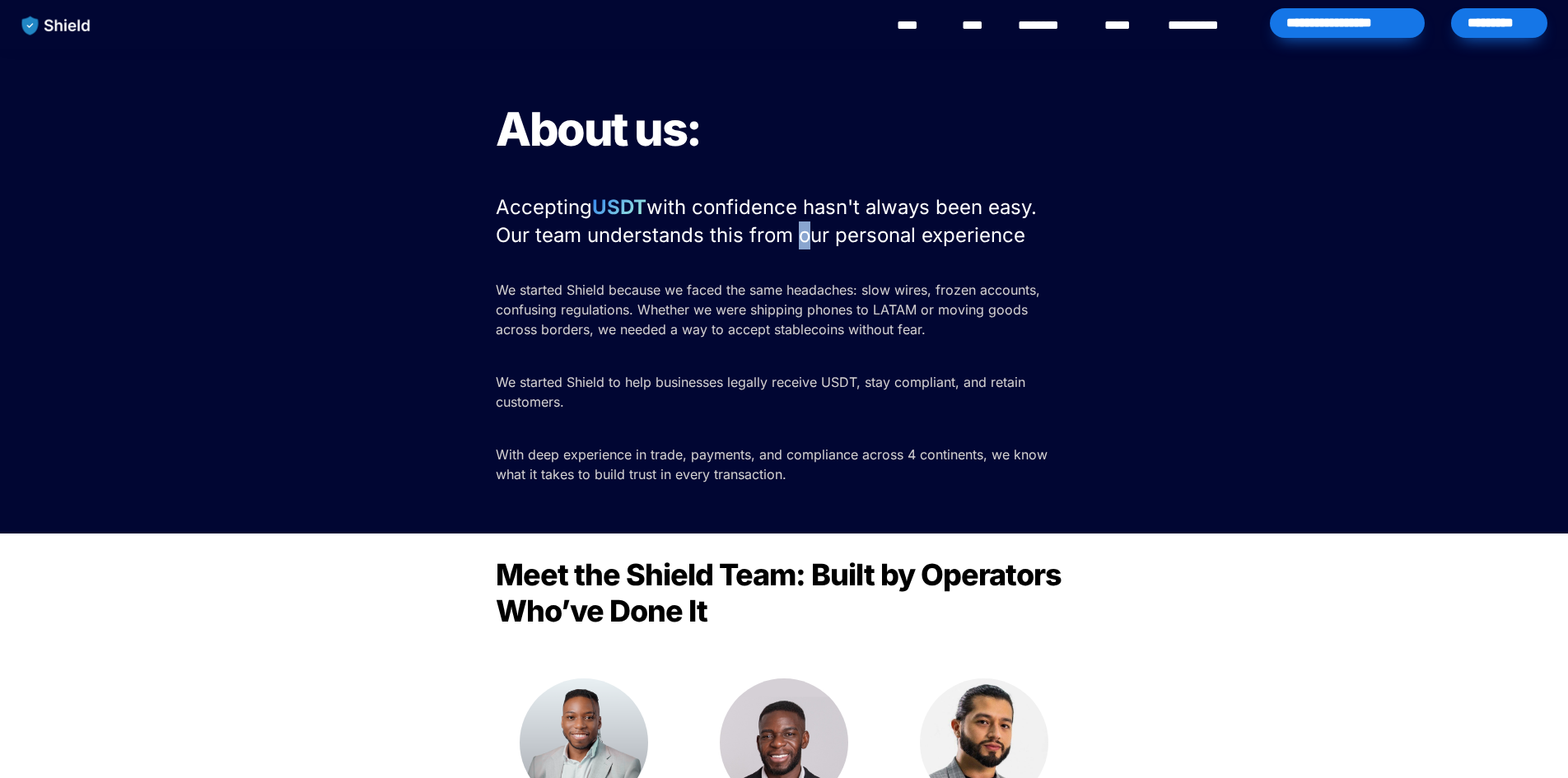
click at [789, 239] on span "with confidence hasn't always been easy. Our team understands this from our per…" at bounding box center [769, 221] width 547 height 52
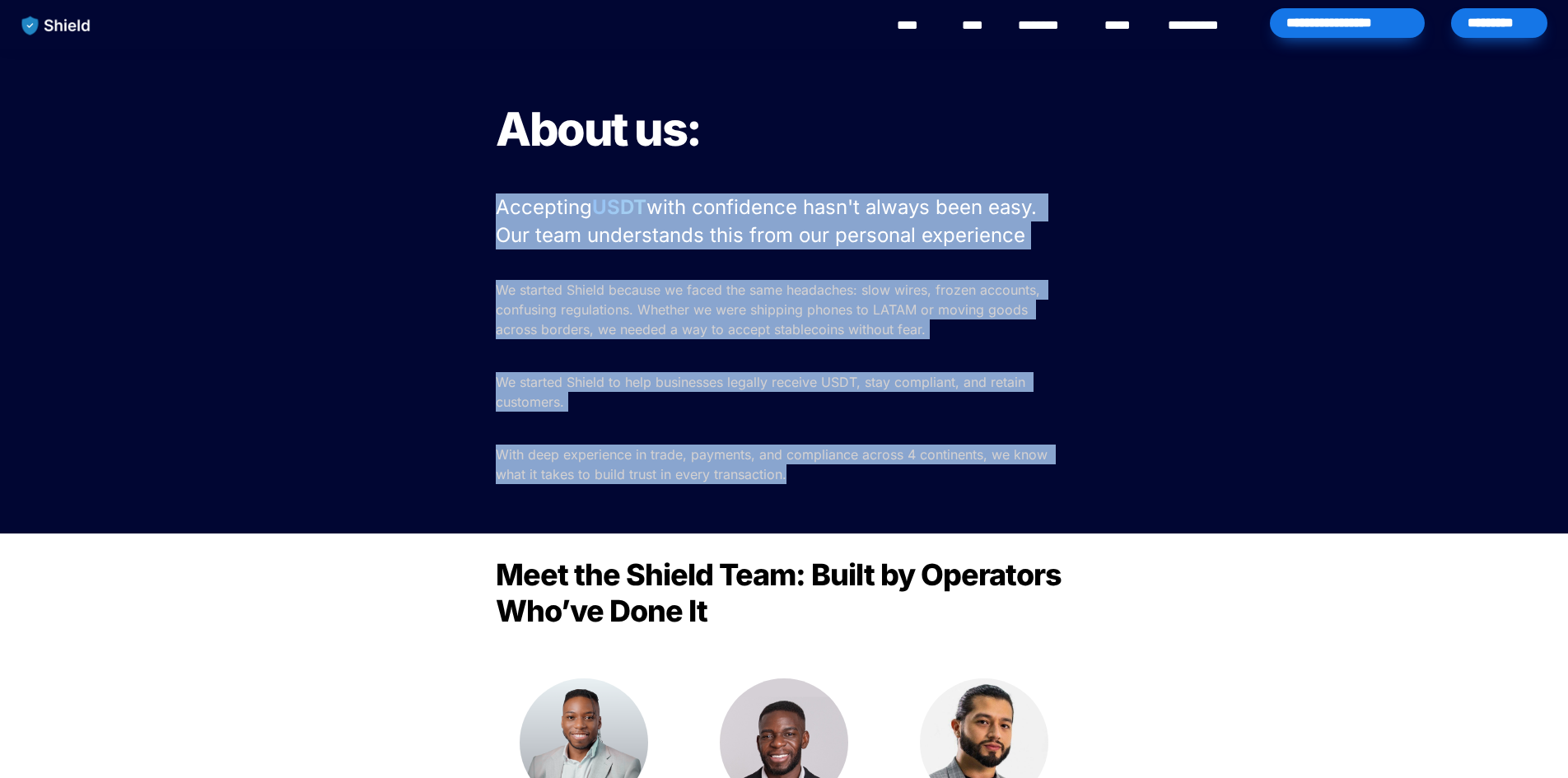
drag, startPoint x: 789, startPoint y: 239, endPoint x: 756, endPoint y: 528, distance: 290.9
click at [756, 528] on div "About us: Accepting USDT with confidence hasn't always been easy. Our team unde…" at bounding box center [784, 292] width 1568 height 484
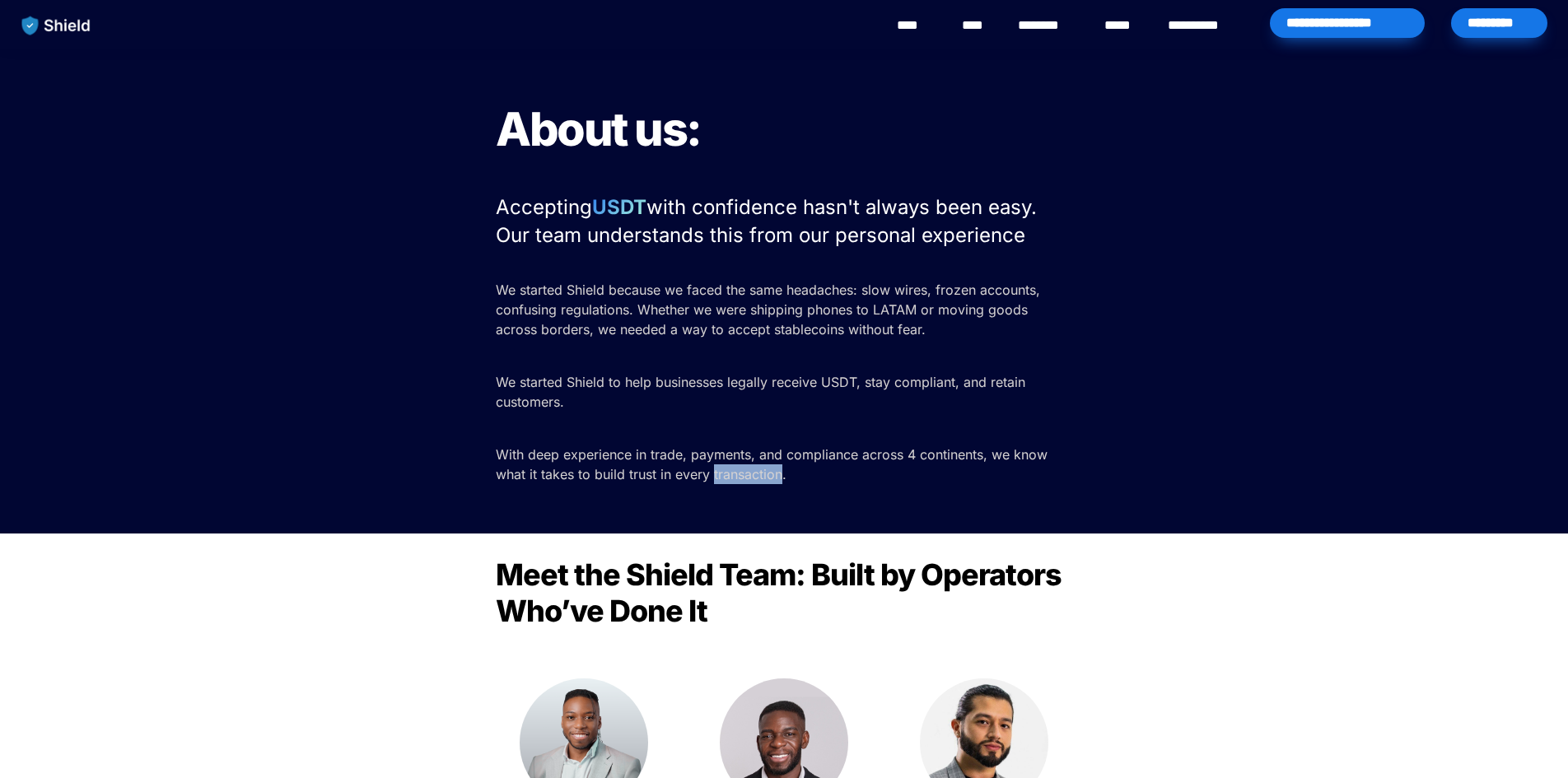
click at [756, 528] on div "About us: Accepting USDT with confidence hasn't always been easy. Our team unde…" at bounding box center [784, 292] width 1568 height 484
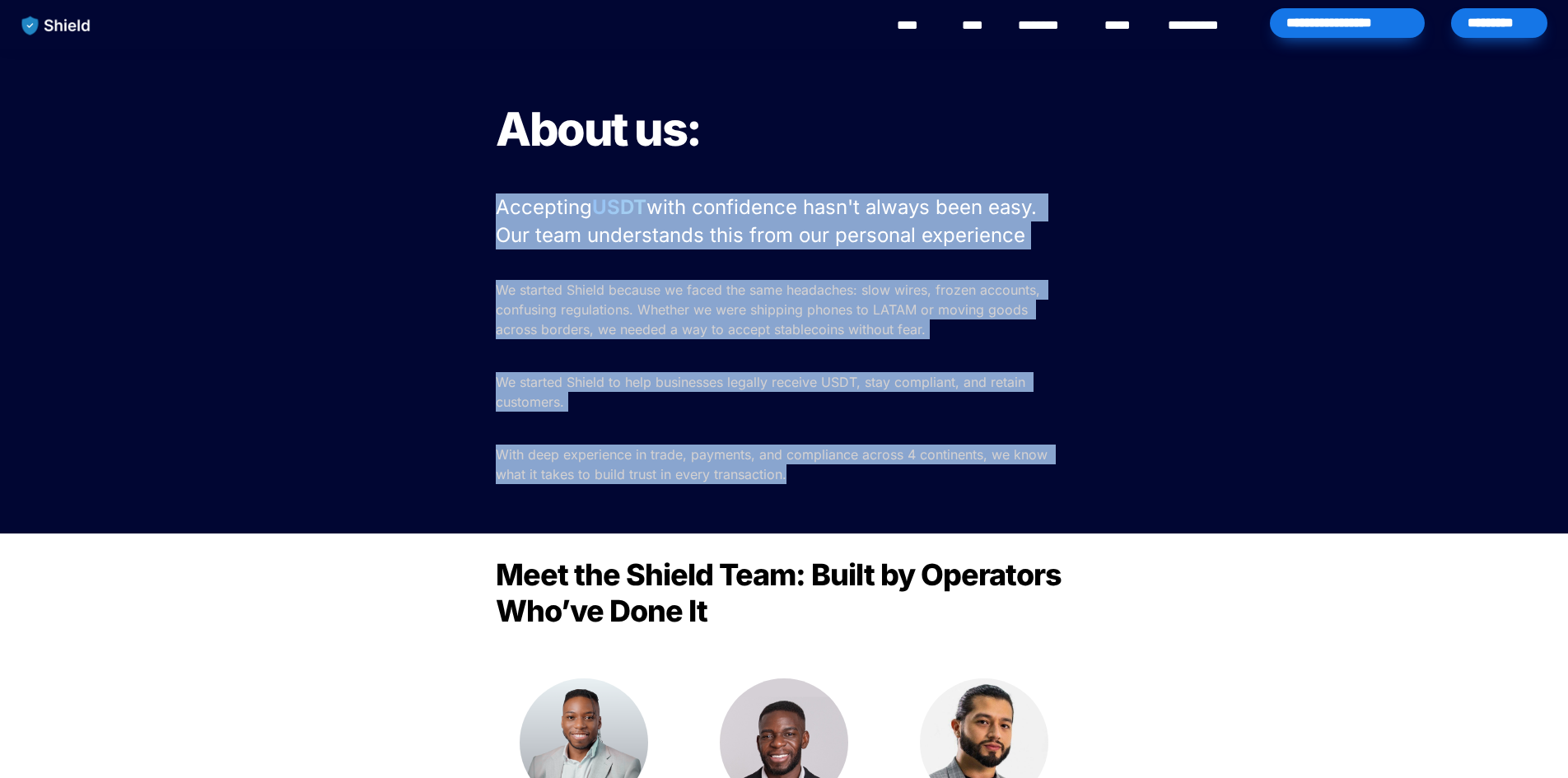
drag, startPoint x: 756, startPoint y: 528, endPoint x: 672, endPoint y: 244, distance: 296.2
click at [672, 244] on div "About us: Accepting USDT with confidence hasn't always been easy. Our team unde…" at bounding box center [784, 292] width 1568 height 484
click at [672, 244] on span "with confidence hasn't always been easy. Our team understands this from our per…" at bounding box center [769, 221] width 547 height 52
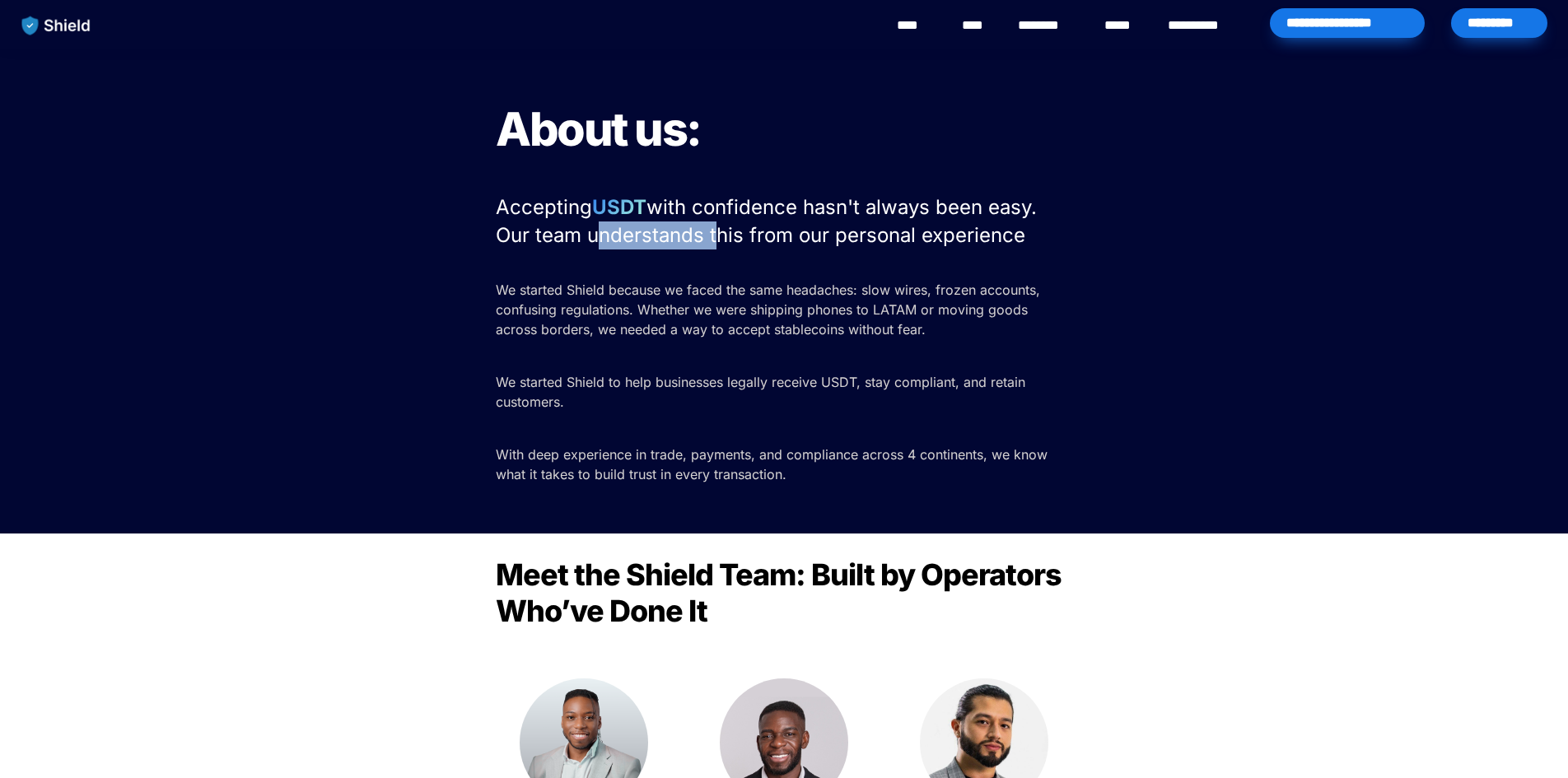
click at [672, 244] on span "with confidence hasn't always been easy. Our team understands this from our per…" at bounding box center [769, 221] width 547 height 52
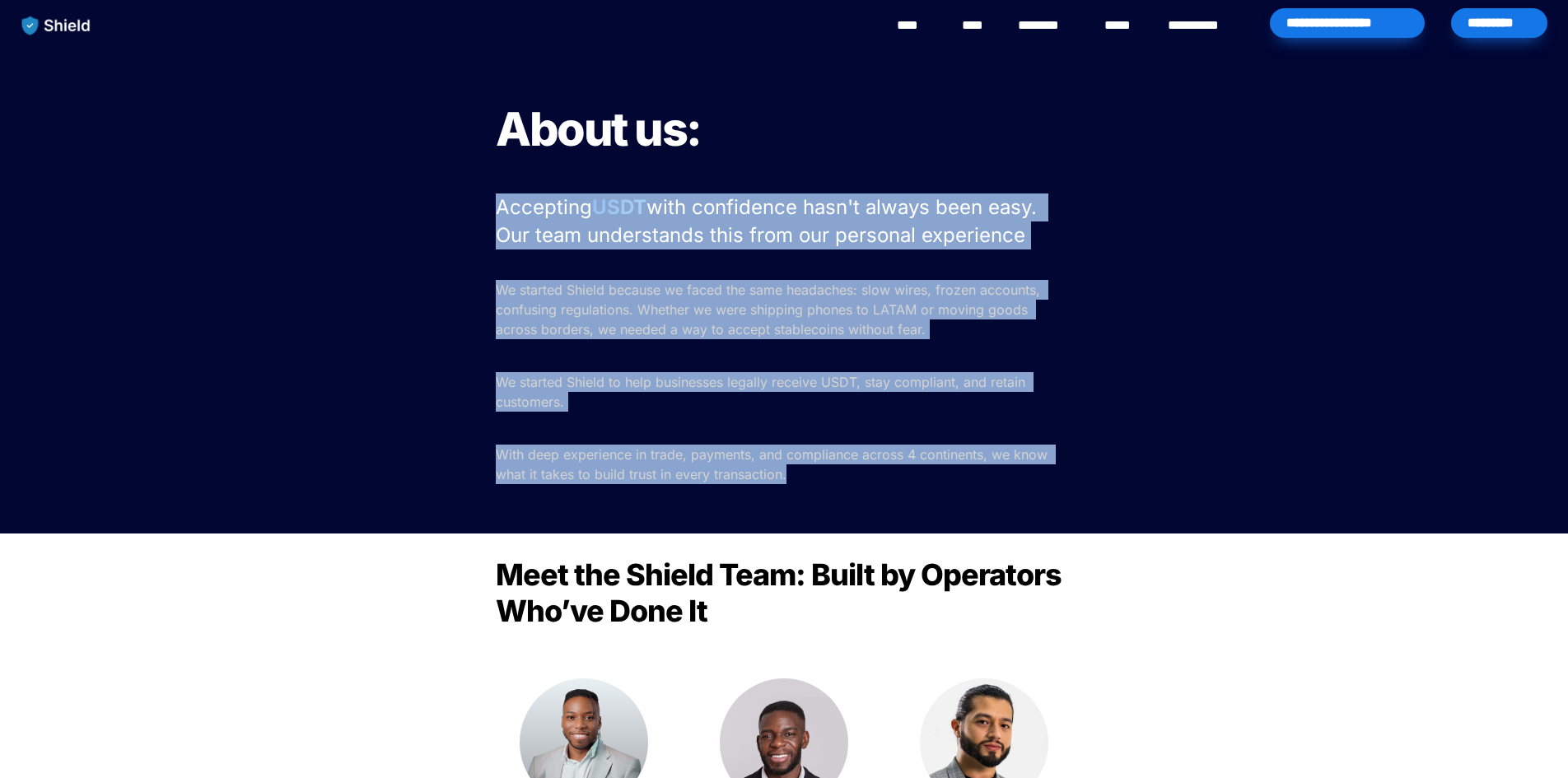
drag, startPoint x: 672, startPoint y: 244, endPoint x: 670, endPoint y: 457, distance: 213.0
click at [670, 457] on div "About us: Accepting USDT with confidence hasn't always been easy. Our team unde…" at bounding box center [784, 292] width 1568 height 484
click at [670, 457] on span "With deep experience in trade, payments, and compliance across 4 continents, we…" at bounding box center [773, 464] width 556 height 36
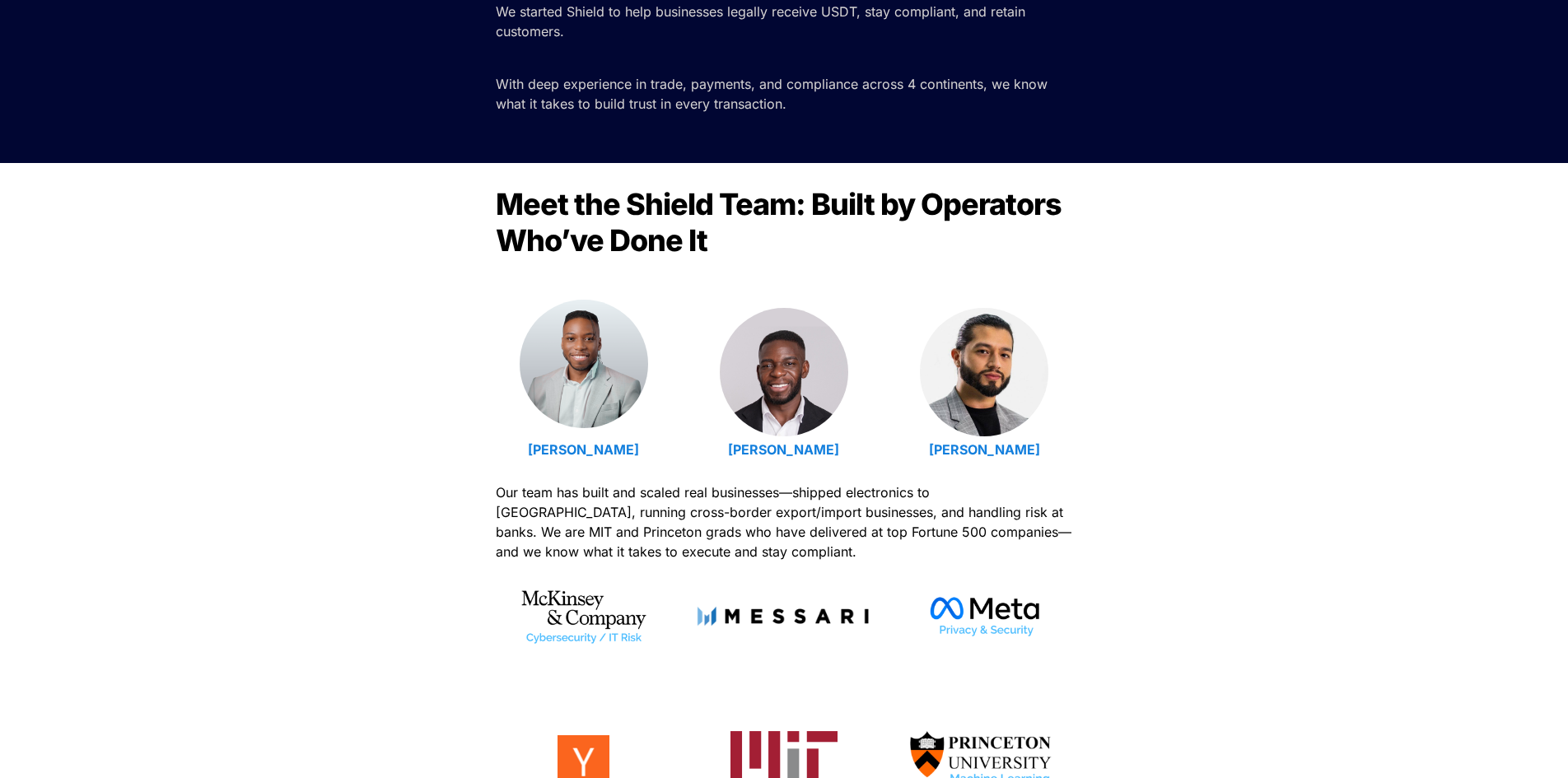
scroll to position [412, 0]
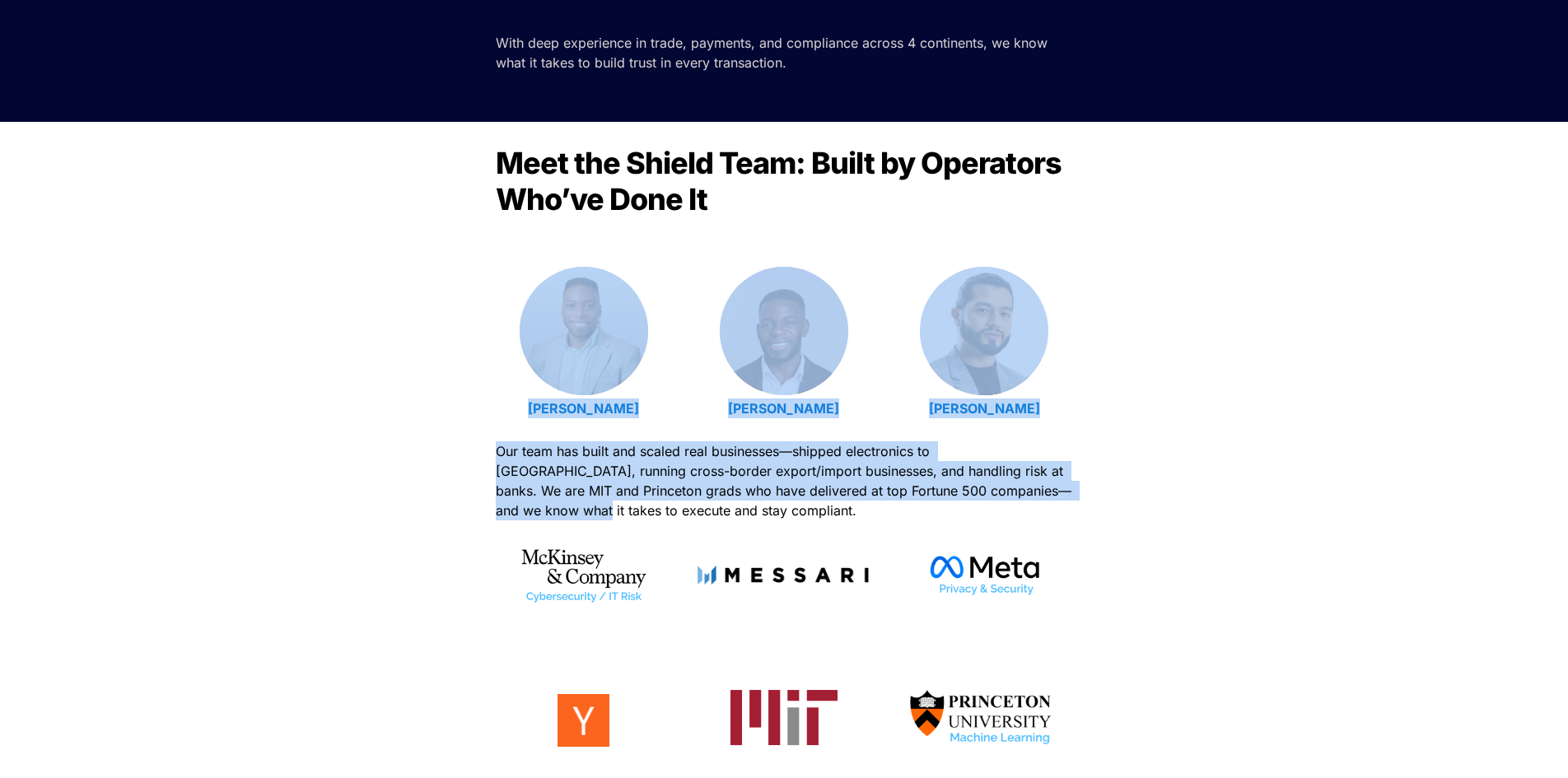
drag, startPoint x: 376, startPoint y: 248, endPoint x: 418, endPoint y: 517, distance: 272.3
click at [418, 517] on div "Meet the Shield Team: Built by Operators Who’ve Done It [PERSON_NAME] [PERSON_N…" at bounding box center [784, 477] width 1568 height 711
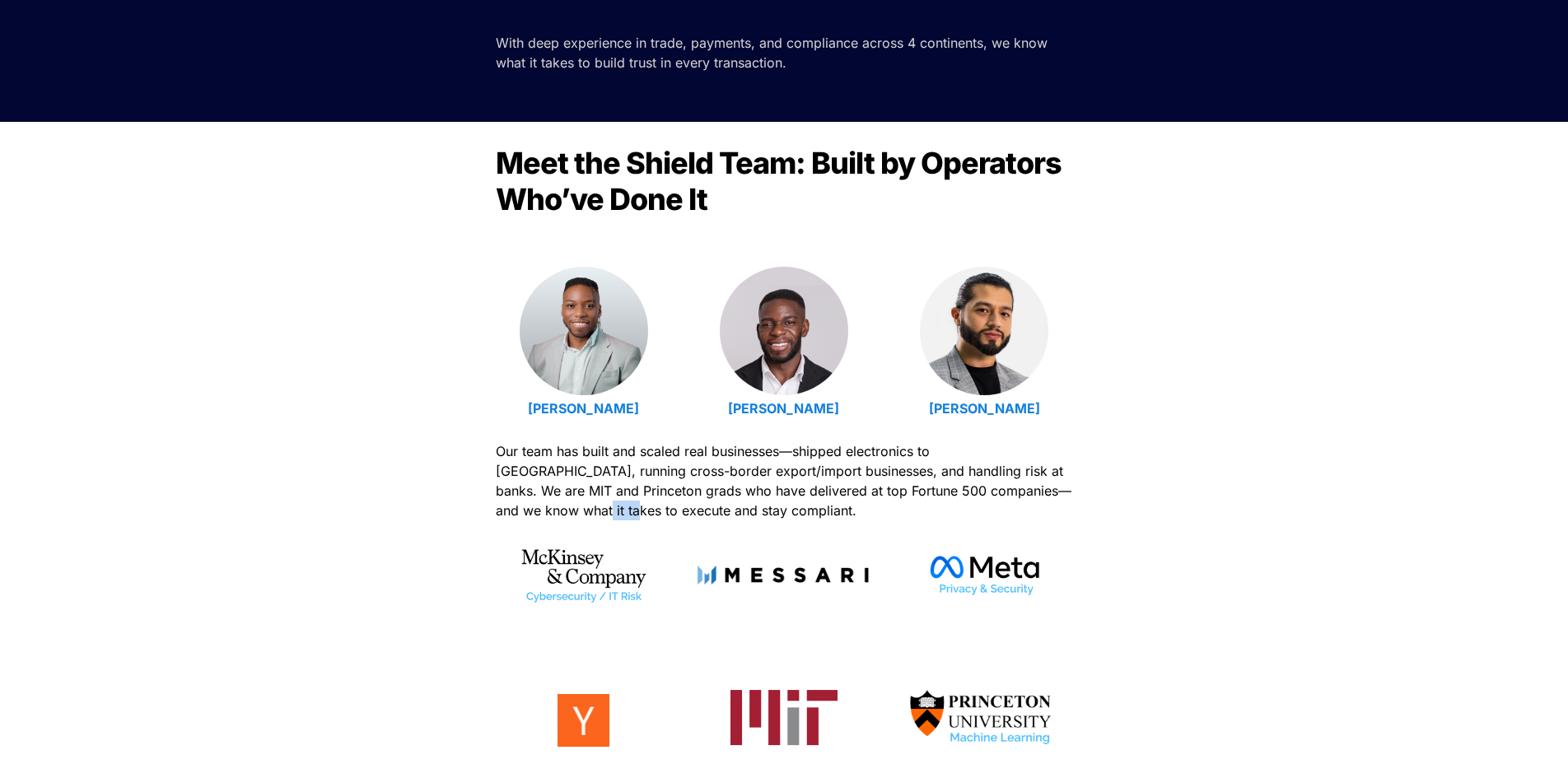
click at [418, 517] on div "Meet the Shield Team: Built by Operators Who’ve Done It [PERSON_NAME] [PERSON_N…" at bounding box center [784, 477] width 1568 height 711
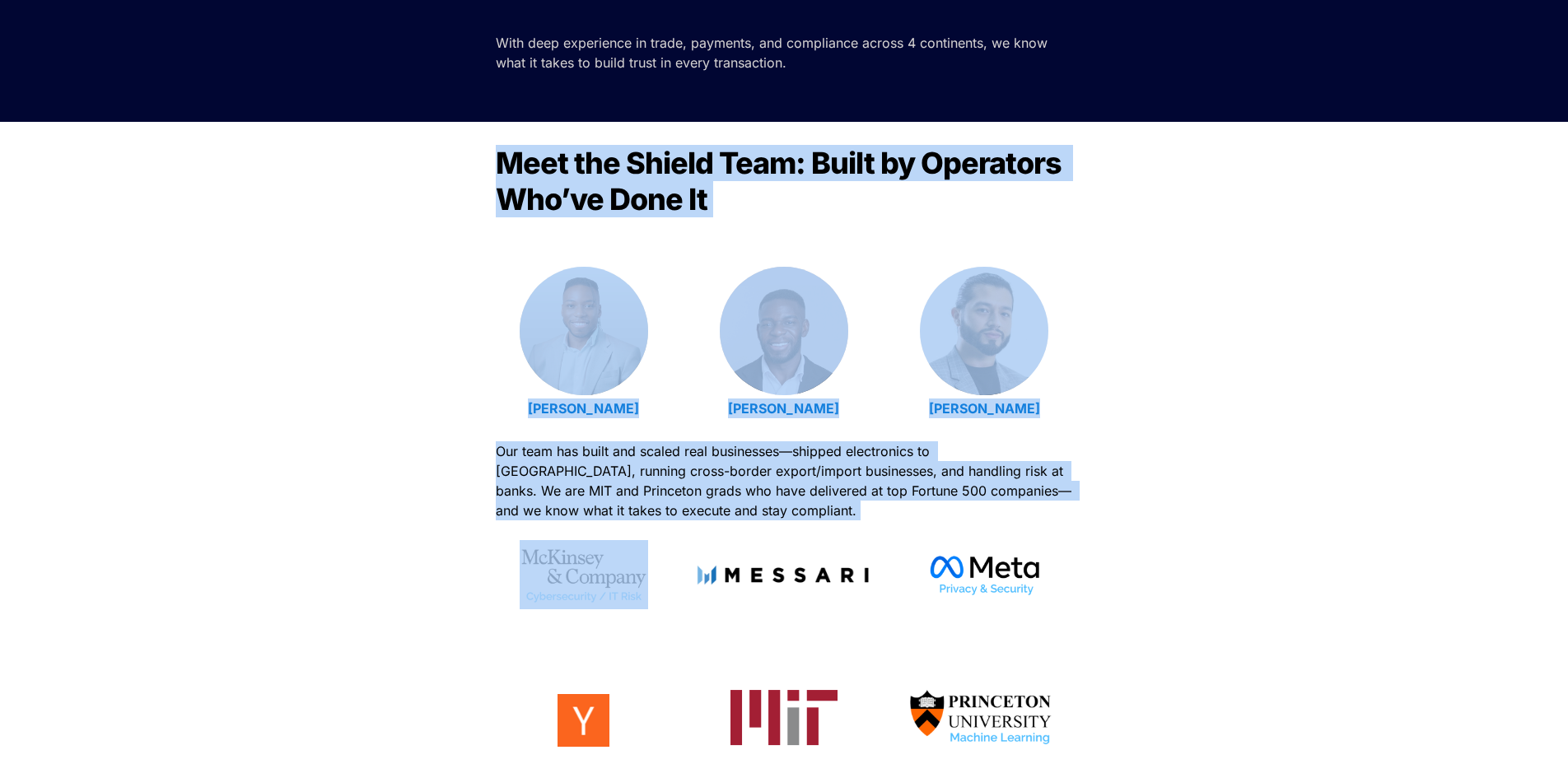
drag, startPoint x: 418, startPoint y: 517, endPoint x: 416, endPoint y: 135, distance: 382.0
click at [416, 135] on div "Meet the Shield Team: Built by Operators Who’ve Done It [PERSON_NAME] [PERSON_N…" at bounding box center [784, 477] width 1568 height 711
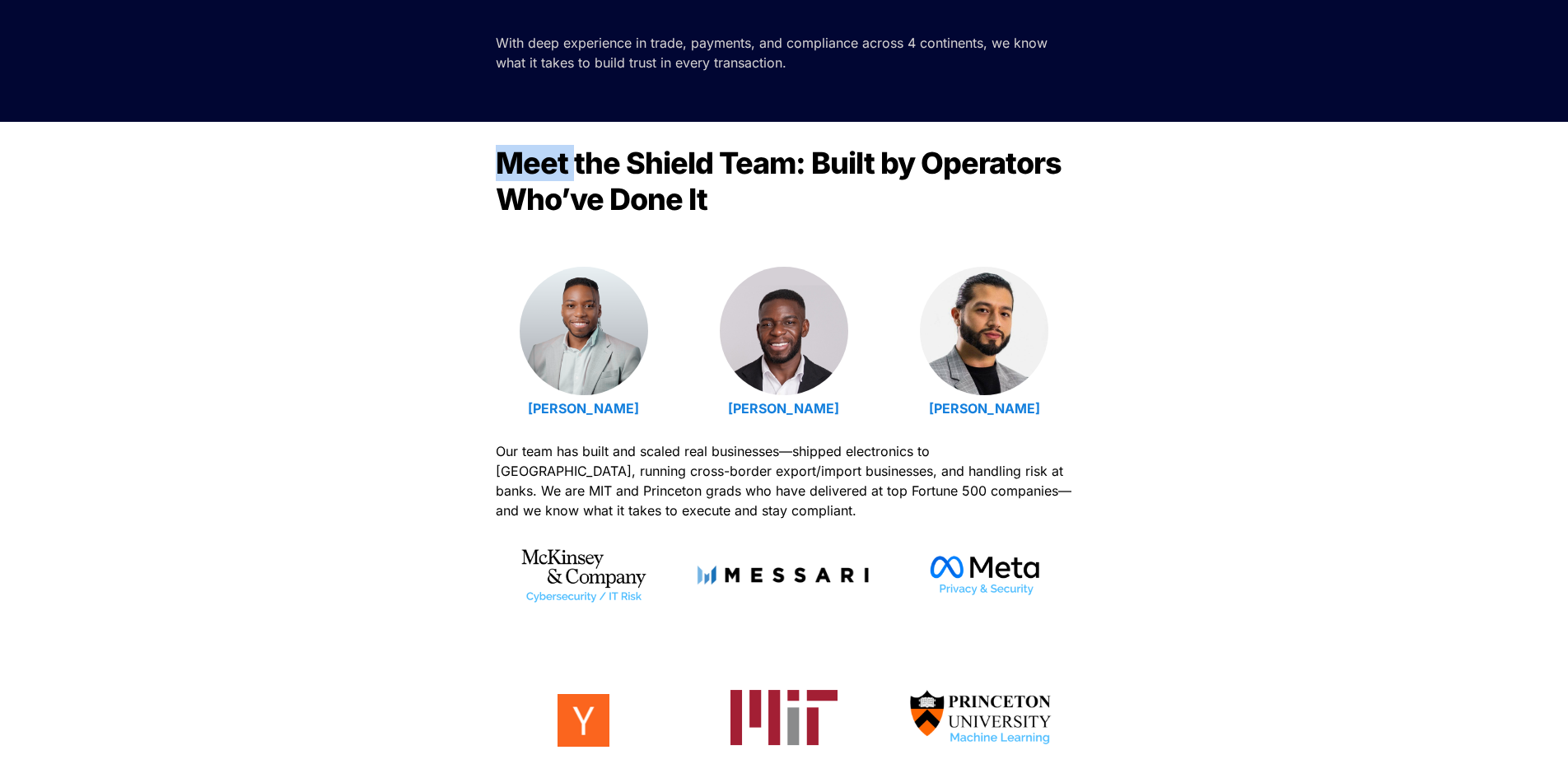
click at [416, 135] on div "Meet the Shield Team: Built by Operators Who’ve Done It [PERSON_NAME] [PERSON_N…" at bounding box center [784, 477] width 1568 height 711
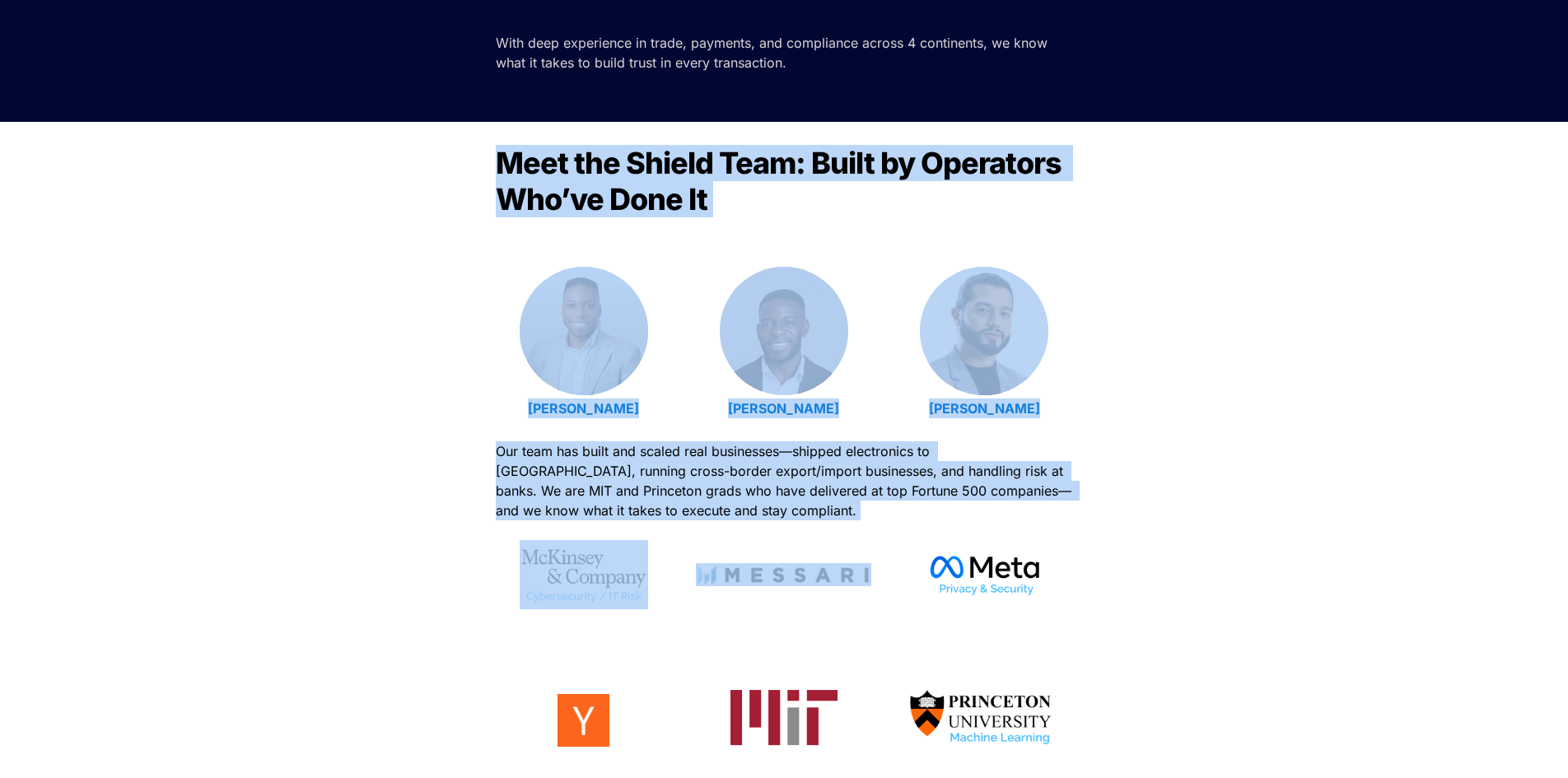
drag, startPoint x: 416, startPoint y: 135, endPoint x: 466, endPoint y: 605, distance: 472.7
click at [466, 605] on div "Meet the Shield Team: Built by Operators Who’ve Done It [PERSON_NAME] [PERSON_N…" at bounding box center [784, 477] width 1568 height 711
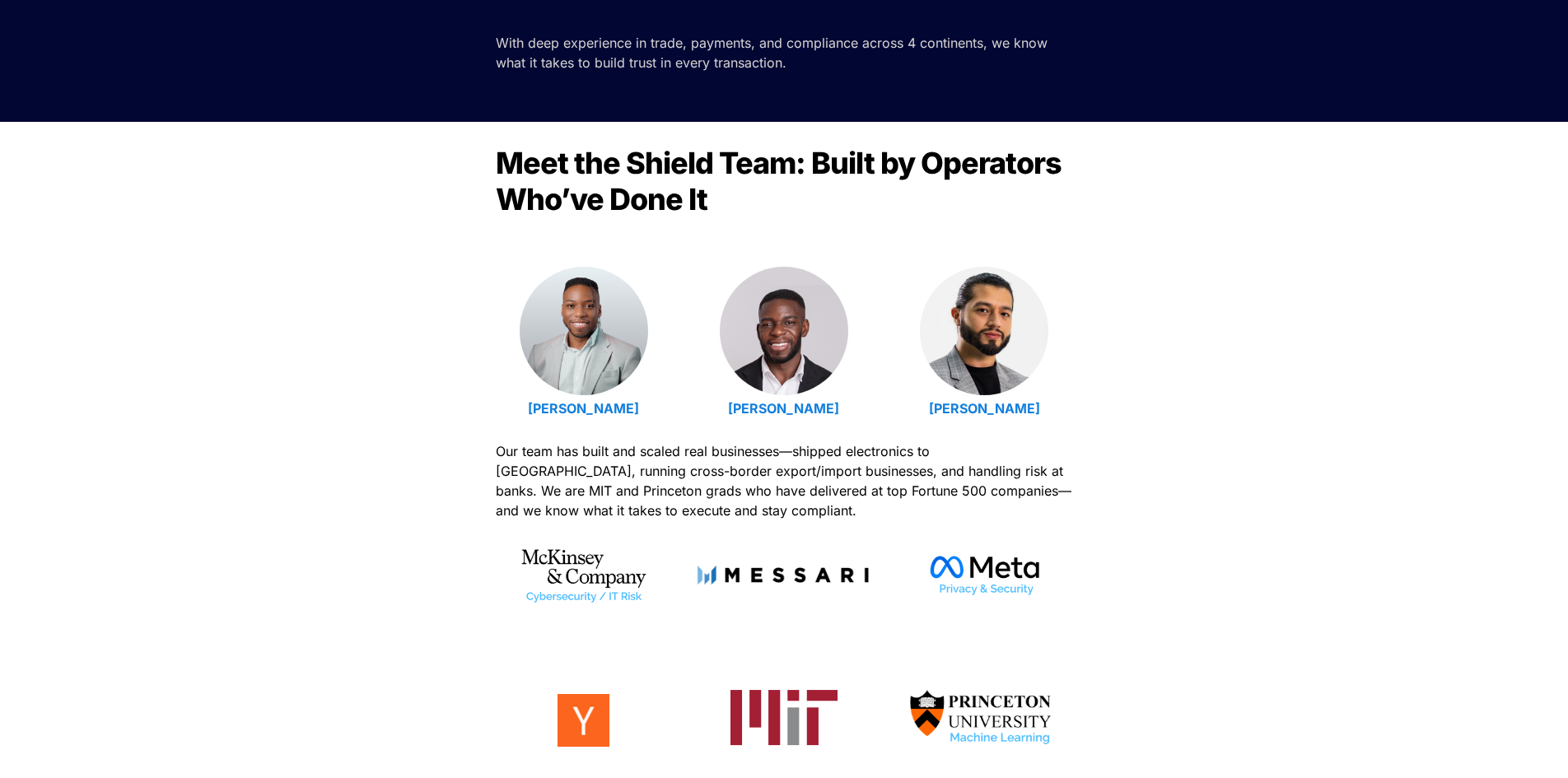
click at [477, 519] on div "Meet the Shield Team: Built by Operators Who’ve Done It [PERSON_NAME] [PERSON_N…" at bounding box center [784, 477] width 1568 height 711
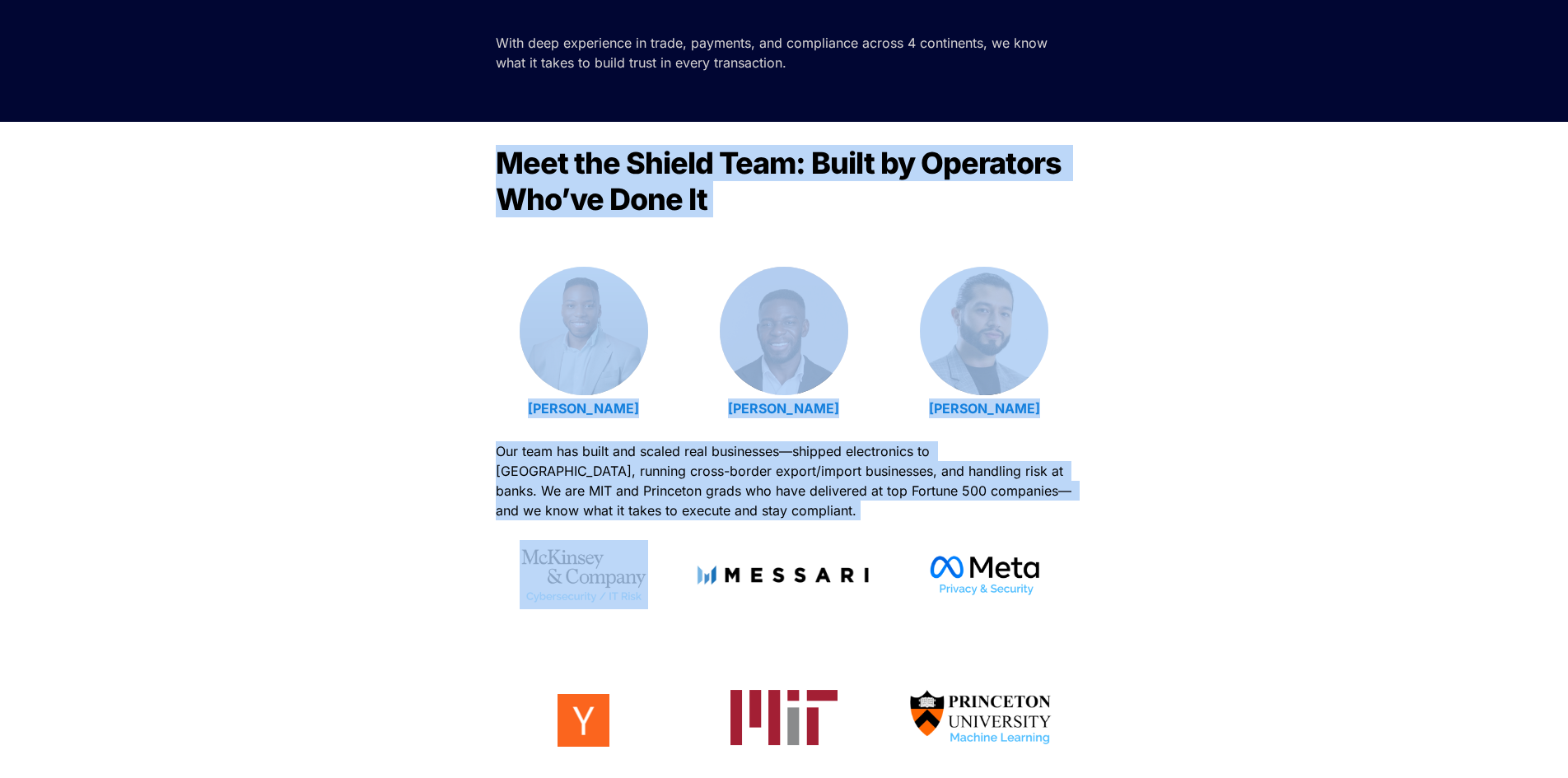
drag, startPoint x: 477, startPoint y: 519, endPoint x: 500, endPoint y: 192, distance: 327.8
click at [500, 192] on div "Meet the Shield Team: Built by Operators Who’ve Done It [PERSON_NAME] [PERSON_N…" at bounding box center [784, 477] width 1568 height 711
click at [500, 192] on span "Meet the Shield Team: Built by Operators Who’ve Done It" at bounding box center [781, 181] width 571 height 72
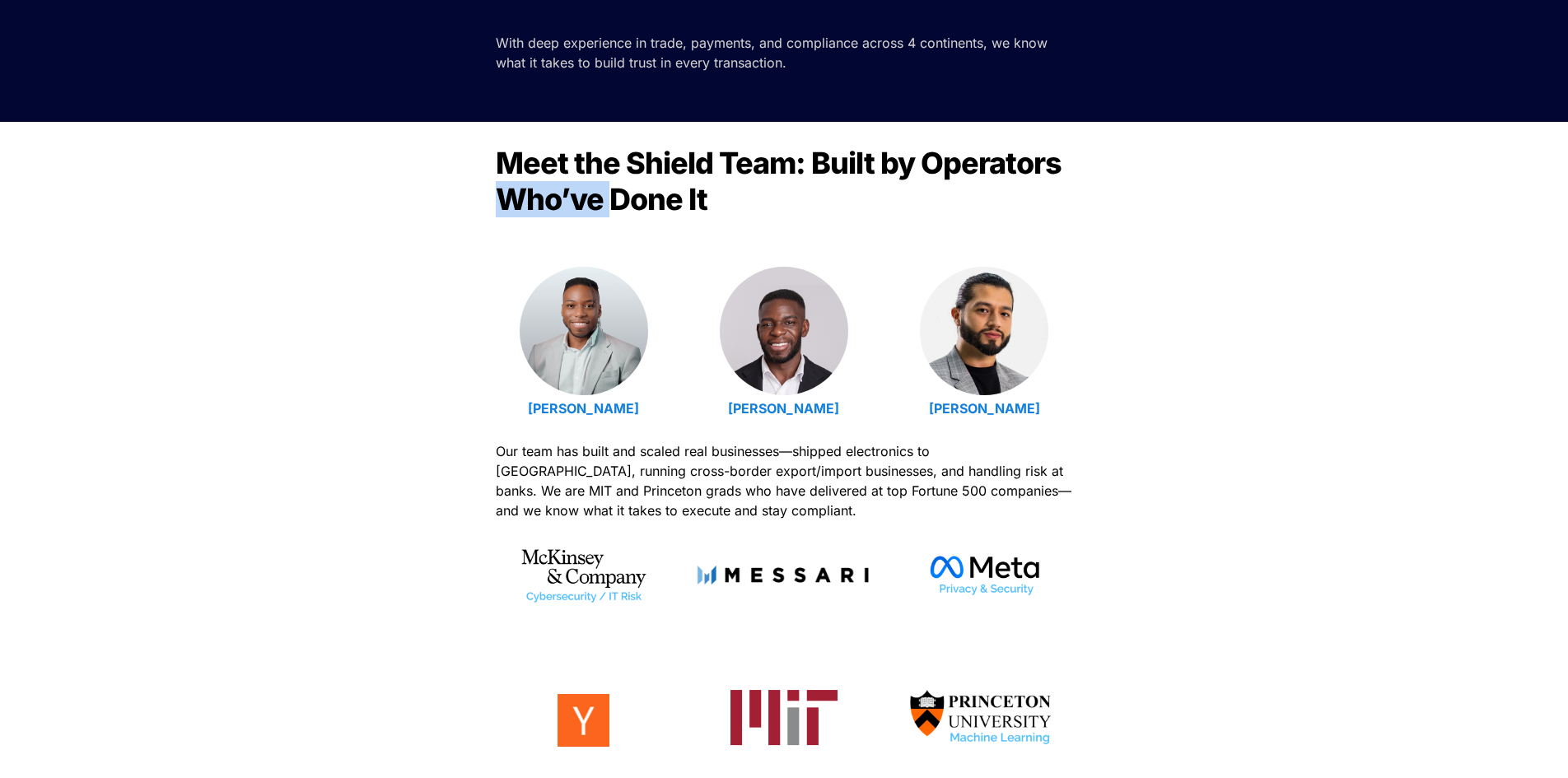
click at [500, 192] on span "Meet the Shield Team: Built by Operators Who’ve Done It" at bounding box center [781, 181] width 571 height 72
drag, startPoint x: 500, startPoint y: 192, endPoint x: 501, endPoint y: 174, distance: 18.0
click at [501, 174] on span "Meet the Shield Team: Built by Operators Who’ve Done It" at bounding box center [781, 181] width 571 height 72
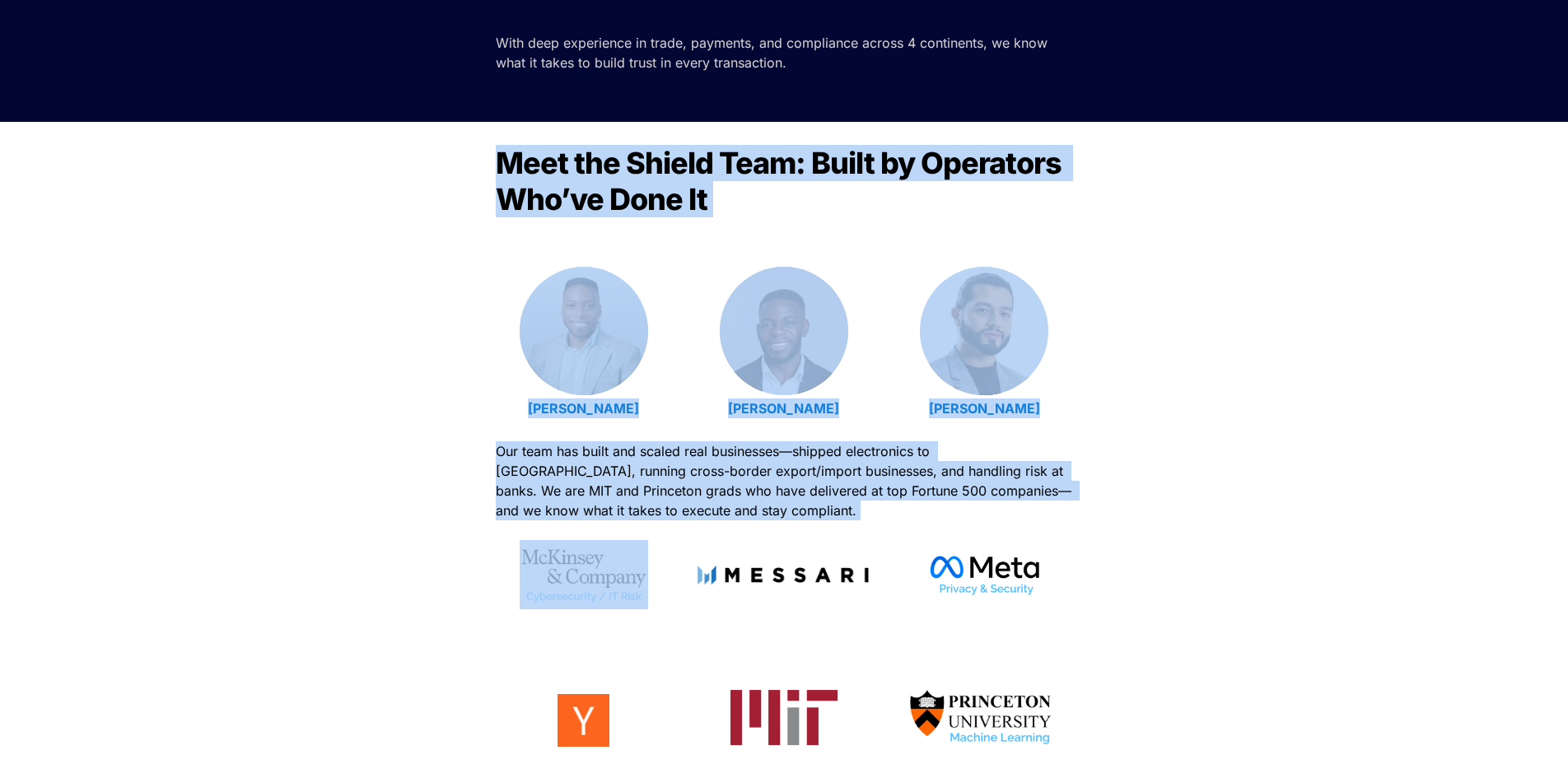
drag, startPoint x: 501, startPoint y: 174, endPoint x: 640, endPoint y: 498, distance: 352.6
click at [638, 510] on div "Meet the Shield Team: Built by Operators Who’ve Done It [PERSON_NAME] [PERSON_N…" at bounding box center [784, 477] width 1568 height 711
click at [640, 498] on span "Our team has built and scaled real businesses—shipped electronics to [GEOGRAPHI…" at bounding box center [786, 481] width 580 height 76
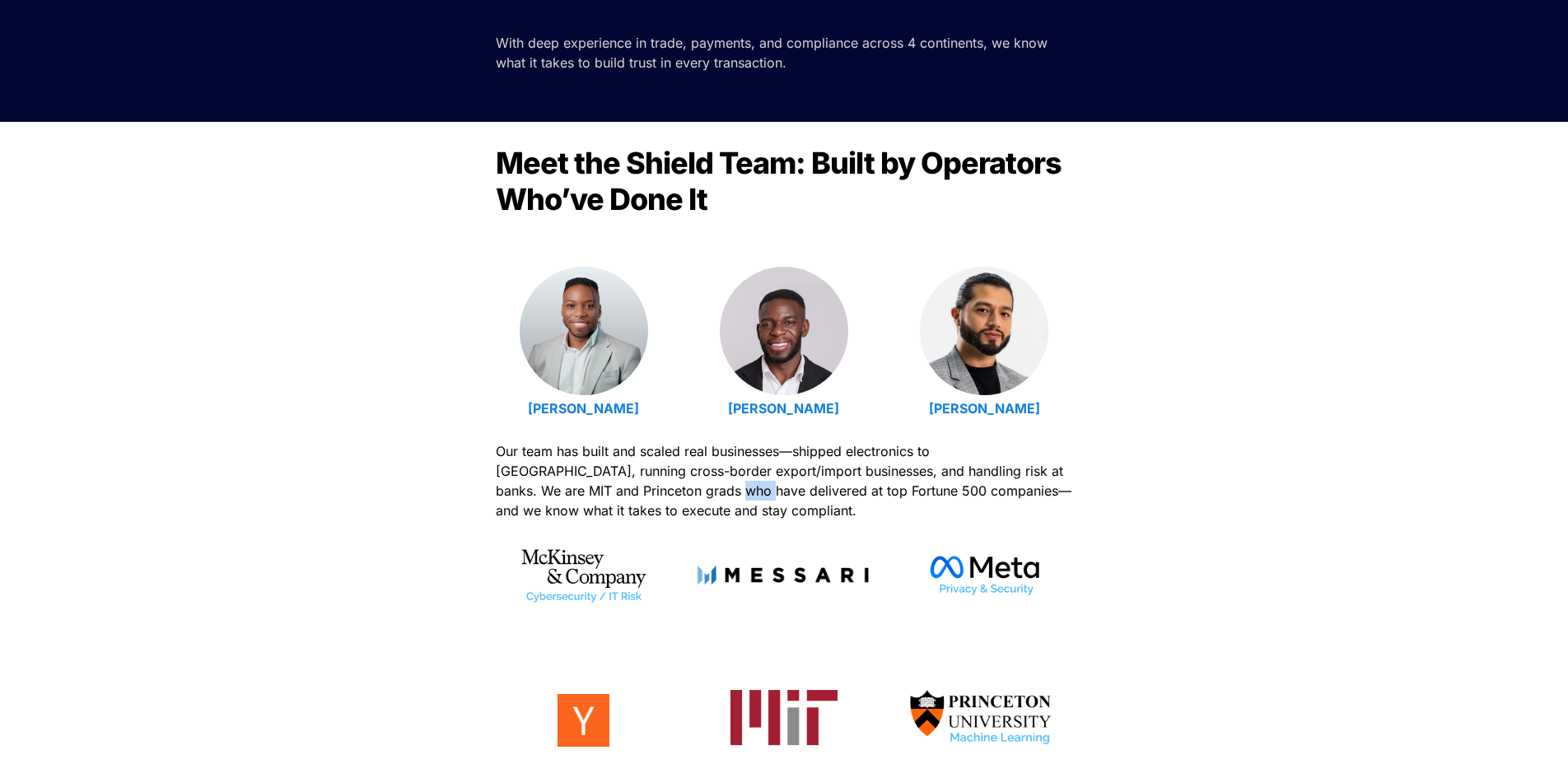
click at [640, 498] on span "Our team has built and scaled real businesses—shipped electronics to [GEOGRAPHI…" at bounding box center [786, 481] width 580 height 76
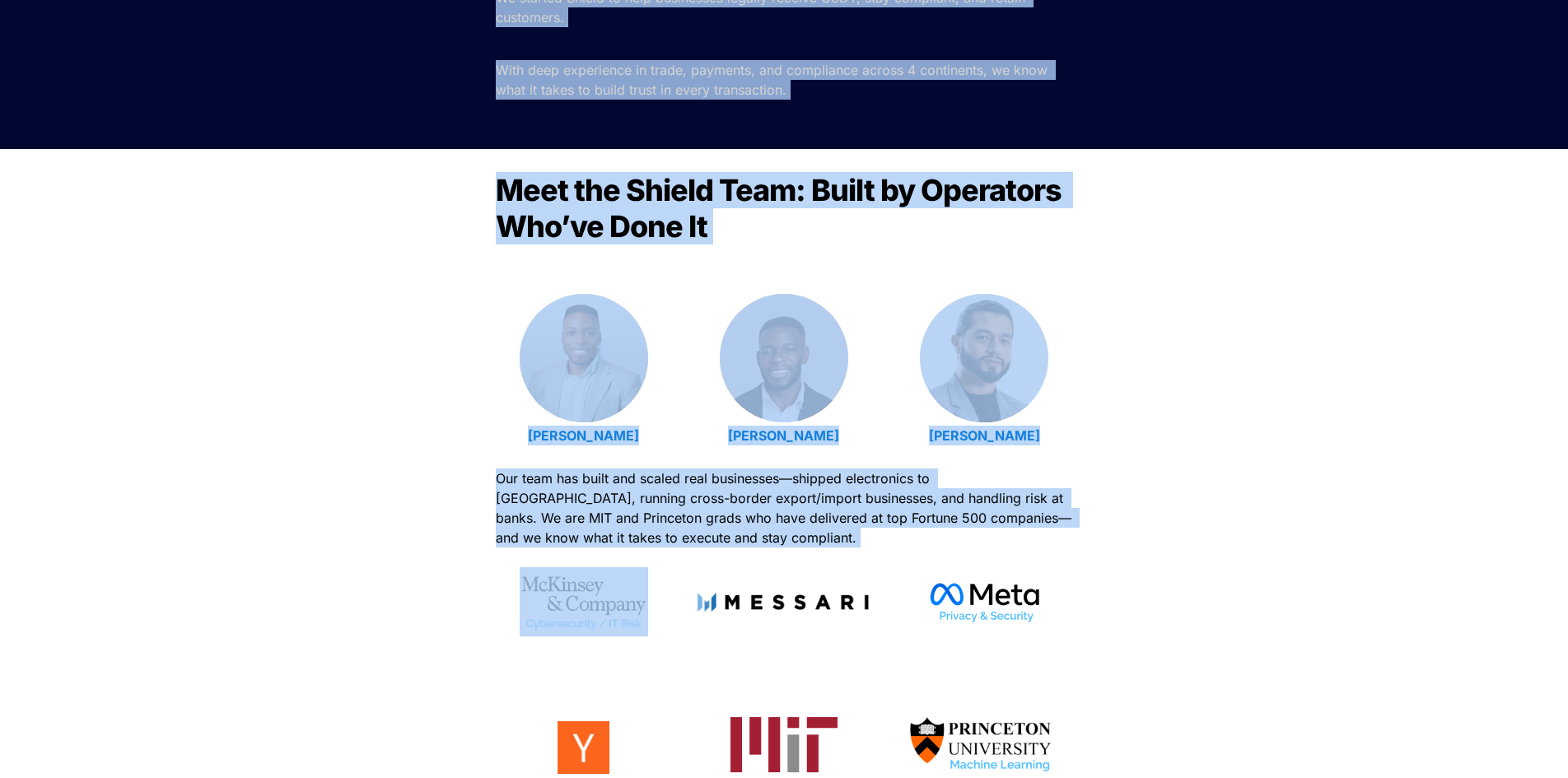
scroll to position [360, 0]
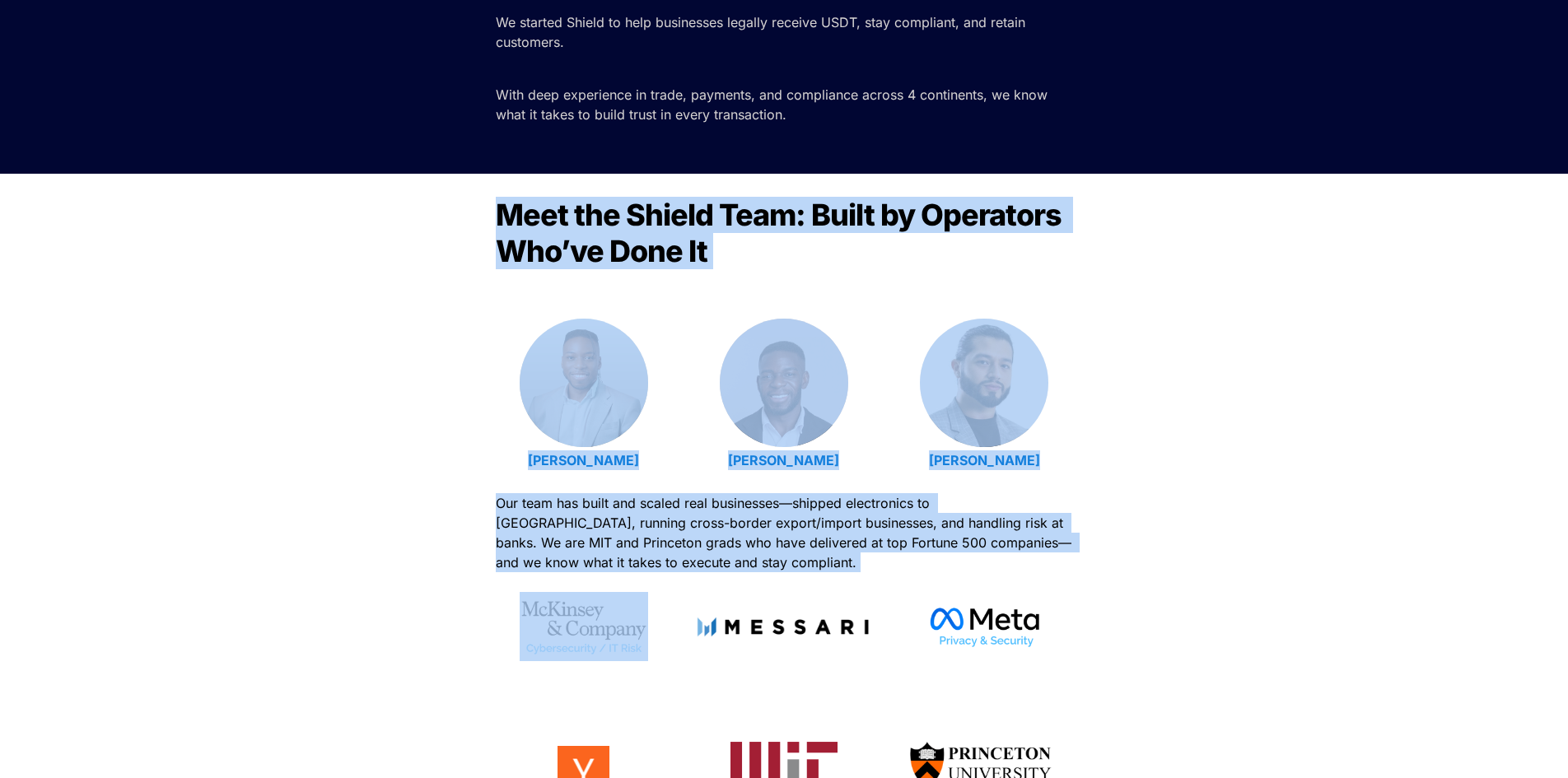
drag, startPoint x: 640, startPoint y: 498, endPoint x: 729, endPoint y: 243, distance: 270.1
click at [729, 243] on div "Meet the Shield Team: Built by Operators Who’ve Done It [PERSON_NAME] [PERSON_N…" at bounding box center [784, 529] width 1568 height 711
click at [729, 243] on h2 "Meet the Shield Team: Built by Operators Who’ve Done It" at bounding box center [784, 233] width 576 height 86
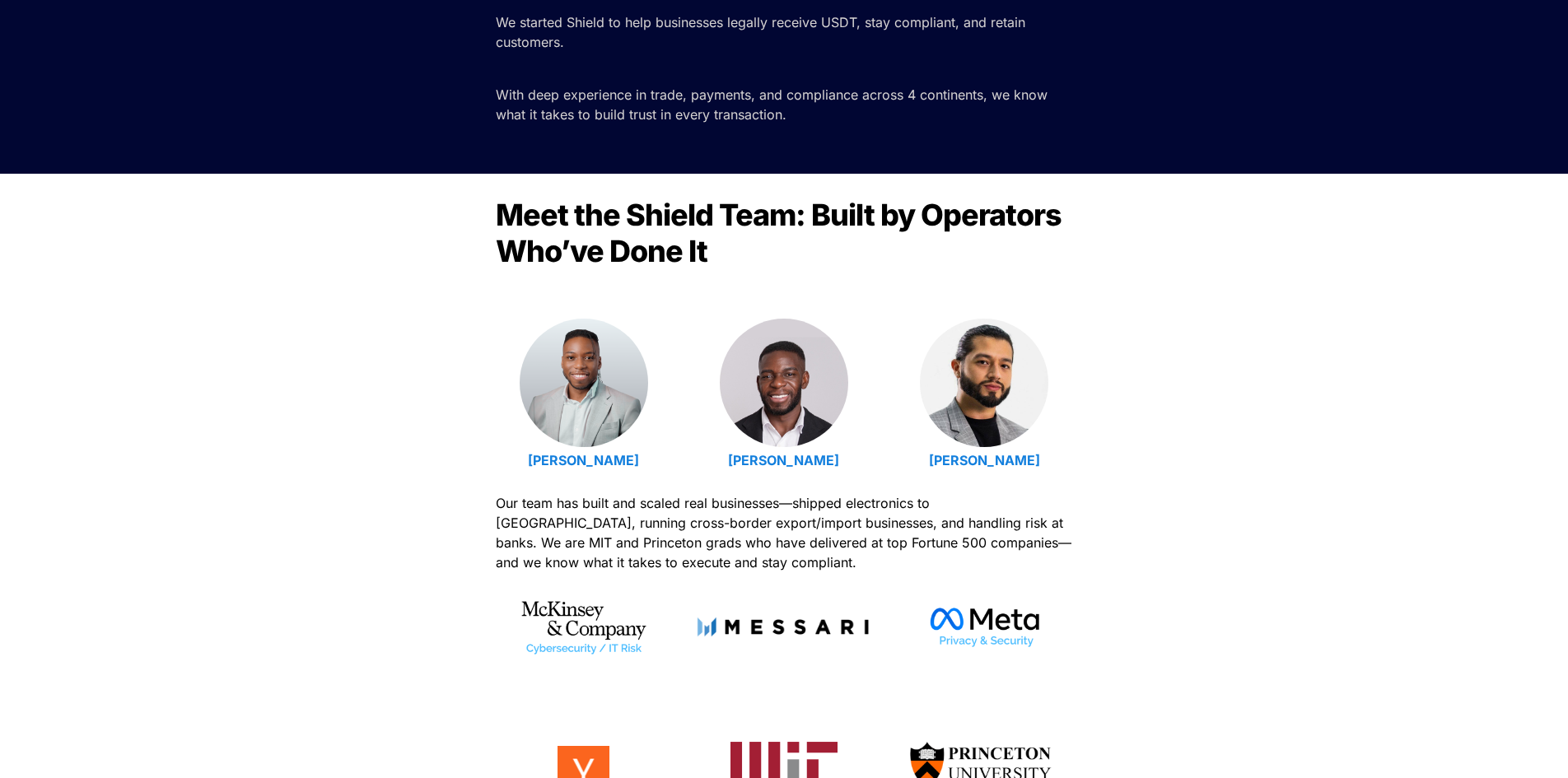
click at [729, 243] on h2 "Meet the Shield Team: Built by Operators Who’ve Done It" at bounding box center [784, 233] width 576 height 86
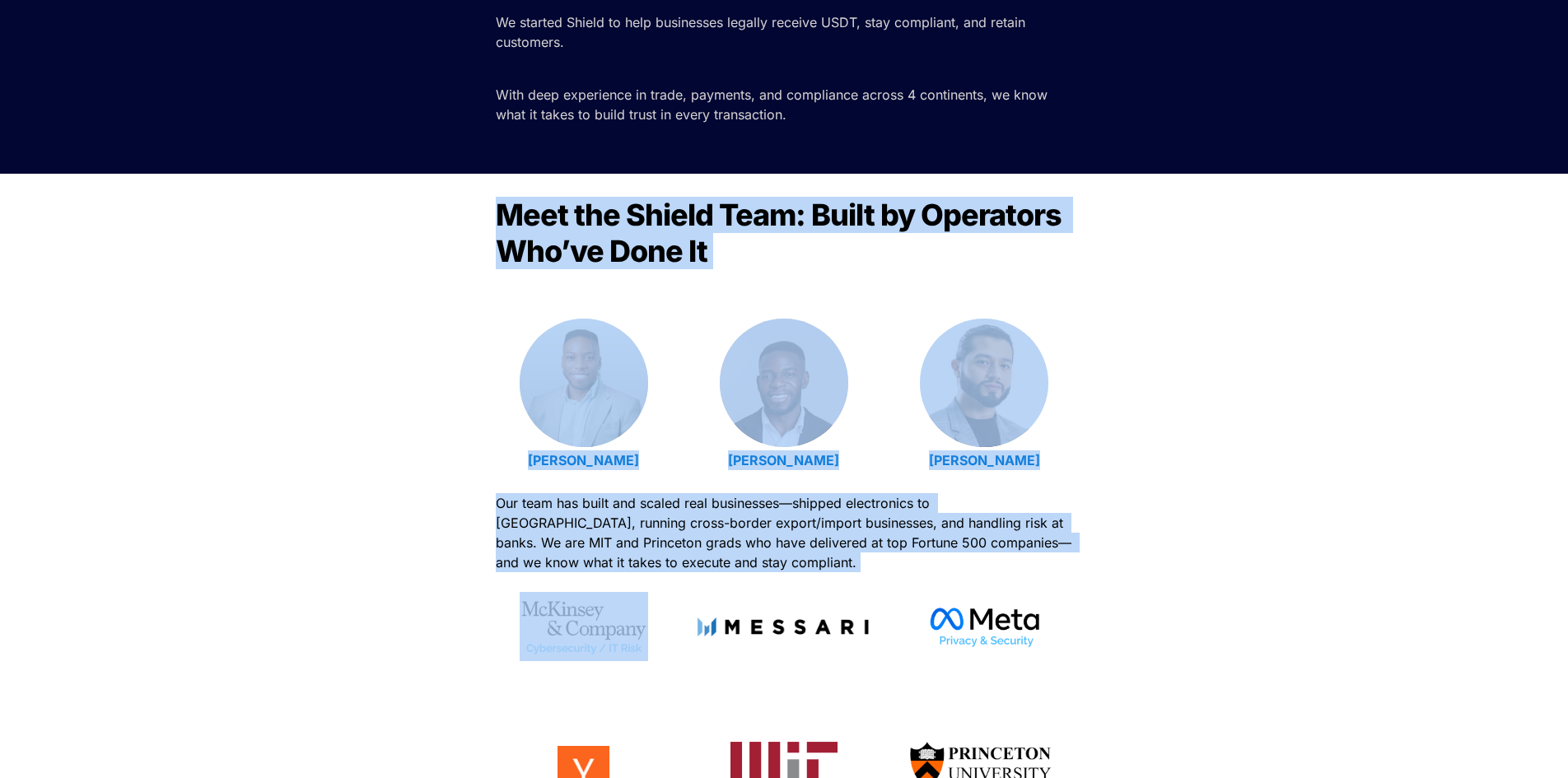
drag, startPoint x: 729, startPoint y: 243, endPoint x: 731, endPoint y: 504, distance: 261.0
click at [731, 504] on div "Meet the Shield Team: Built by Operators Who’ve Done It [PERSON_NAME] [PERSON_N…" at bounding box center [784, 529] width 1568 height 711
click at [731, 504] on span "Our team has built and scaled real businesses—shipped electronics to [GEOGRAPHI…" at bounding box center [786, 533] width 580 height 76
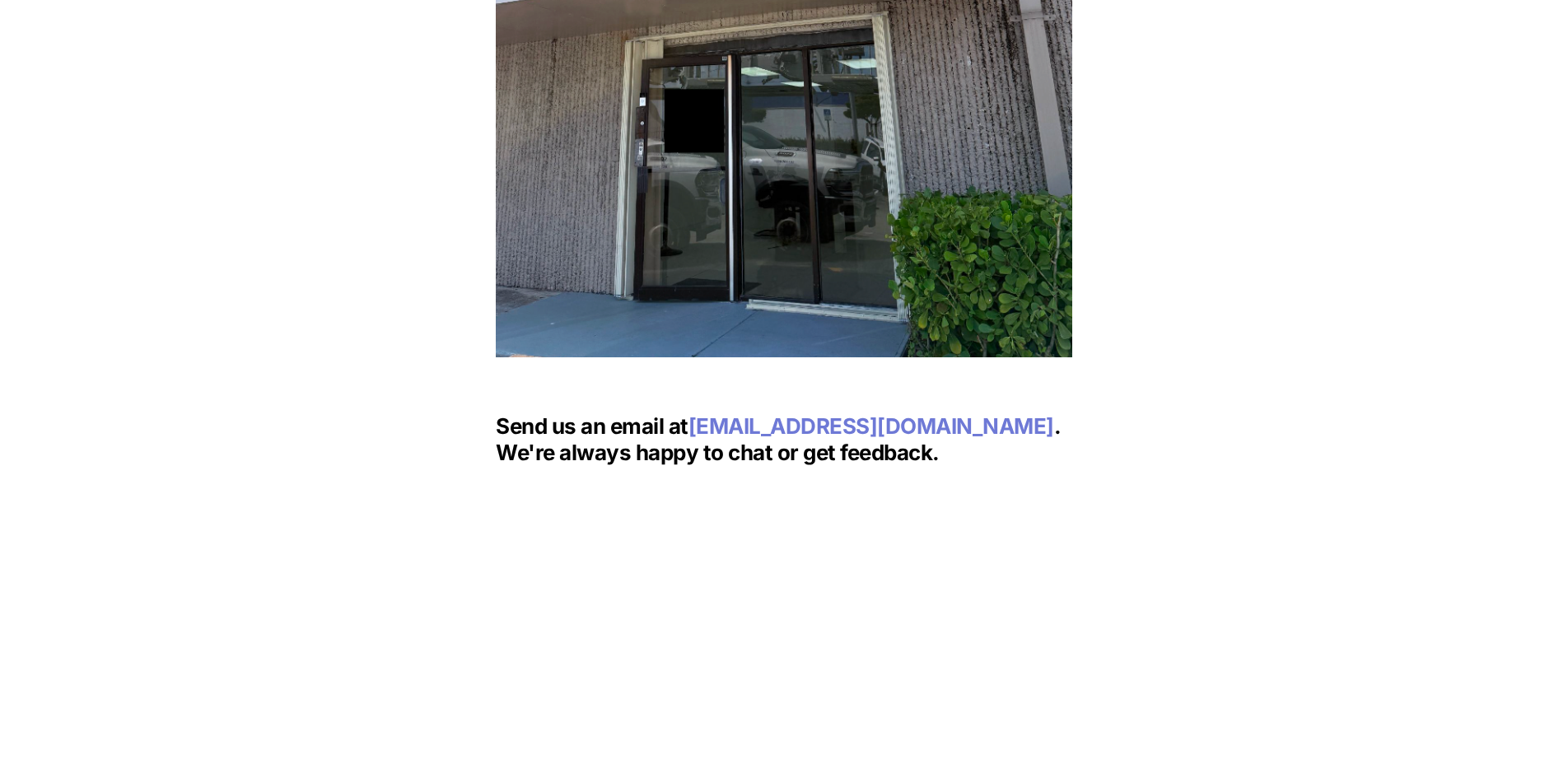
scroll to position [2088, 0]
